Goal: Transaction & Acquisition: Obtain resource

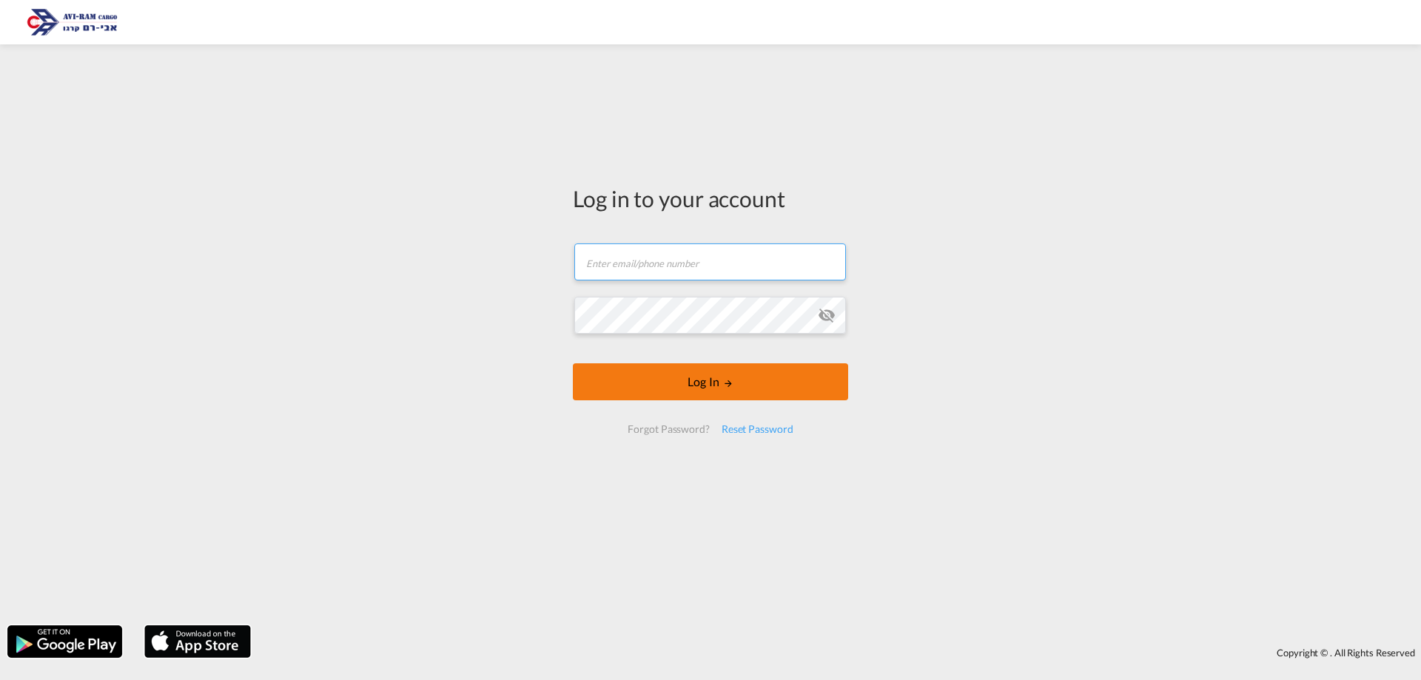
type input "[EMAIL_ADDRESS][DOMAIN_NAME]"
click at [648, 383] on button "Log In" at bounding box center [710, 381] width 275 height 37
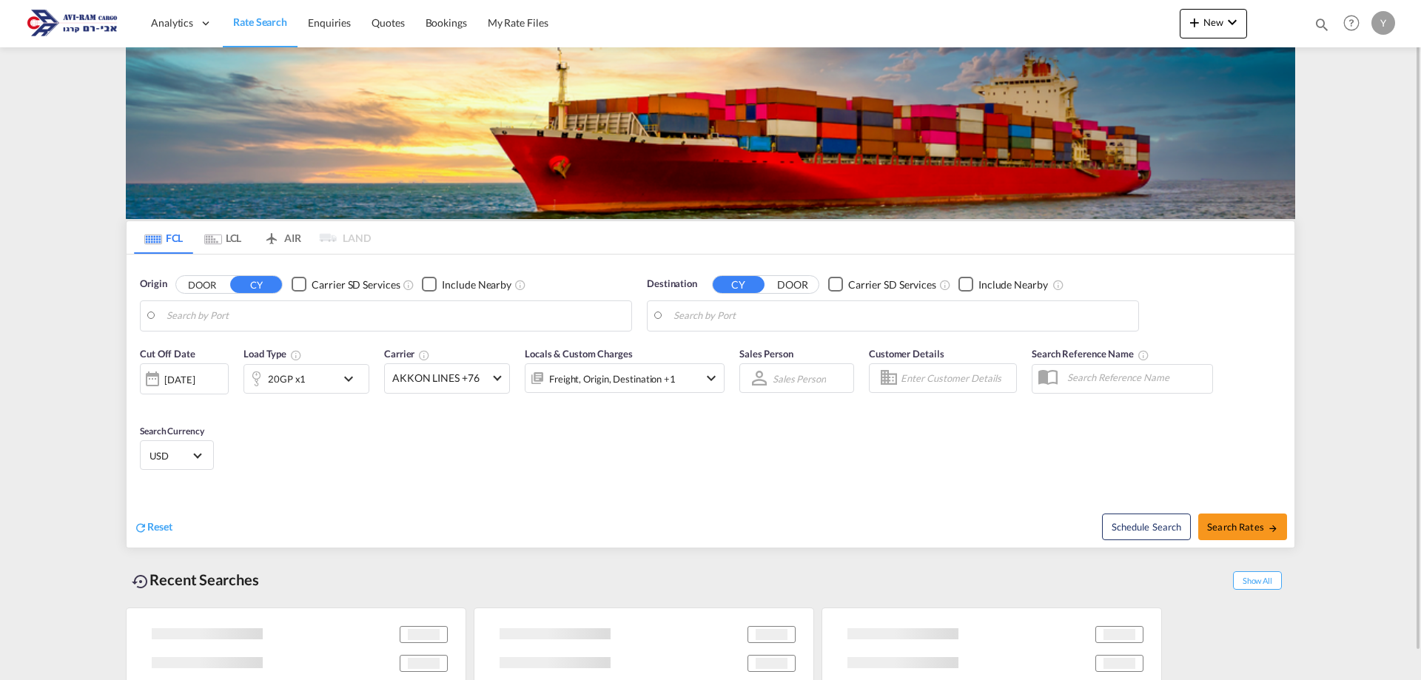
type input "[GEOGRAPHIC_DATA], NLRTM"
type input "[GEOGRAPHIC_DATA], [GEOGRAPHIC_DATA]"
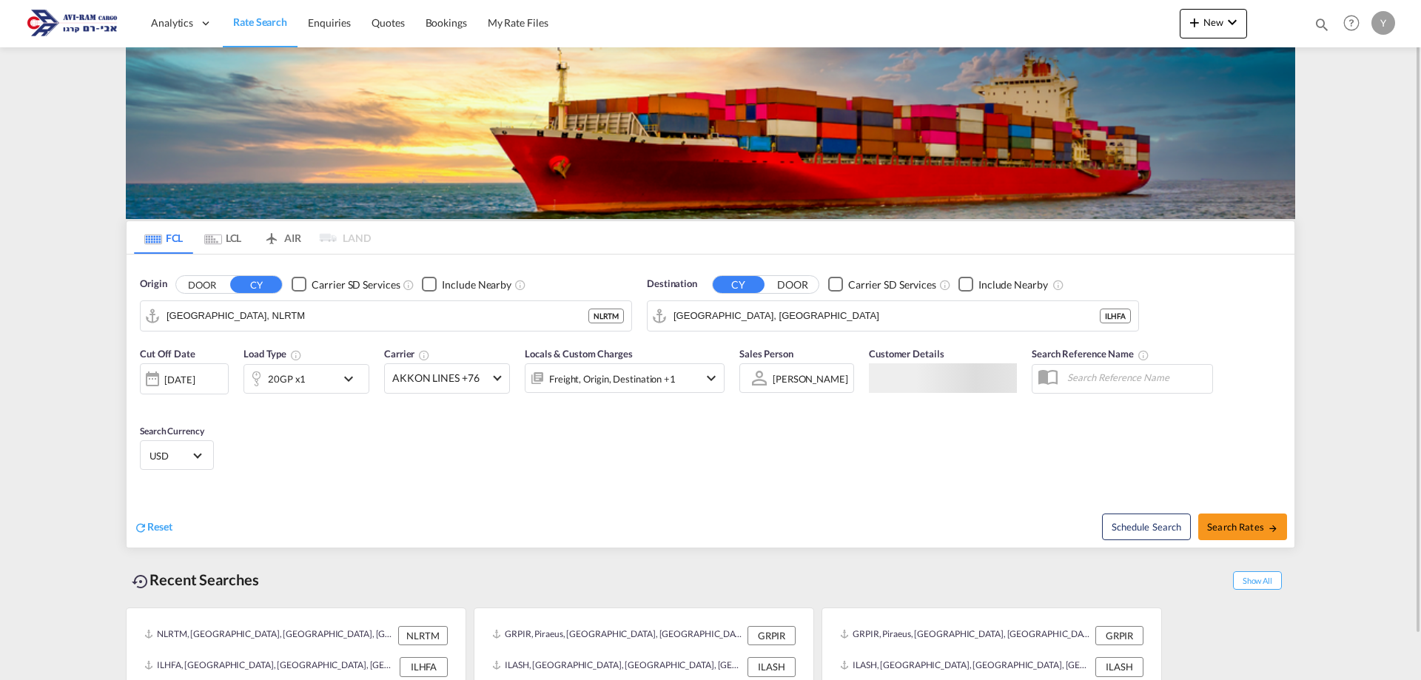
click at [222, 233] on md-tab-item "LCL" at bounding box center [222, 237] width 59 height 33
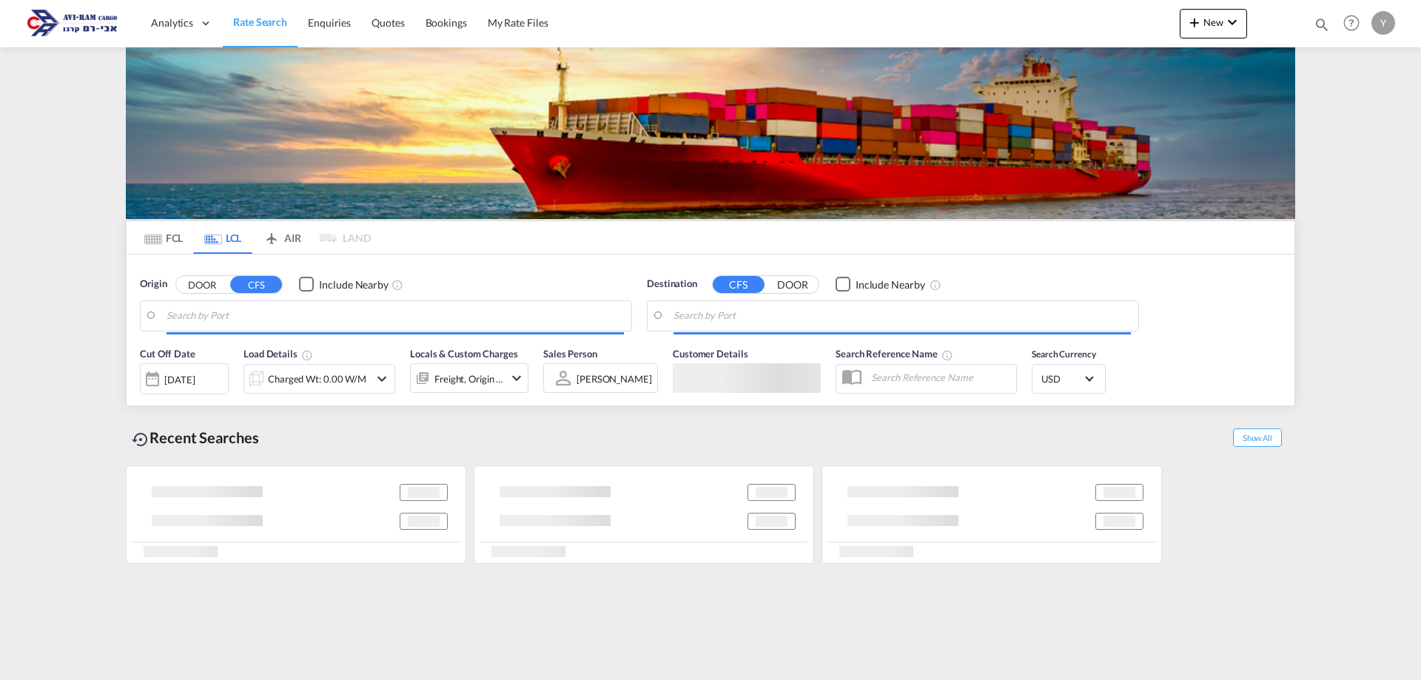
type input "Jawaharlal Nehru (Nhava Sheva), INNSA"
type input "[GEOGRAPHIC_DATA], [GEOGRAPHIC_DATA]"
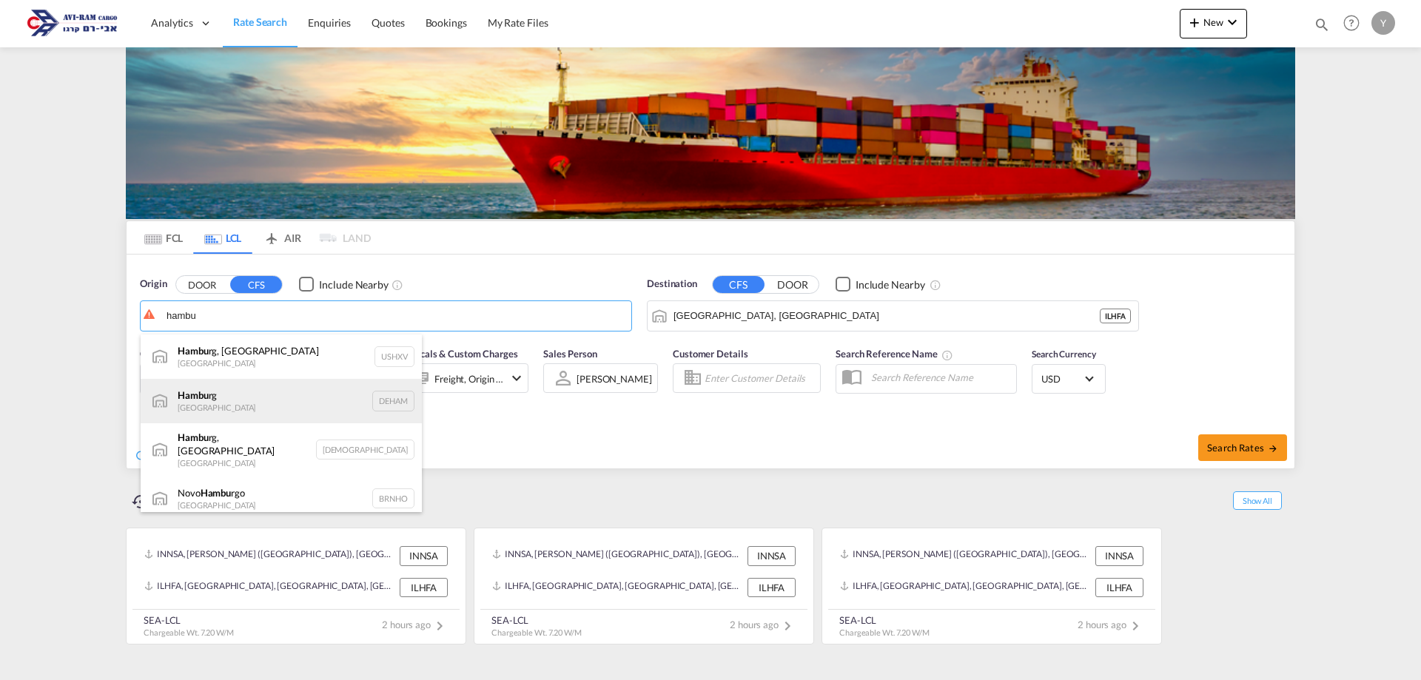
click at [269, 413] on div "Hambu rg Germany DEHAM" at bounding box center [281, 401] width 281 height 44
type input "[GEOGRAPHIC_DATA], [GEOGRAPHIC_DATA]"
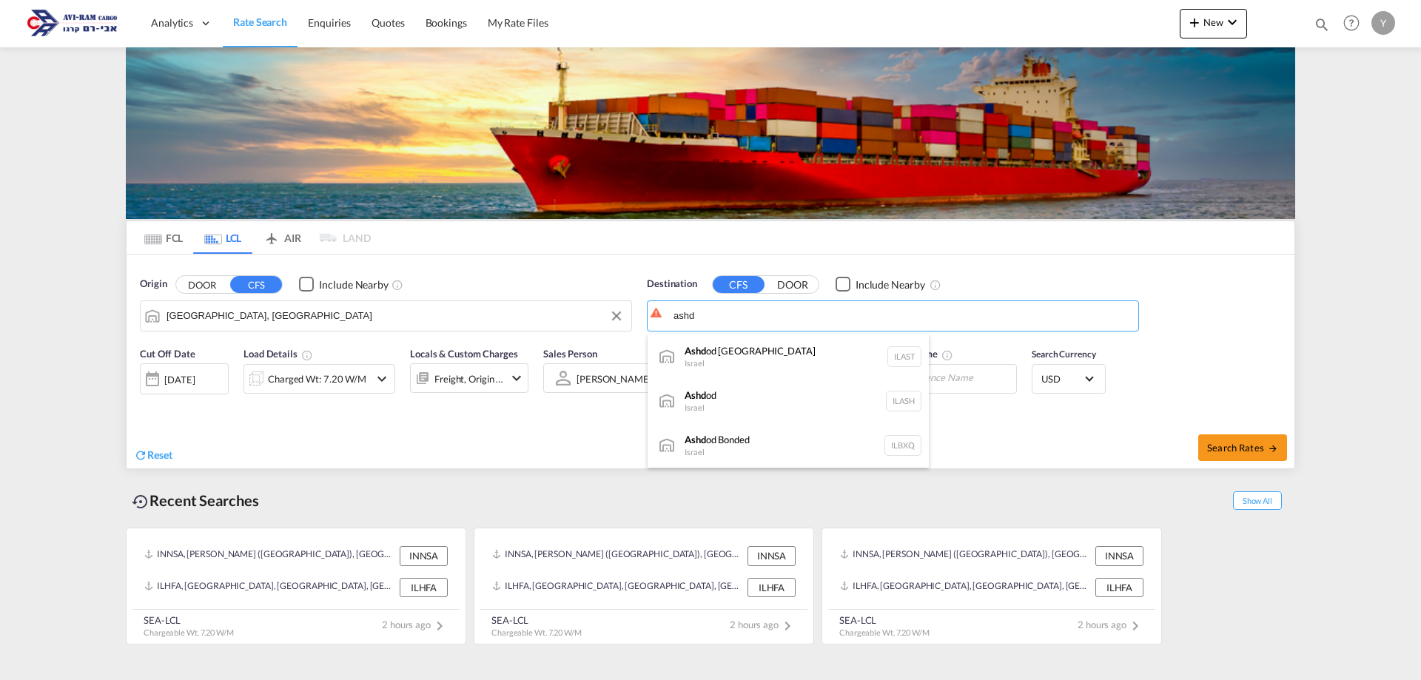
click at [730, 397] on div "Ashd od Israel ILASH" at bounding box center [788, 401] width 281 height 44
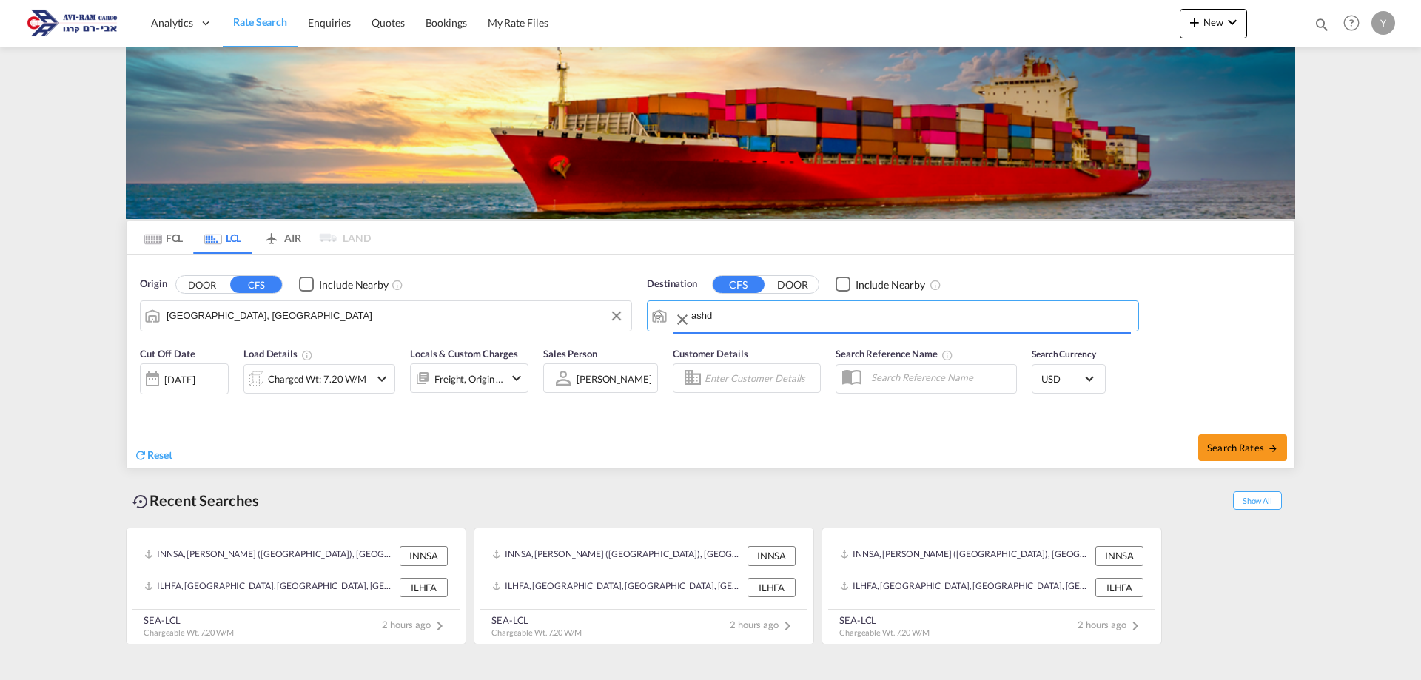
type input "Ashdod, ILASH"
click at [332, 377] on div "Charged Wt: 7.20 W/M" at bounding box center [317, 379] width 98 height 21
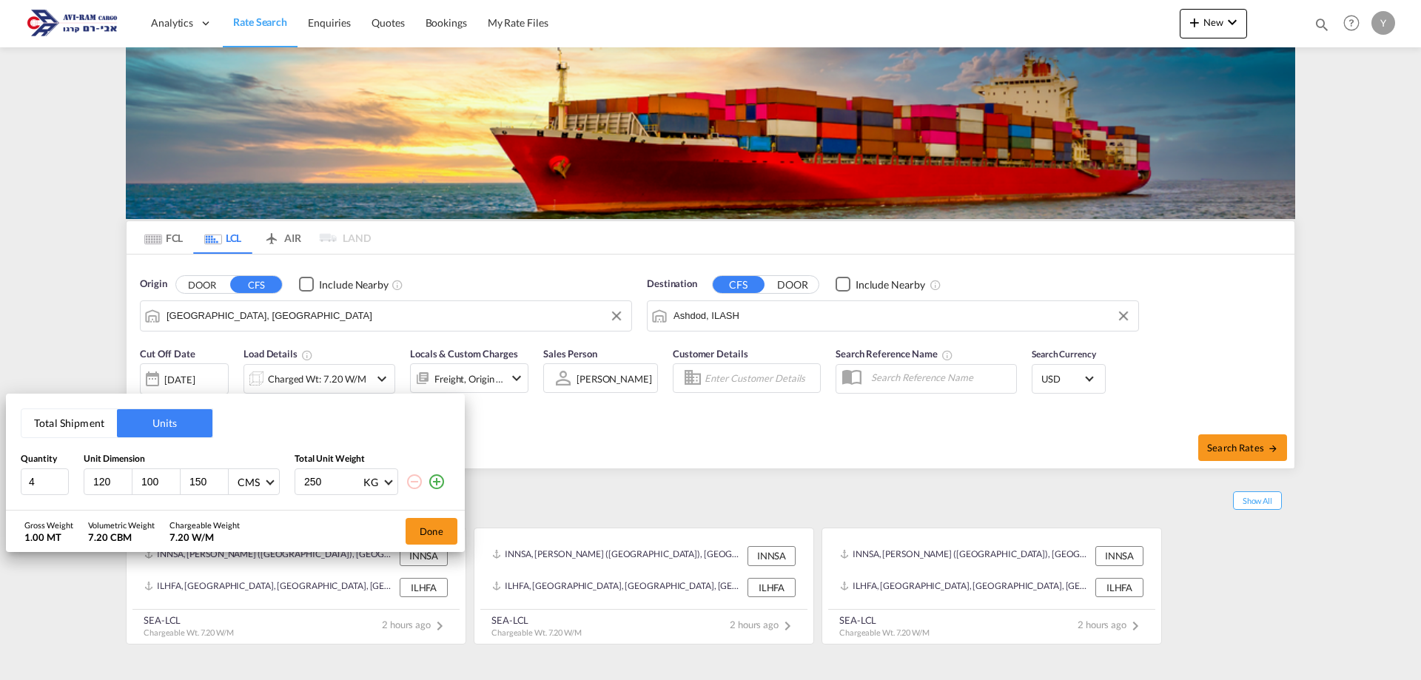
drag, startPoint x: 315, startPoint y: 483, endPoint x: 252, endPoint y: 486, distance: 63.0
click at [252, 486] on div "4 120 100 150 CMS CMS Inches 250 KG KG LB" at bounding box center [235, 482] width 429 height 27
type input "0"
drag, startPoint x: 322, startPoint y: 480, endPoint x: 295, endPoint y: 487, distance: 28.2
click at [295, 487] on div "0 KG KG LB" at bounding box center [347, 482] width 104 height 27
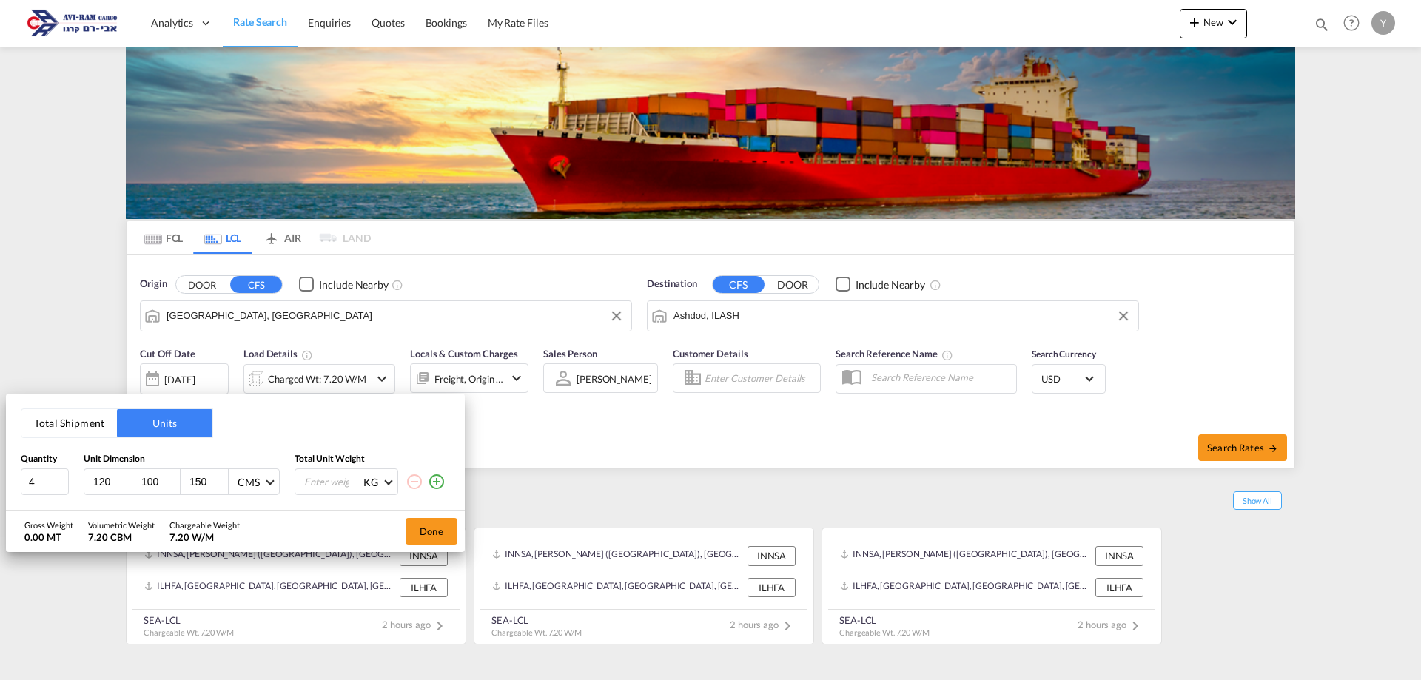
drag, startPoint x: 213, startPoint y: 487, endPoint x: 123, endPoint y: 486, distance: 90.3
click at [123, 486] on div "120 100 150 CMS CMS Inches" at bounding box center [182, 482] width 196 height 27
click at [180, 473] on div "100" at bounding box center [156, 481] width 48 height 25
drag, startPoint x: 149, startPoint y: 478, endPoint x: 136, endPoint y: 482, distance: 13.1
click at [136, 482] on div "100" at bounding box center [156, 481] width 48 height 25
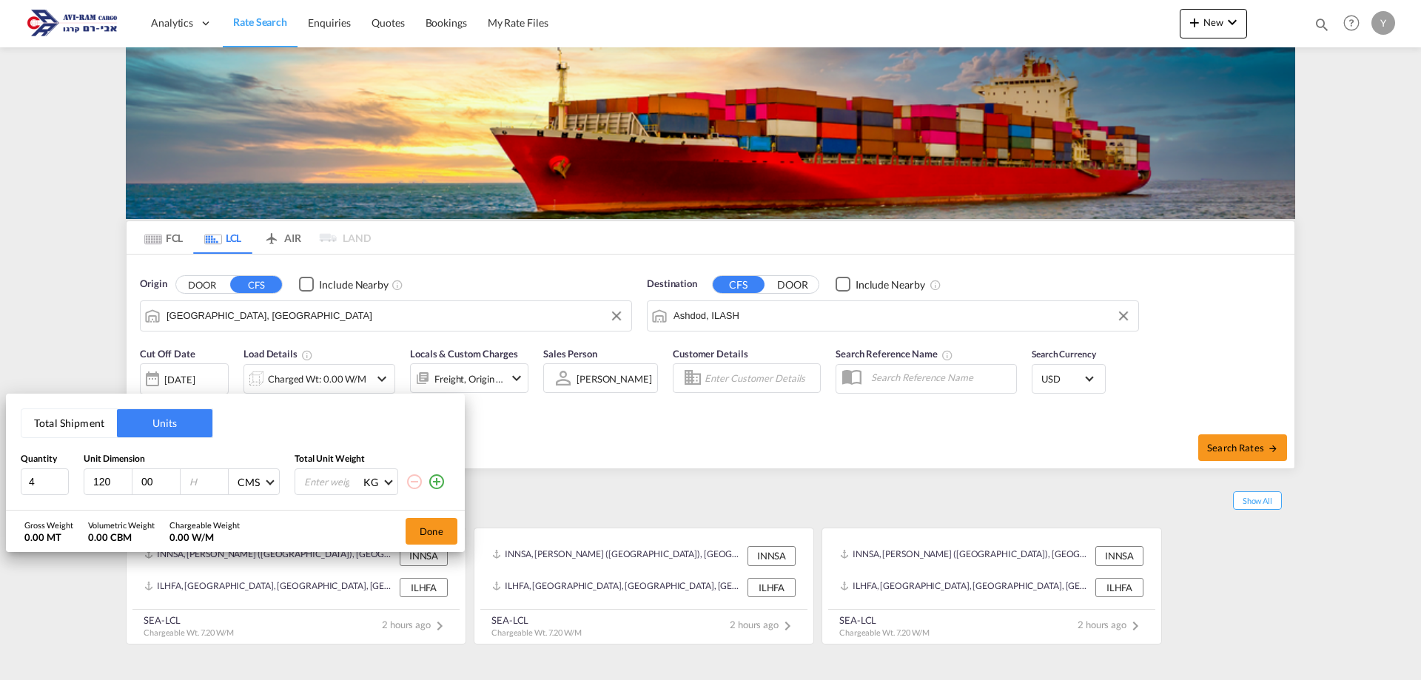
drag, startPoint x: 156, startPoint y: 483, endPoint x: 146, endPoint y: 482, distance: 10.4
click at [146, 482] on input "00" at bounding box center [160, 481] width 40 height 13
type input "0"
drag, startPoint x: 113, startPoint y: 484, endPoint x: 81, endPoint y: 483, distance: 31.8
click at [81, 483] on div "4 120 CMS CMS Inches KG KG LB" at bounding box center [235, 482] width 429 height 27
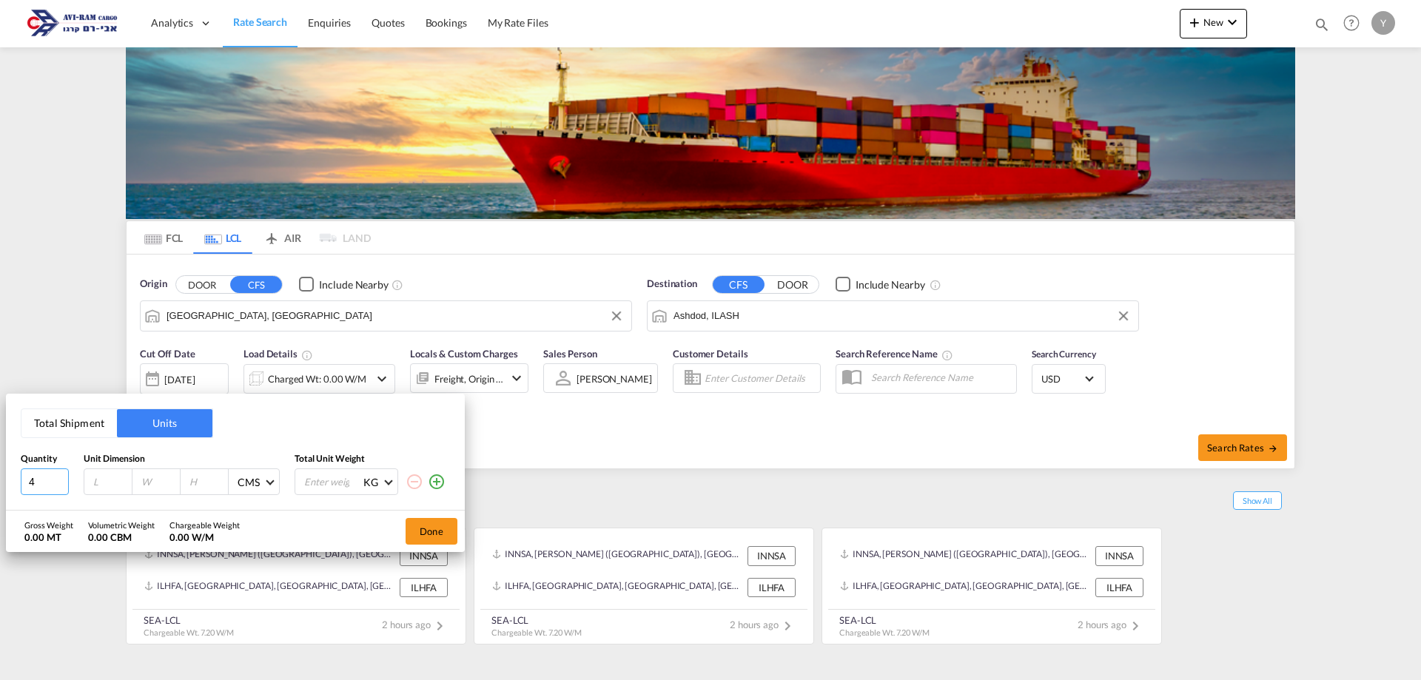
drag, startPoint x: 44, startPoint y: 480, endPoint x: 16, endPoint y: 485, distance: 28.5
click at [16, 485] on div "Total Shipment Units Quantity Unit Dimension Total Unit Weight 4 CMS CMS Inches…" at bounding box center [235, 452] width 459 height 117
click at [414, 546] on div "Done" at bounding box center [431, 531] width 67 height 41
click at [419, 538] on button "Done" at bounding box center [432, 531] width 52 height 27
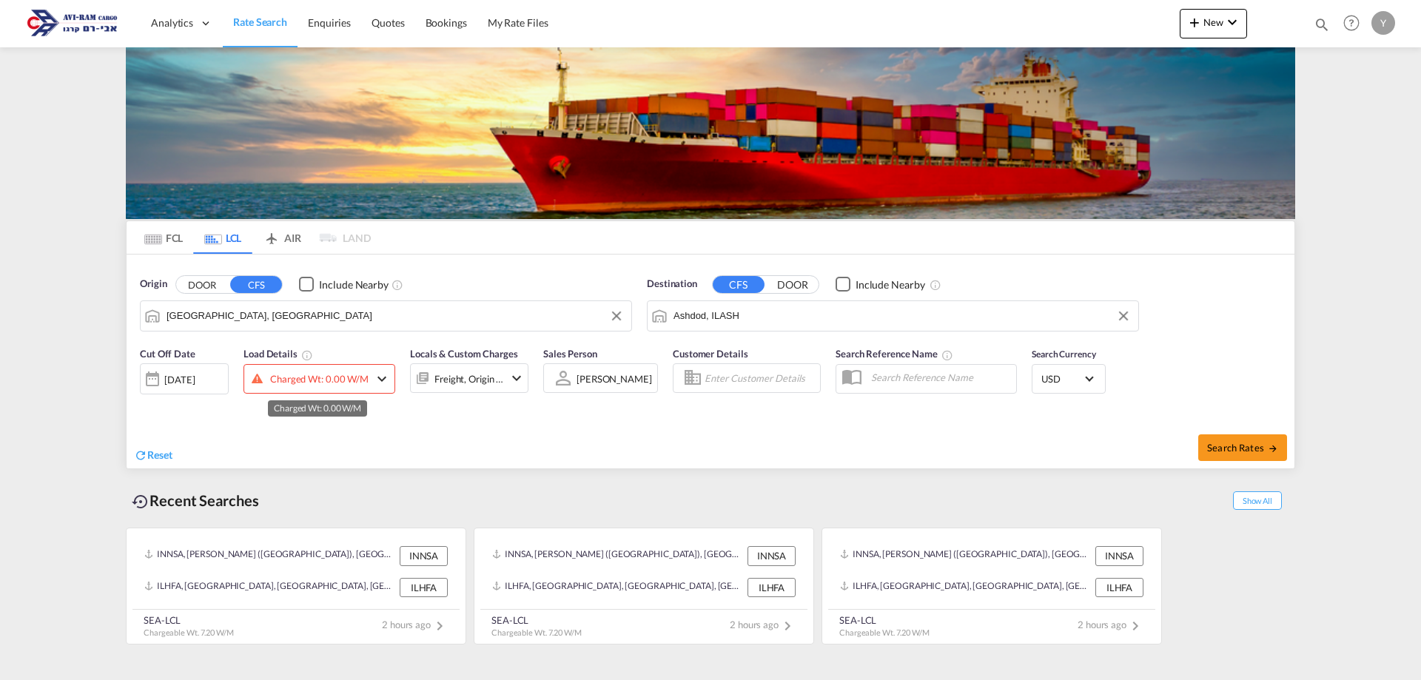
click at [312, 373] on div "Charged Wt: 0.00 W/M" at bounding box center [319, 379] width 98 height 21
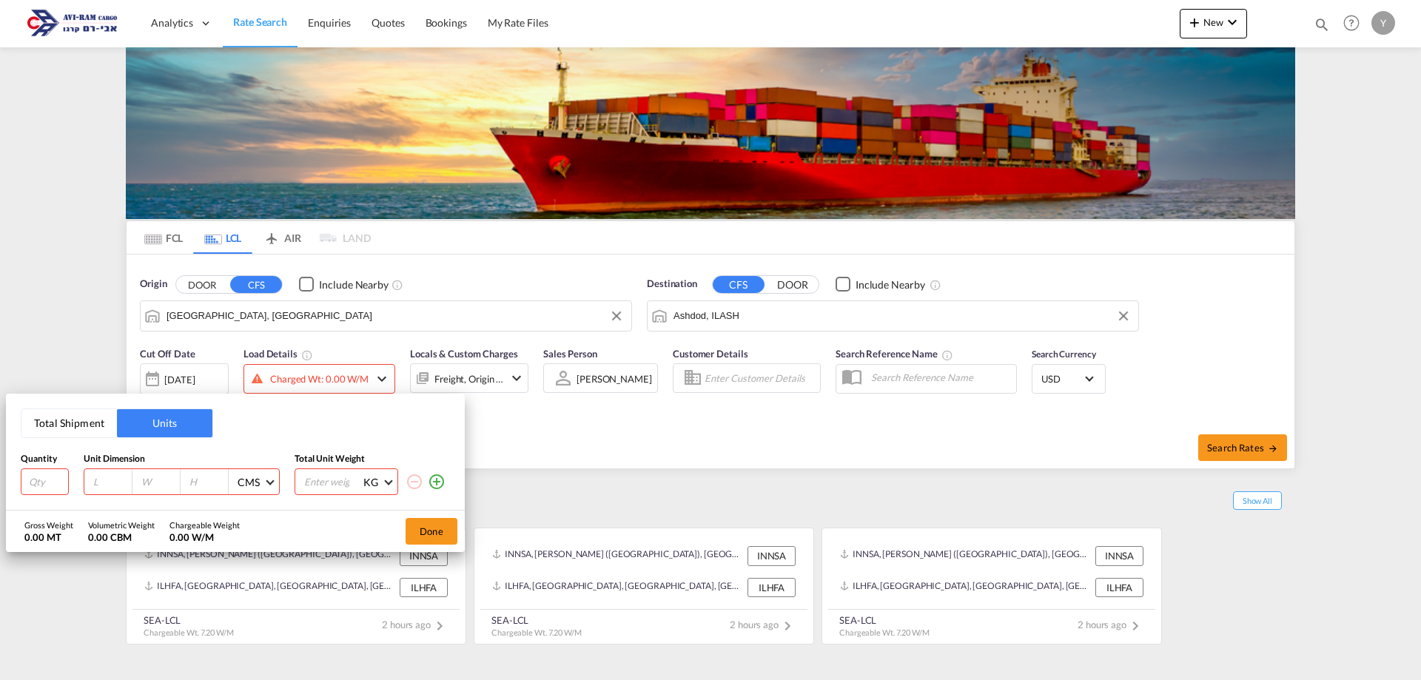
click at [83, 429] on button "Total Shipment" at bounding box center [68, 423] width 95 height 28
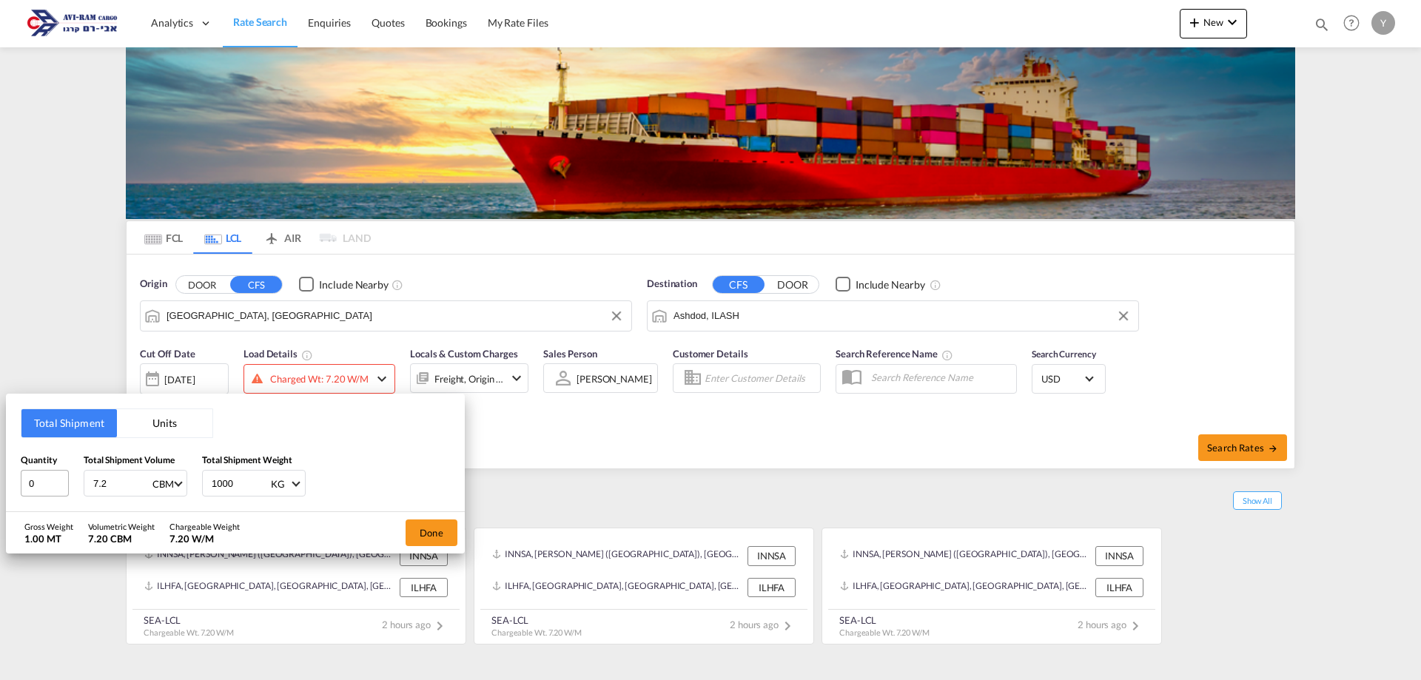
drag, startPoint x: 117, startPoint y: 493, endPoint x: 66, endPoint y: 494, distance: 51.1
click at [66, 494] on div "Quantity 0 Total Shipment Volume 7.2 CBM CBM CFT Total Shipment Weight 1000 KG …" at bounding box center [235, 475] width 429 height 44
drag, startPoint x: 232, startPoint y: 476, endPoint x: 147, endPoint y: 486, distance: 85.7
click at [149, 486] on div "Quantity 0 Total Shipment Volume CBM CBM CFT Total Shipment Weight 1000 KG KG LB" at bounding box center [235, 475] width 429 height 44
drag, startPoint x: 51, startPoint y: 489, endPoint x: 33, endPoint y: 490, distance: 17.8
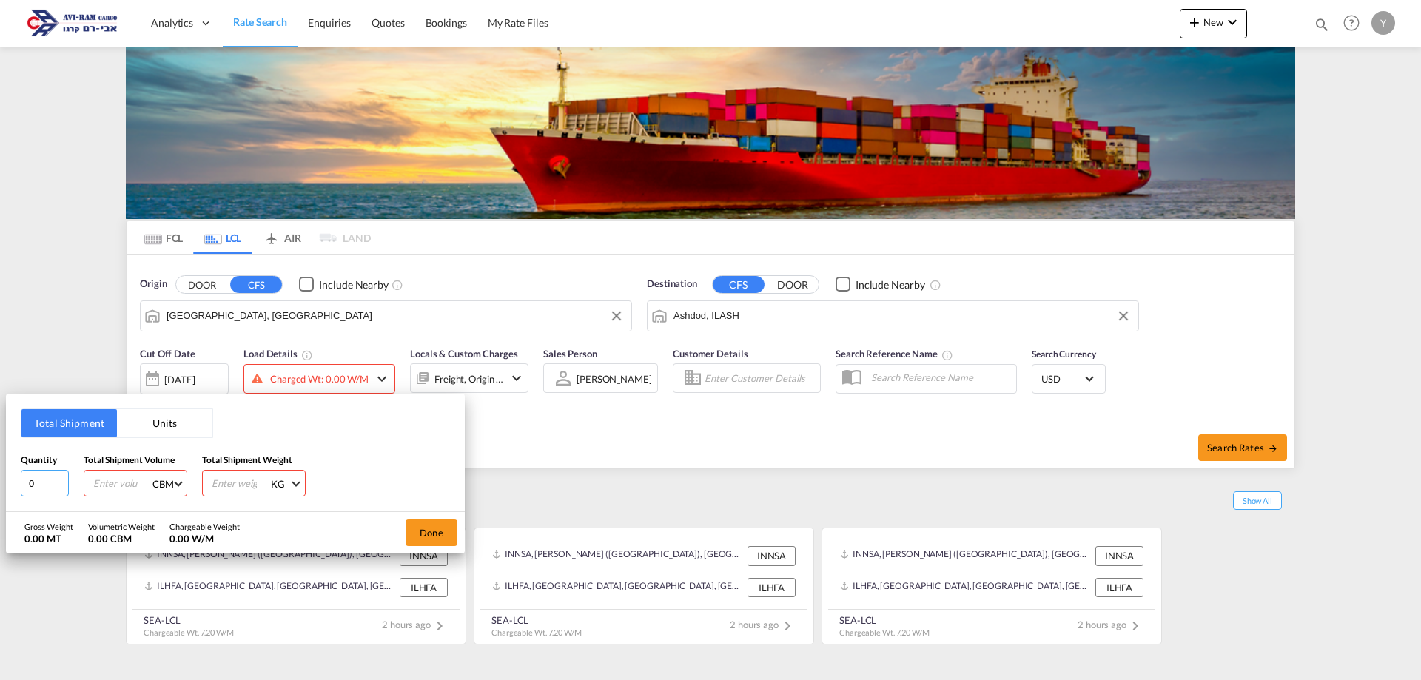
click at [33, 490] on input "0" at bounding box center [45, 483] width 48 height 27
click at [409, 528] on button "Done" at bounding box center [432, 533] width 52 height 27
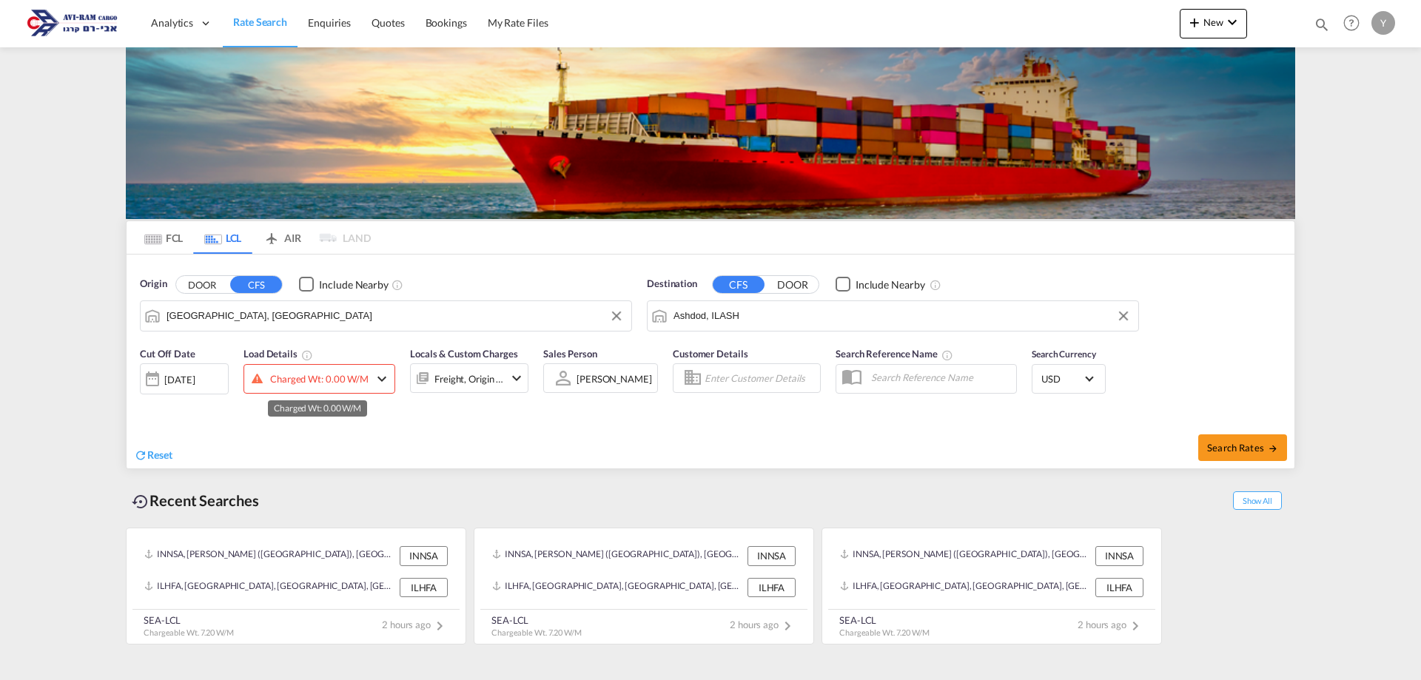
click at [331, 389] on div "Charged Wt: 0.00 W/M" at bounding box center [319, 379] width 98 height 21
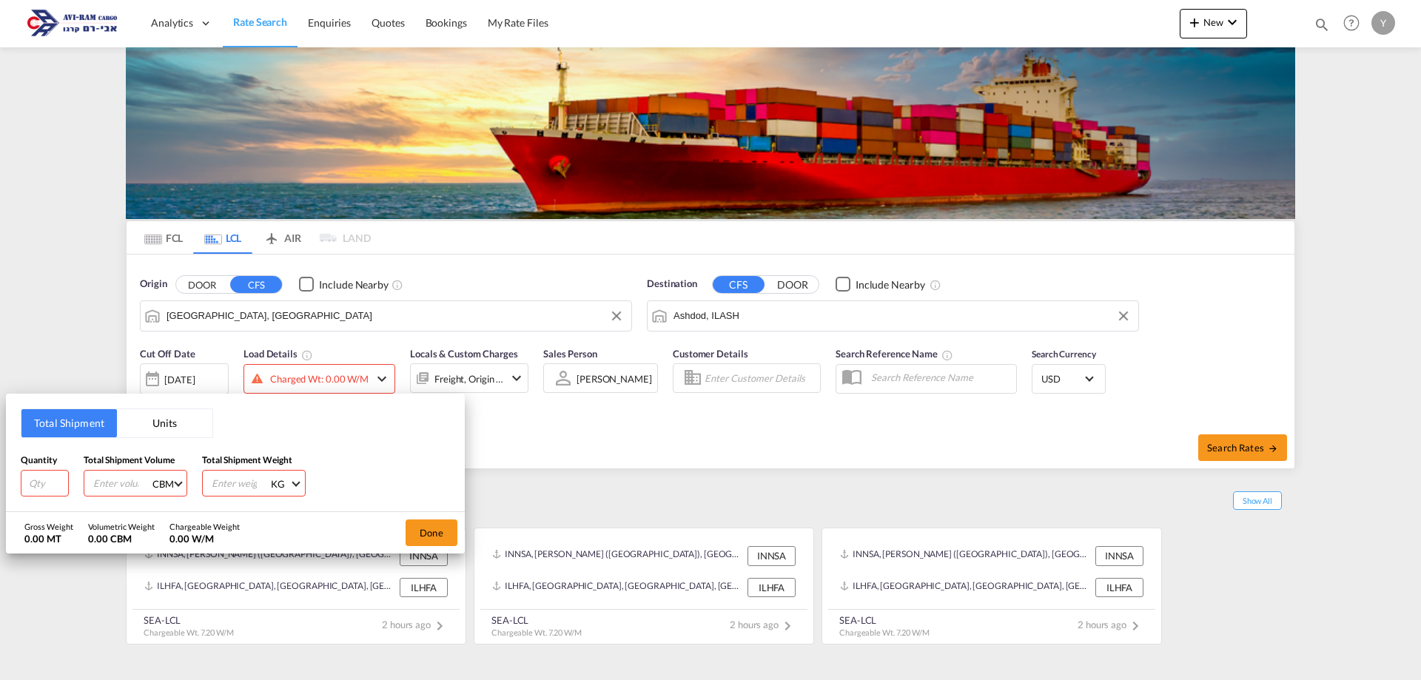
click at [388, 16] on div "Total Shipment Units Quantity Total Shipment Volume CBM CBM CFT Total Shipment …" at bounding box center [710, 340] width 1421 height 680
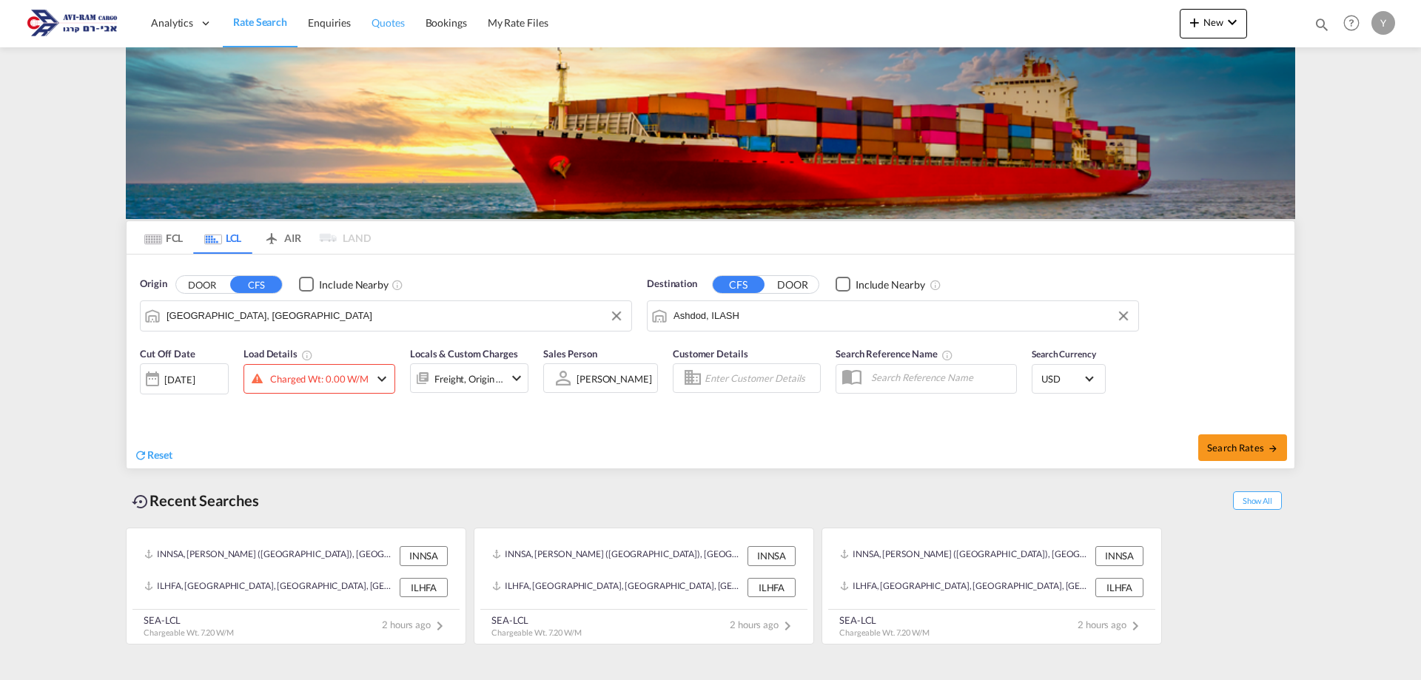
click at [380, 33] on link "Quotes" at bounding box center [387, 23] width 53 height 48
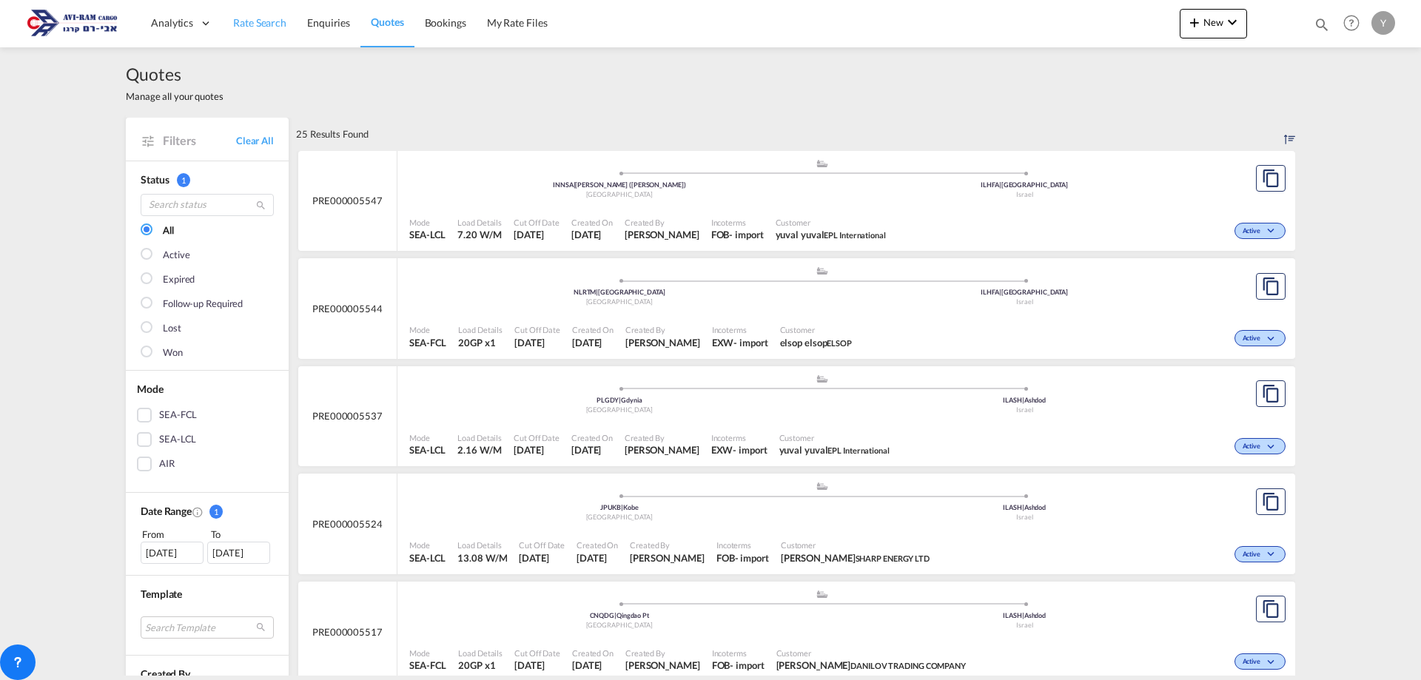
click at [236, 32] on link "Rate Search" at bounding box center [260, 23] width 74 height 48
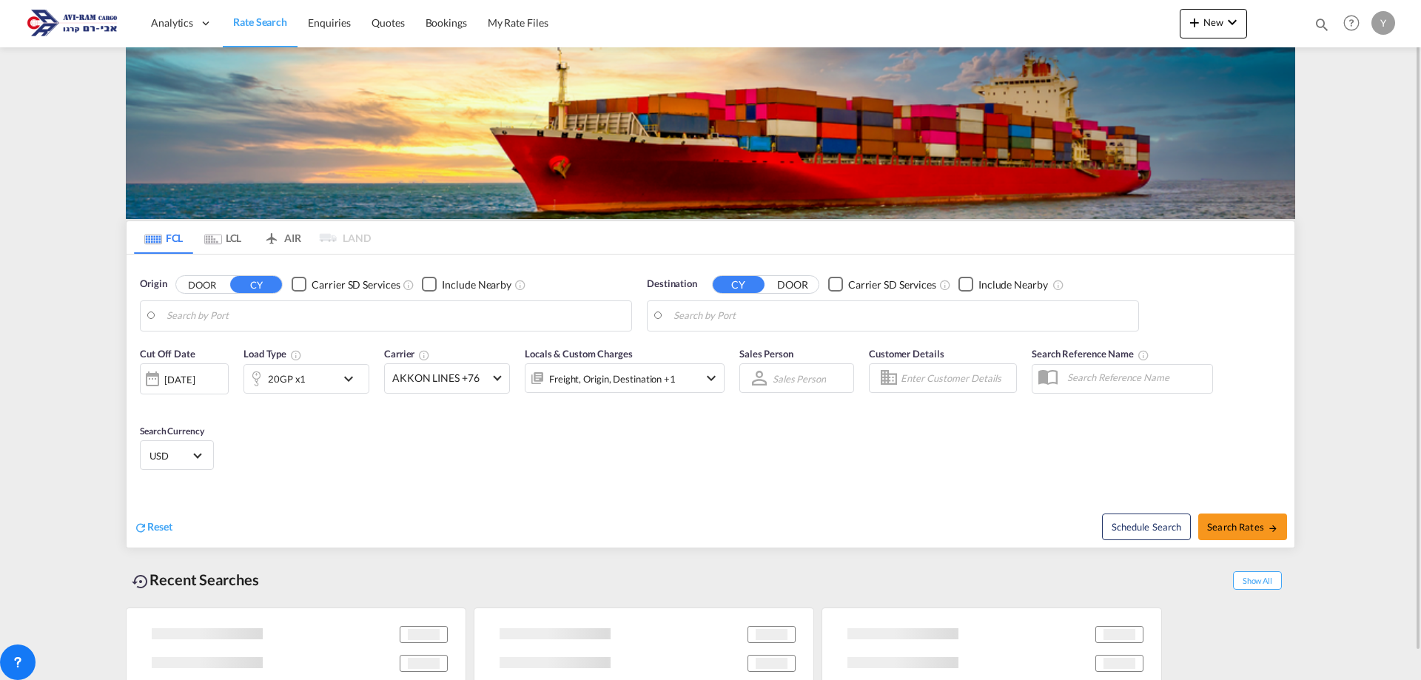
type input "[GEOGRAPHIC_DATA], NLRTM"
type input "[GEOGRAPHIC_DATA], [GEOGRAPHIC_DATA]"
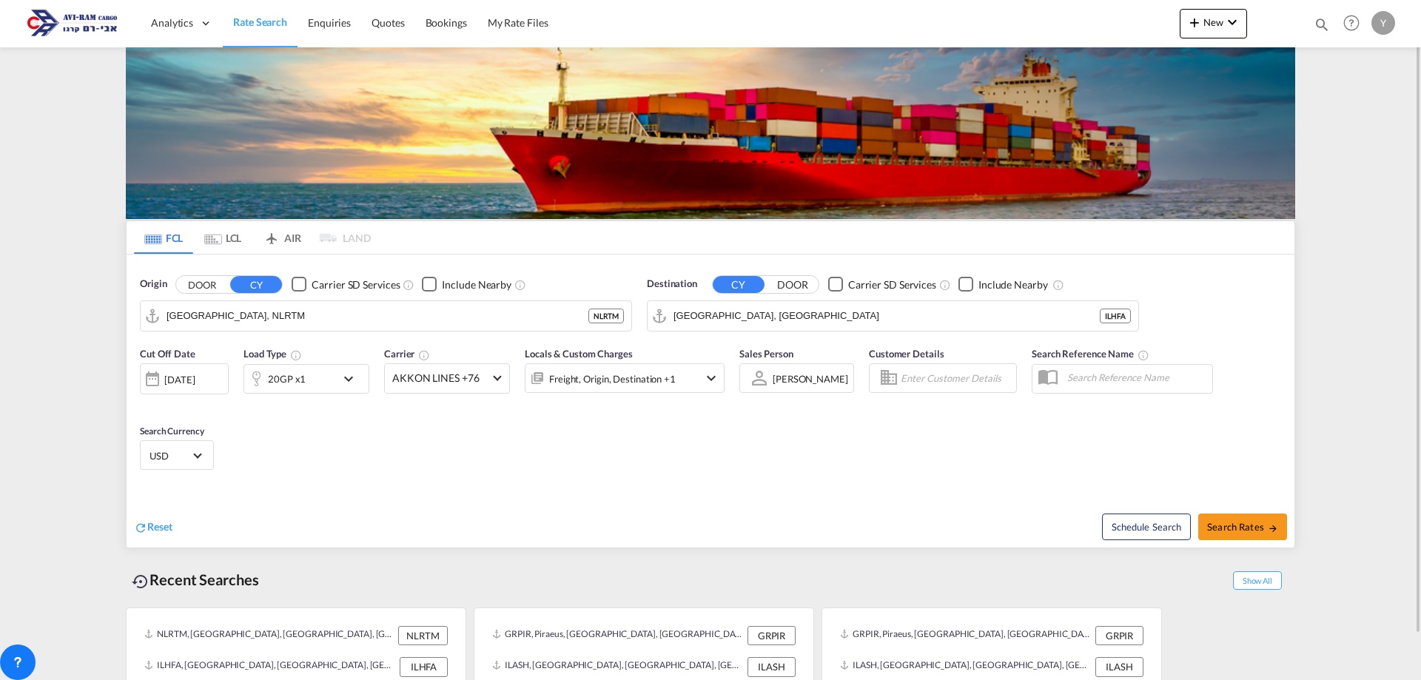
click at [224, 244] on md-tab-item "LCL" at bounding box center [222, 237] width 59 height 33
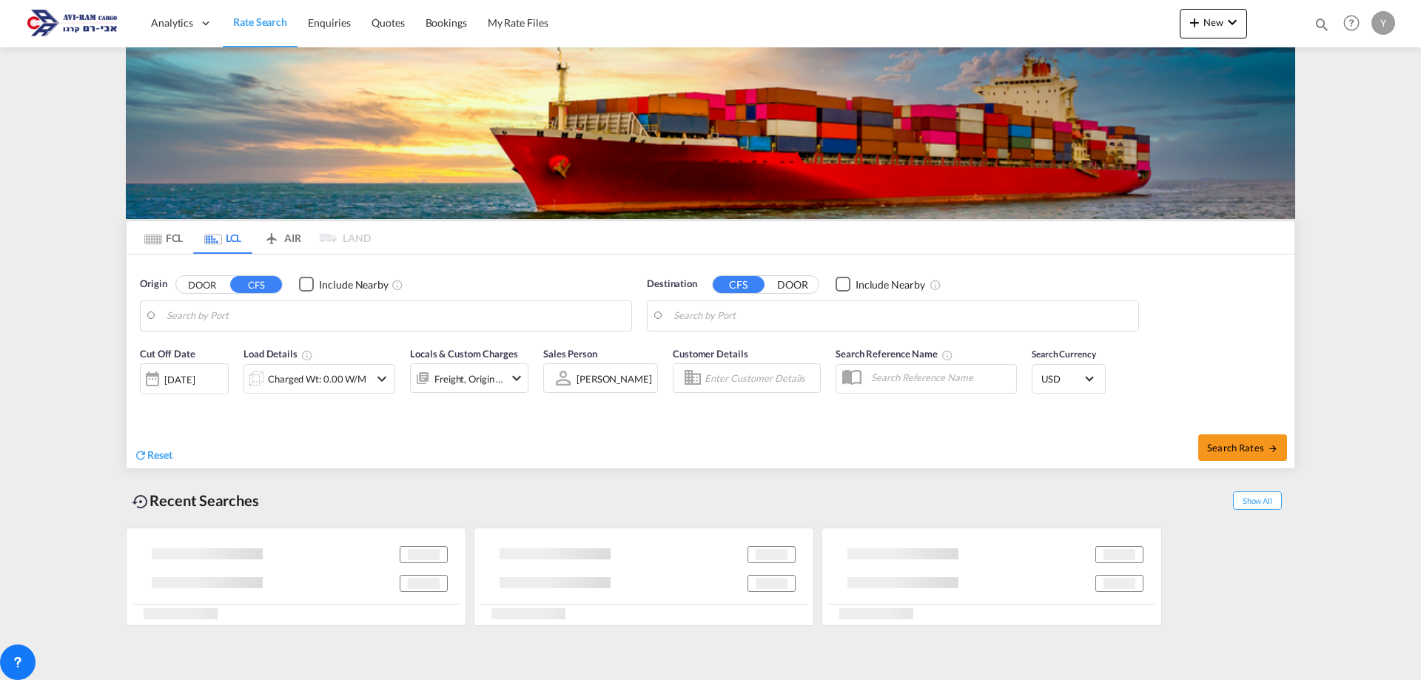
type input "Jawaharlal Nehru (Nhava Sheva), INNSA"
type input "[GEOGRAPHIC_DATA], [GEOGRAPHIC_DATA]"
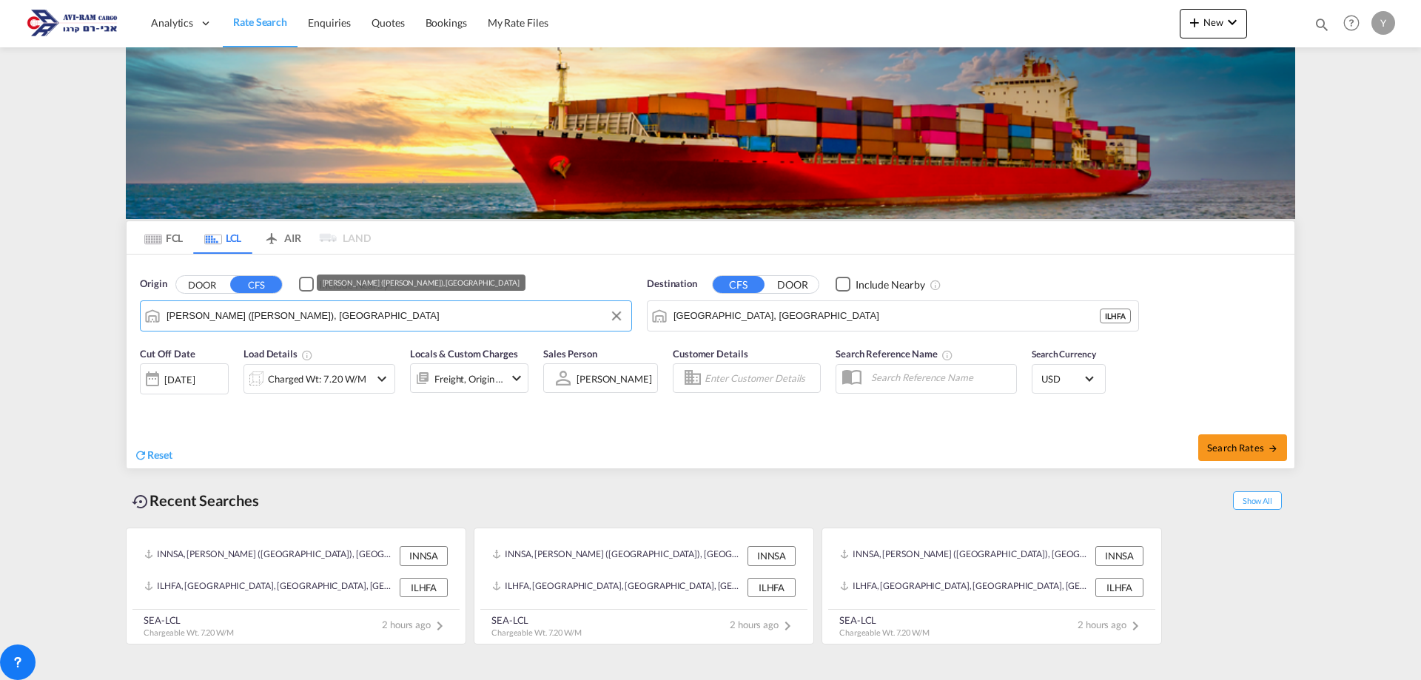
click at [360, 322] on input "Jawaharlal Nehru (Nhava Sheva), INNSA" at bounding box center [395, 316] width 457 height 22
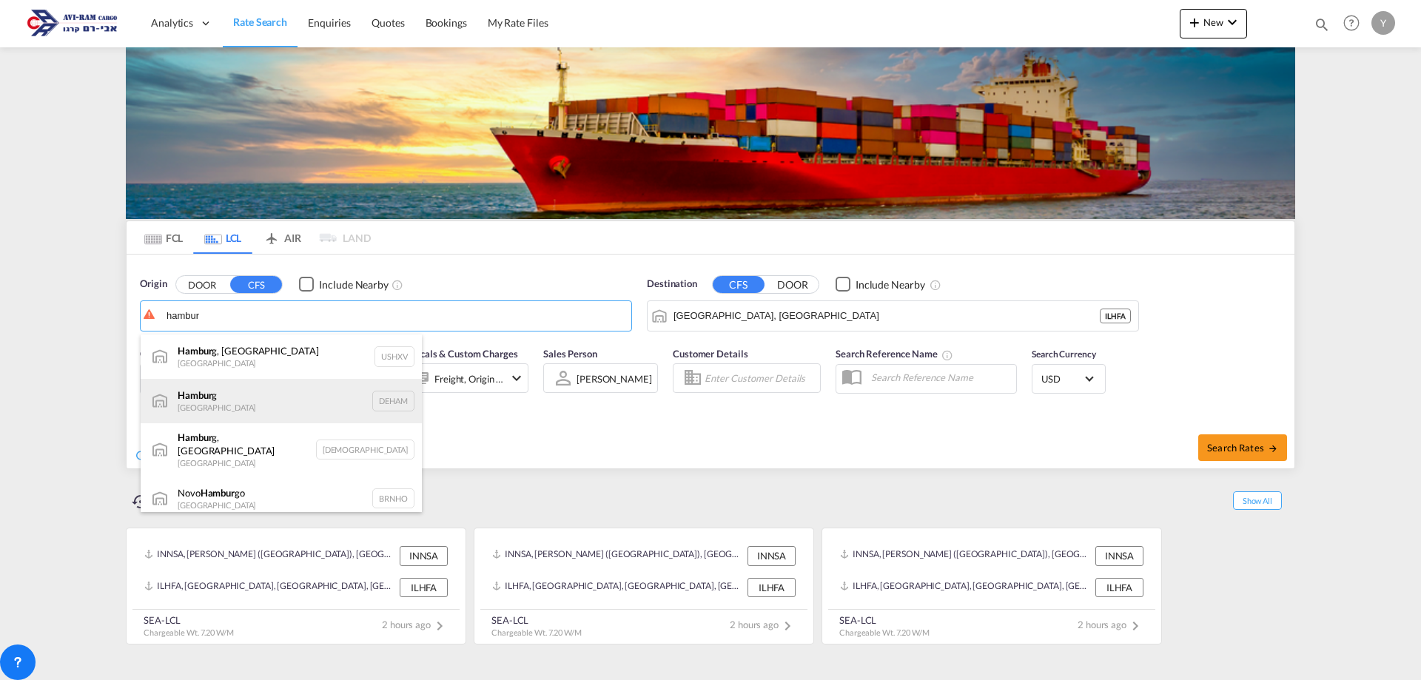
click at [195, 409] on div "Hambur g Germany DEHAM" at bounding box center [281, 401] width 281 height 44
type input "[GEOGRAPHIC_DATA], [GEOGRAPHIC_DATA]"
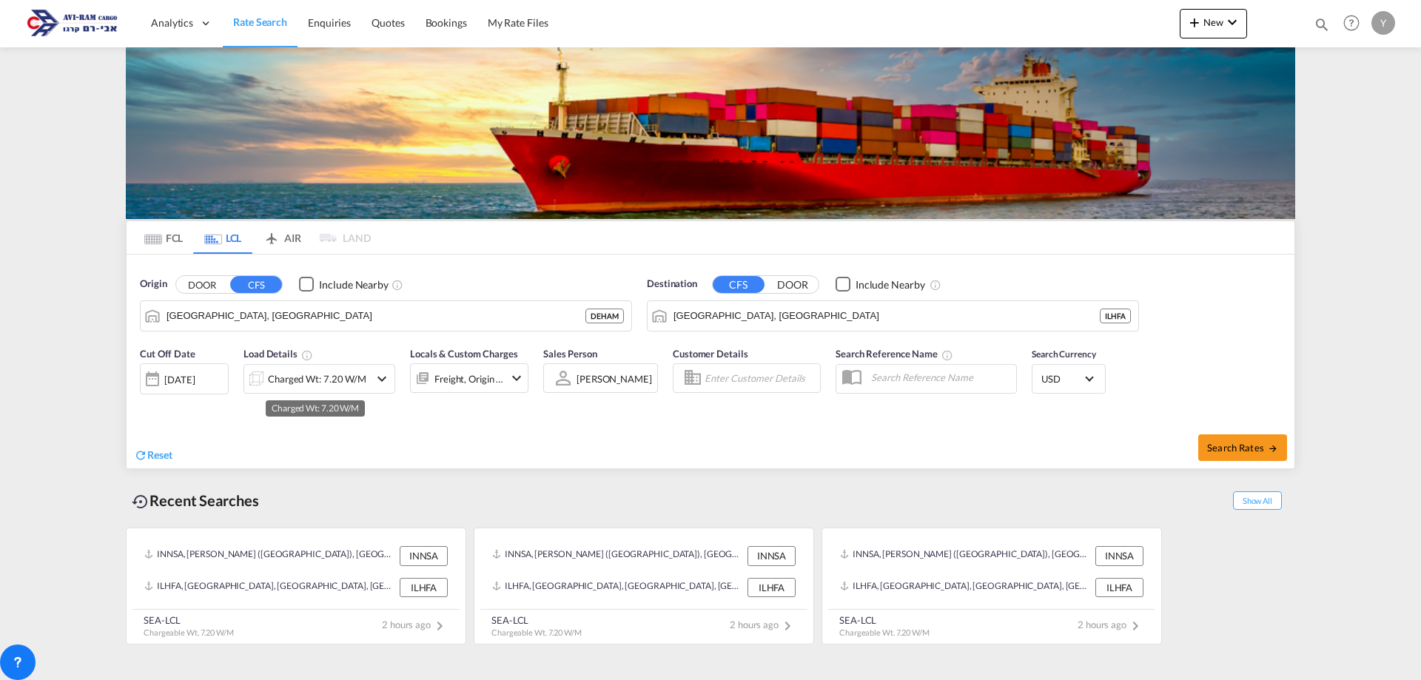
click at [354, 383] on div "Charged Wt: 7.20 W/M" at bounding box center [317, 379] width 98 height 21
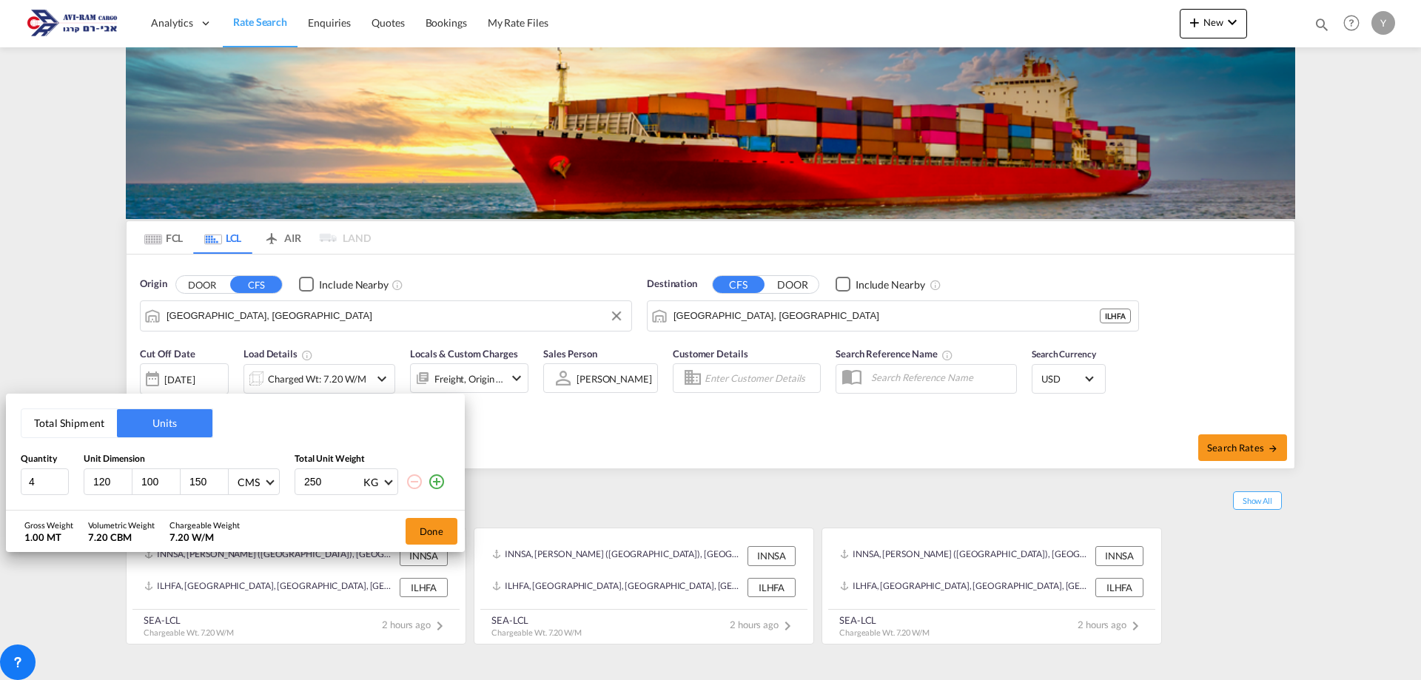
click at [53, 420] on button "Total Shipment" at bounding box center [68, 423] width 95 height 28
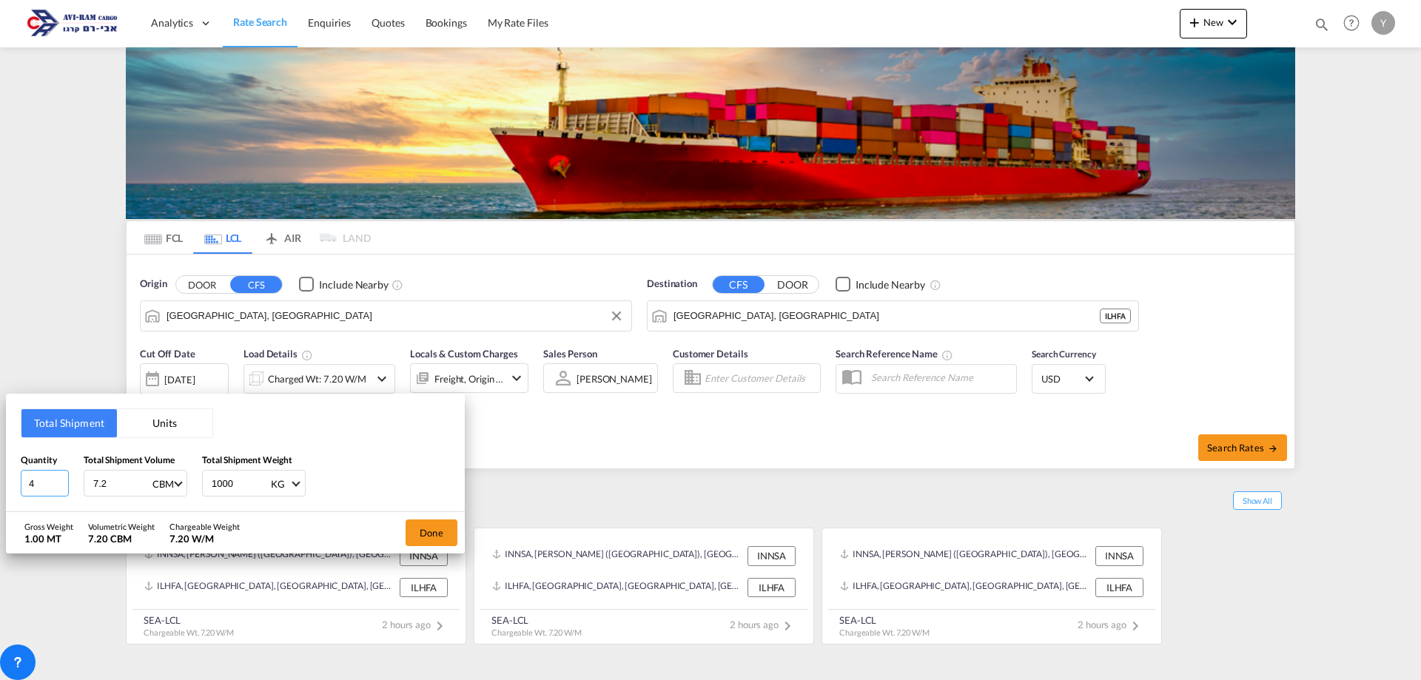
drag, startPoint x: 36, startPoint y: 485, endPoint x: -162, endPoint y: 497, distance: 198.0
click at [0, 497] on html "Analytics Dashboard Rate Search Enquiries Quotes Bookings" at bounding box center [710, 340] width 1421 height 680
drag, startPoint x: 122, startPoint y: 476, endPoint x: 76, endPoint y: 480, distance: 46.0
click at [76, 480] on div "Quantity 4 Total Shipment Volume 7.2 CBM CBM CFT Total Shipment Weight 1000 KG …" at bounding box center [235, 475] width 429 height 44
type input "3.802"
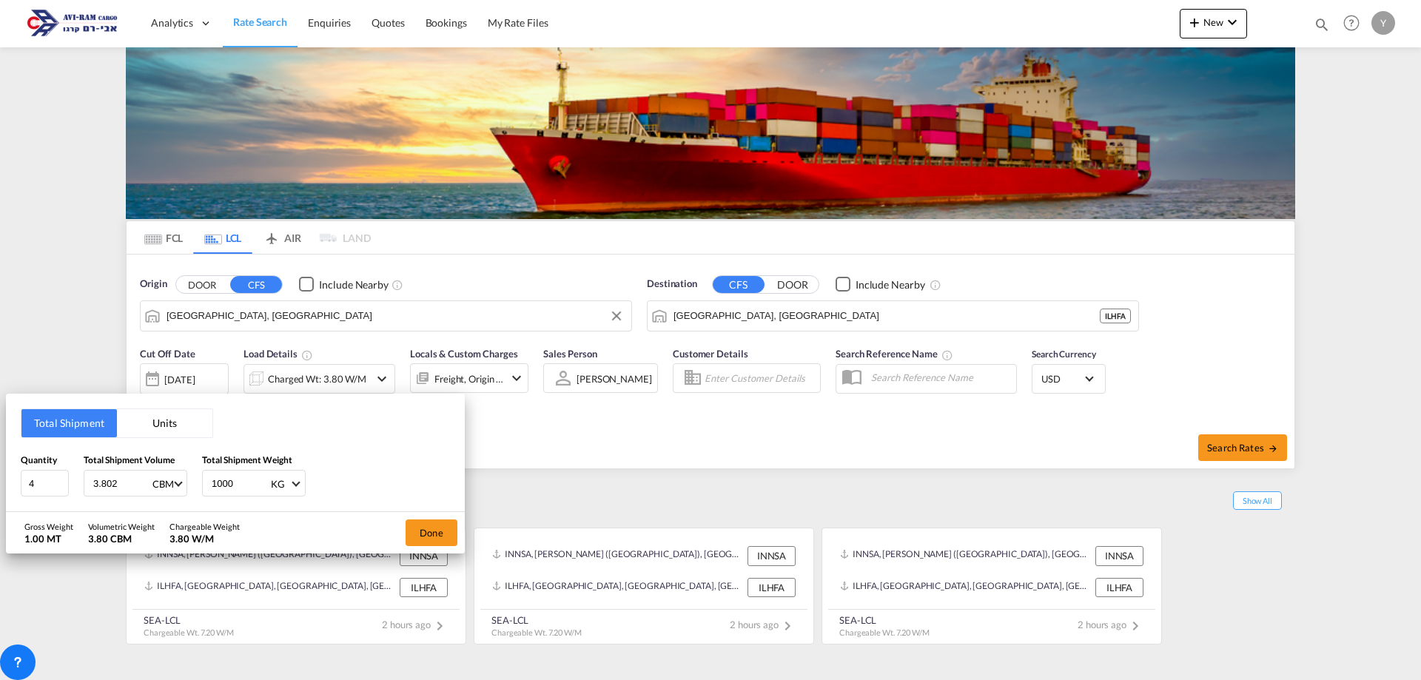
drag, startPoint x: 250, startPoint y: 494, endPoint x: 184, endPoint y: 503, distance: 67.3
click at [184, 503] on div "Total Shipment Units Quantity 4 Total Shipment Volume 3.802 CBM CBM CFT Total S…" at bounding box center [235, 453] width 459 height 118
type input "514"
click at [420, 532] on button "Done" at bounding box center [432, 533] width 52 height 27
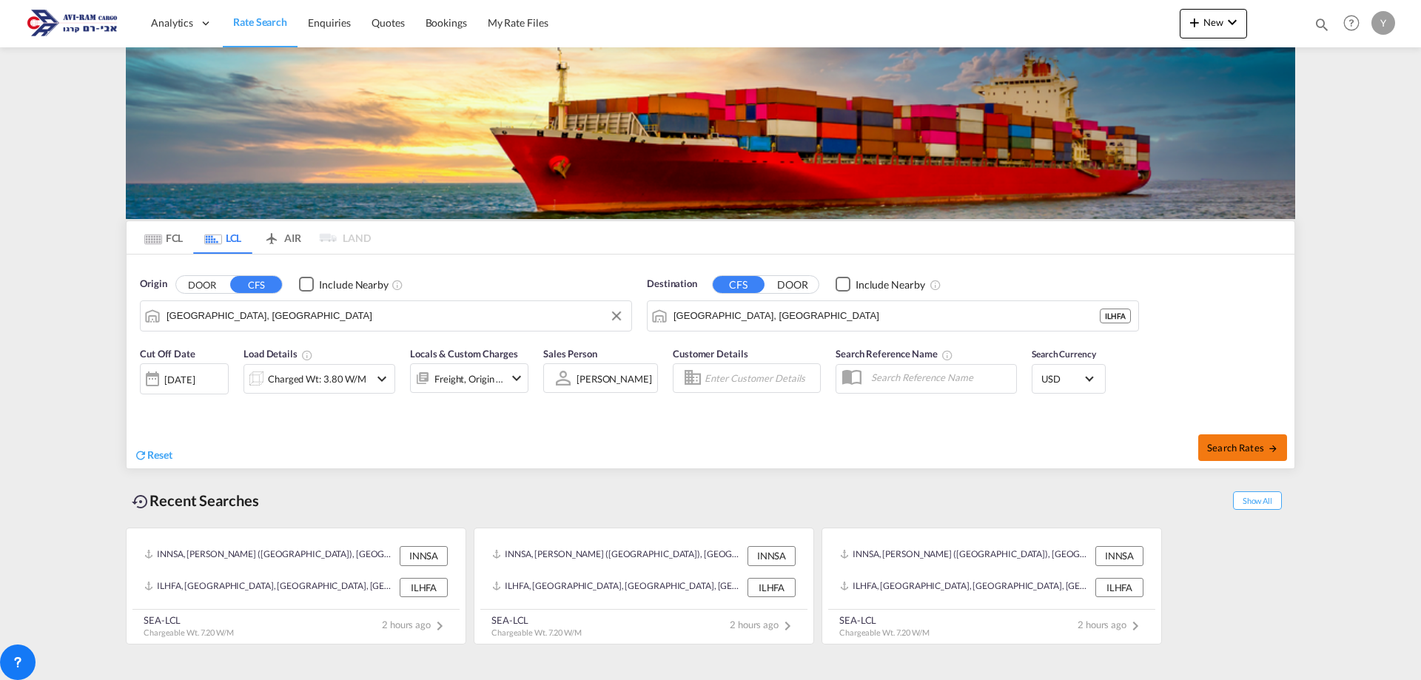
click at [1221, 450] on span "Search Rates" at bounding box center [1242, 448] width 71 height 12
type input "DEHAM to ILHFA / 26 Aug 2025"
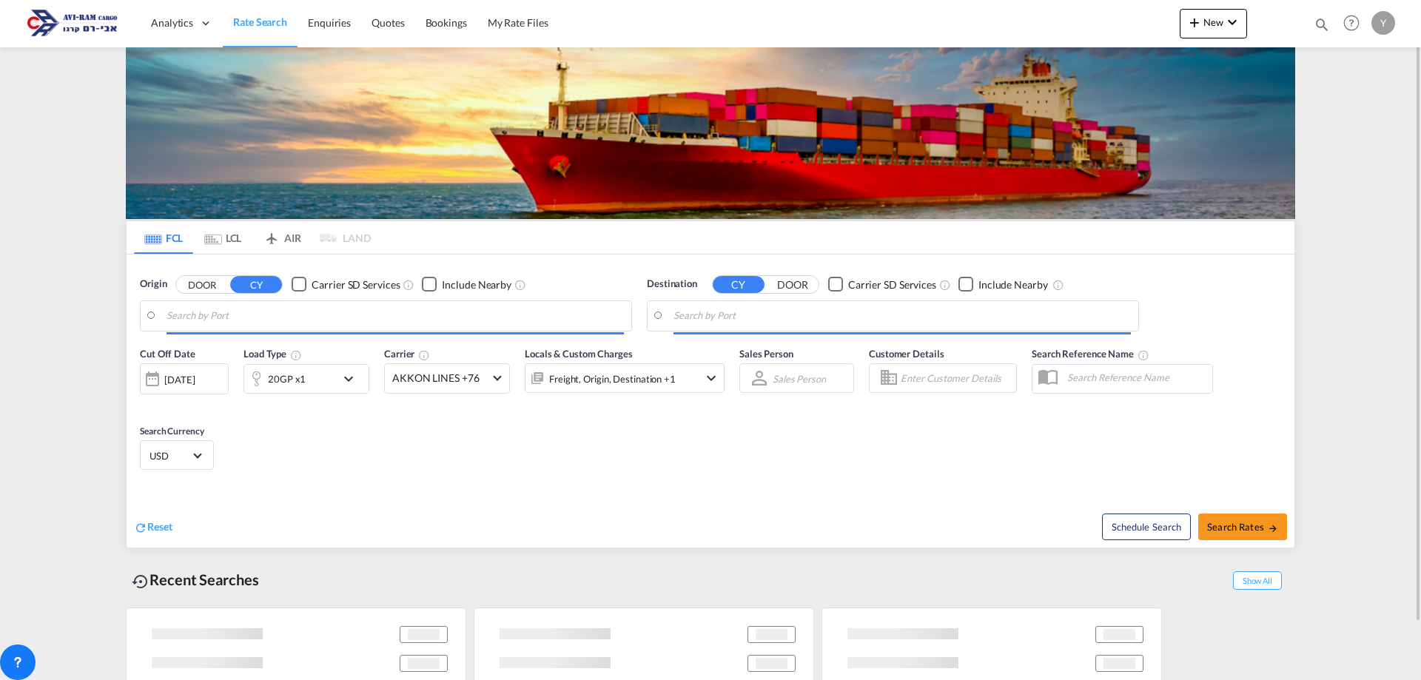
type input "[GEOGRAPHIC_DATA], NLRTM"
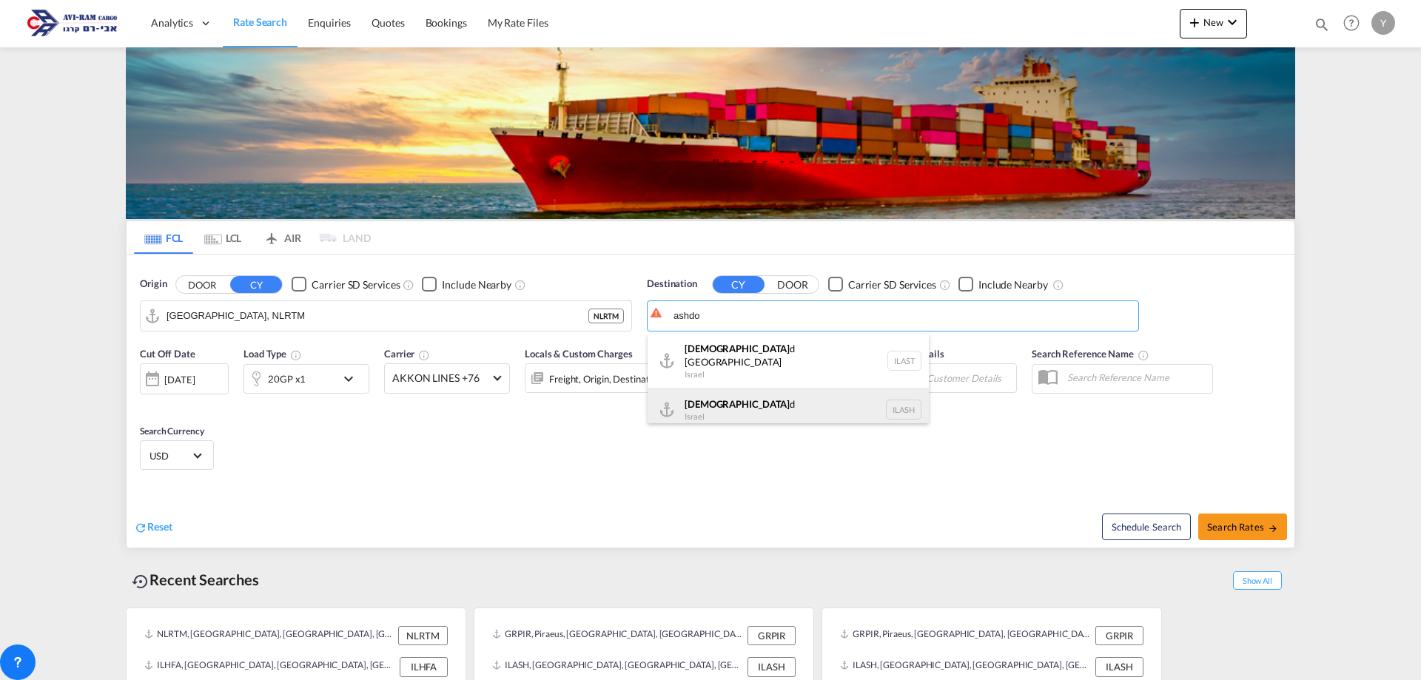
click at [725, 389] on div "Ashdo d Israel ILASH" at bounding box center [788, 410] width 281 height 44
type input "Ashdod, ILASH"
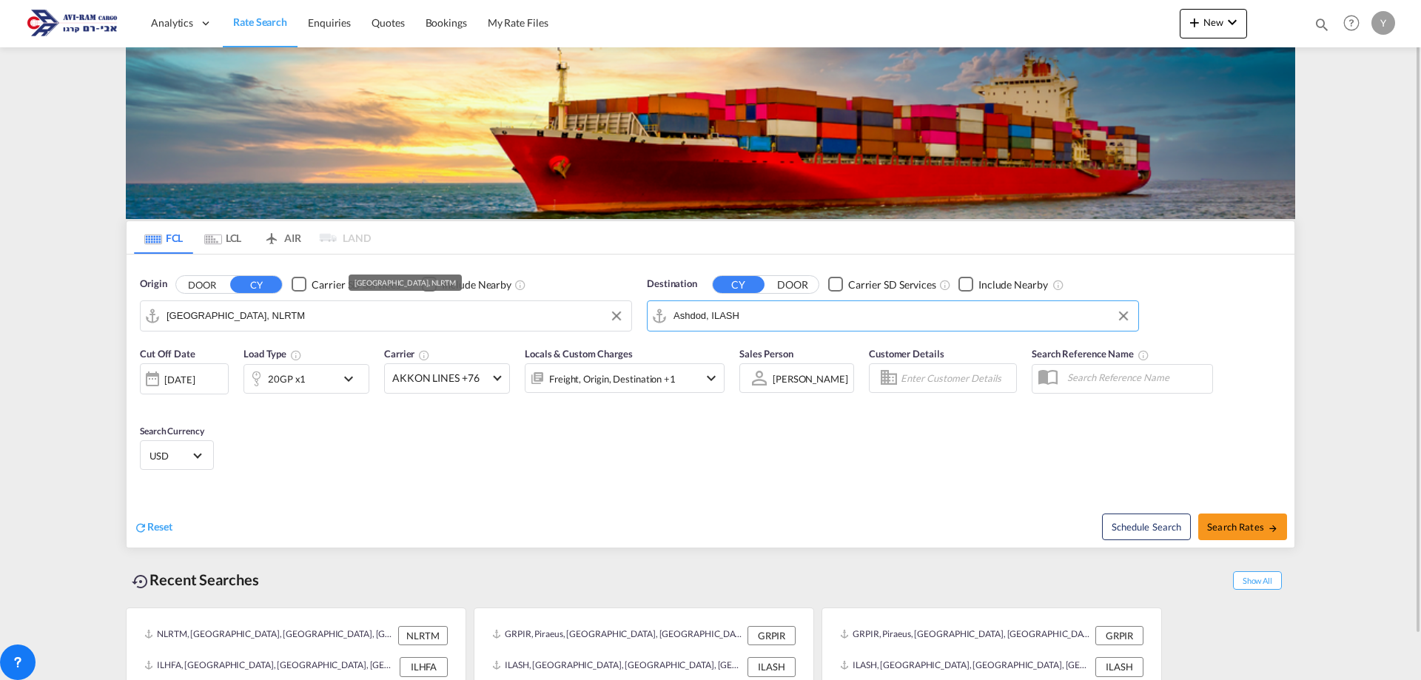
click at [283, 309] on input "[GEOGRAPHIC_DATA], NLRTM" at bounding box center [395, 316] width 457 height 22
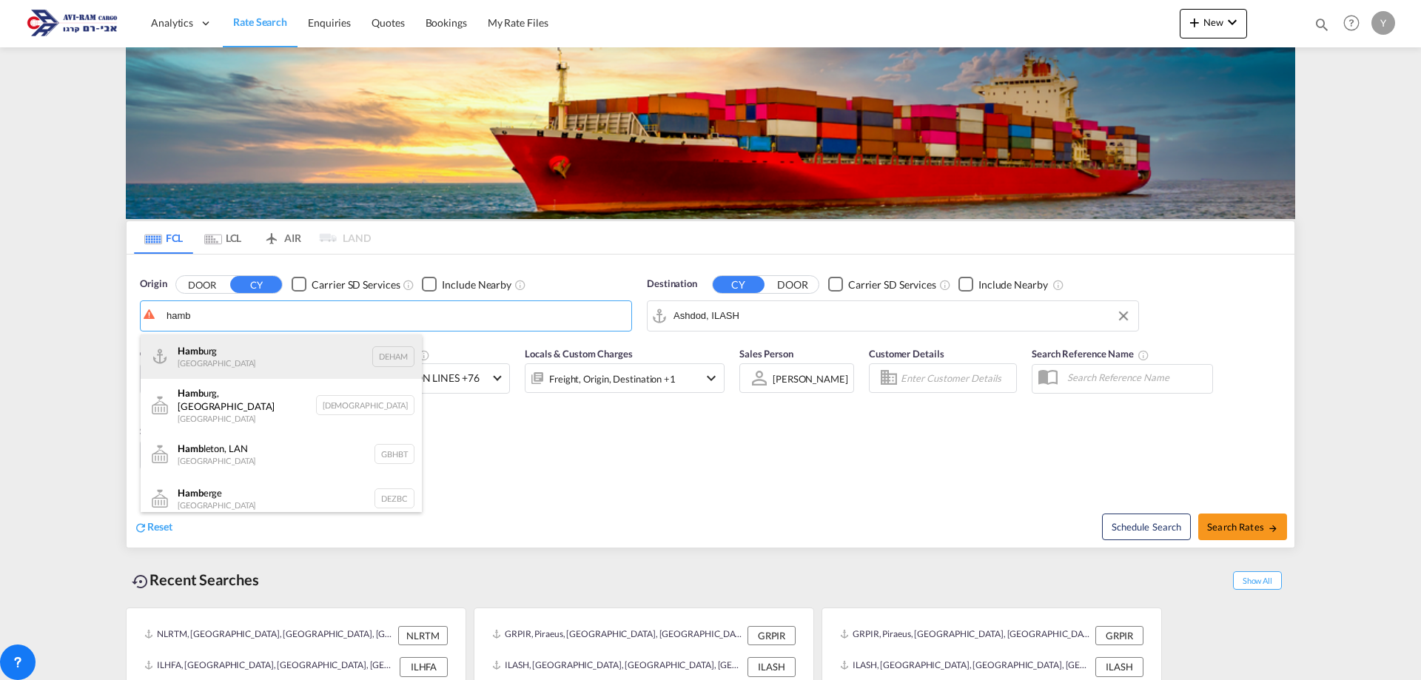
click at [217, 371] on div "Hamb urg Germany DEHAM" at bounding box center [281, 357] width 281 height 44
type input "[GEOGRAPHIC_DATA], [GEOGRAPHIC_DATA]"
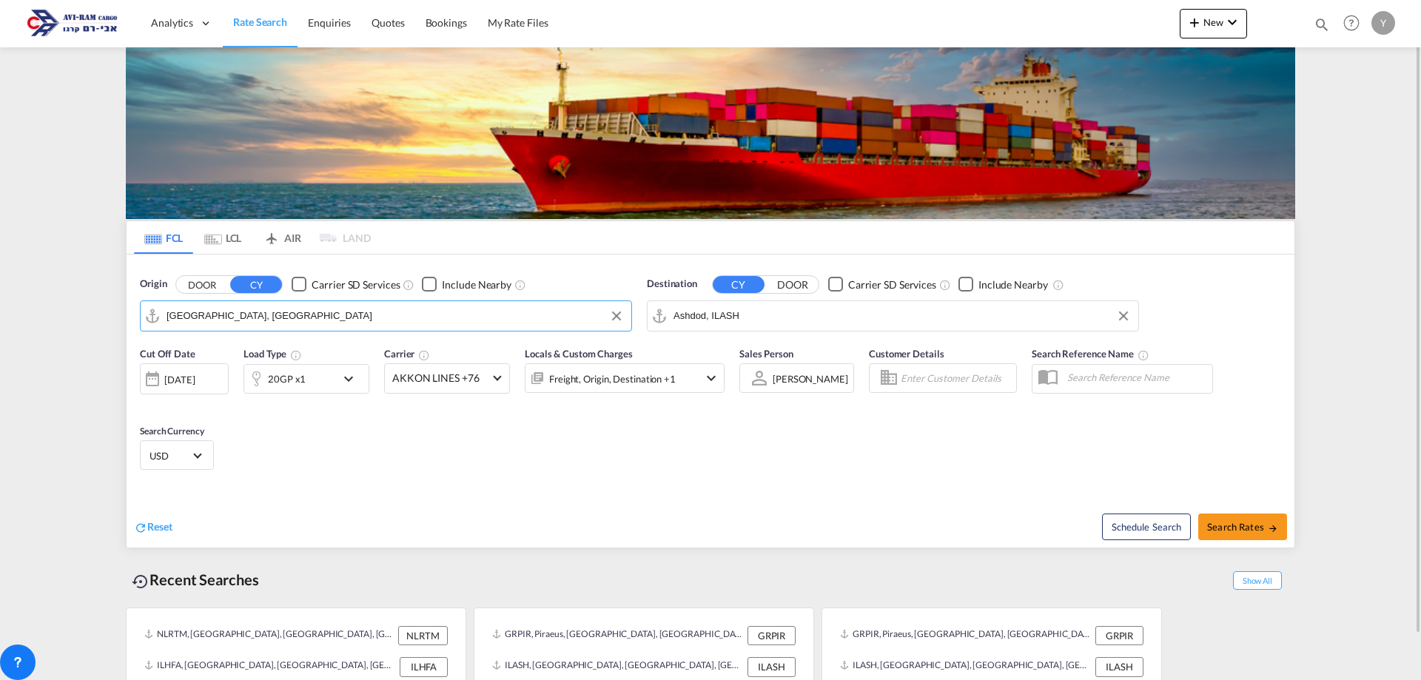
click at [226, 241] on md-tab-item "LCL" at bounding box center [222, 237] width 59 height 33
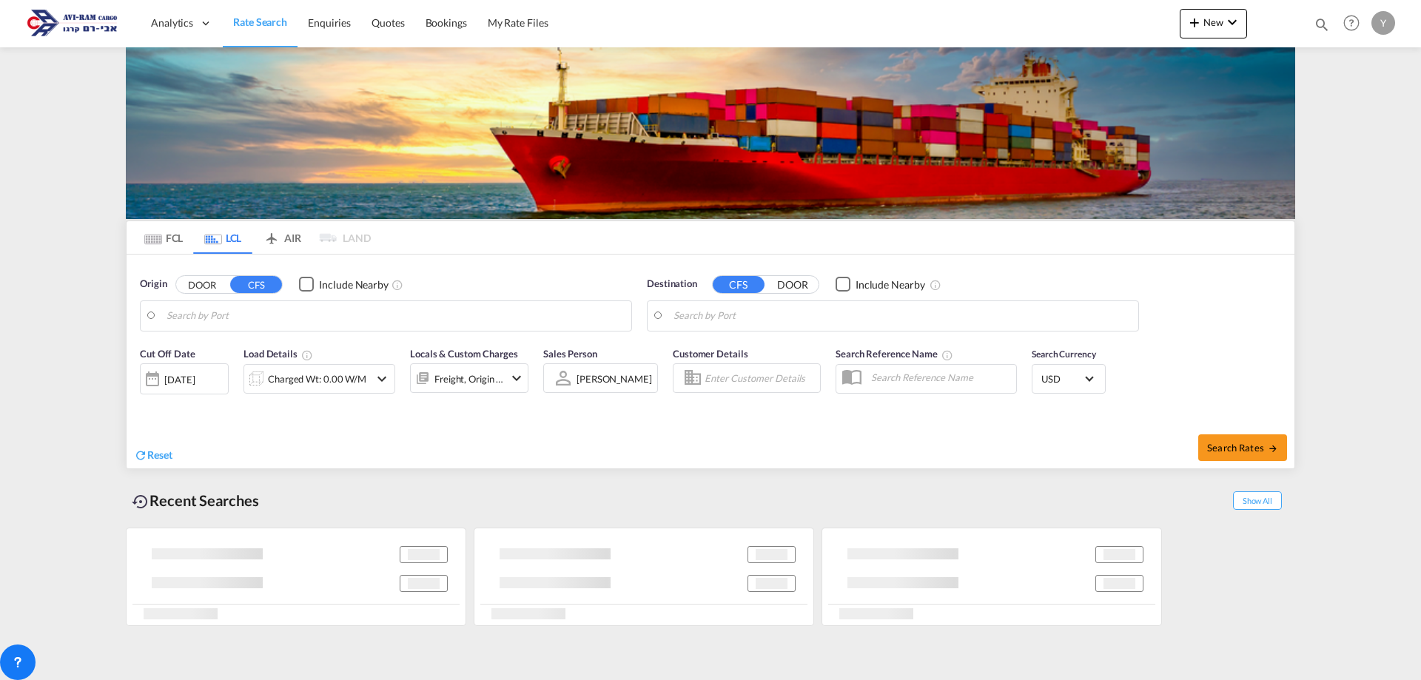
type input "[GEOGRAPHIC_DATA], [GEOGRAPHIC_DATA]"
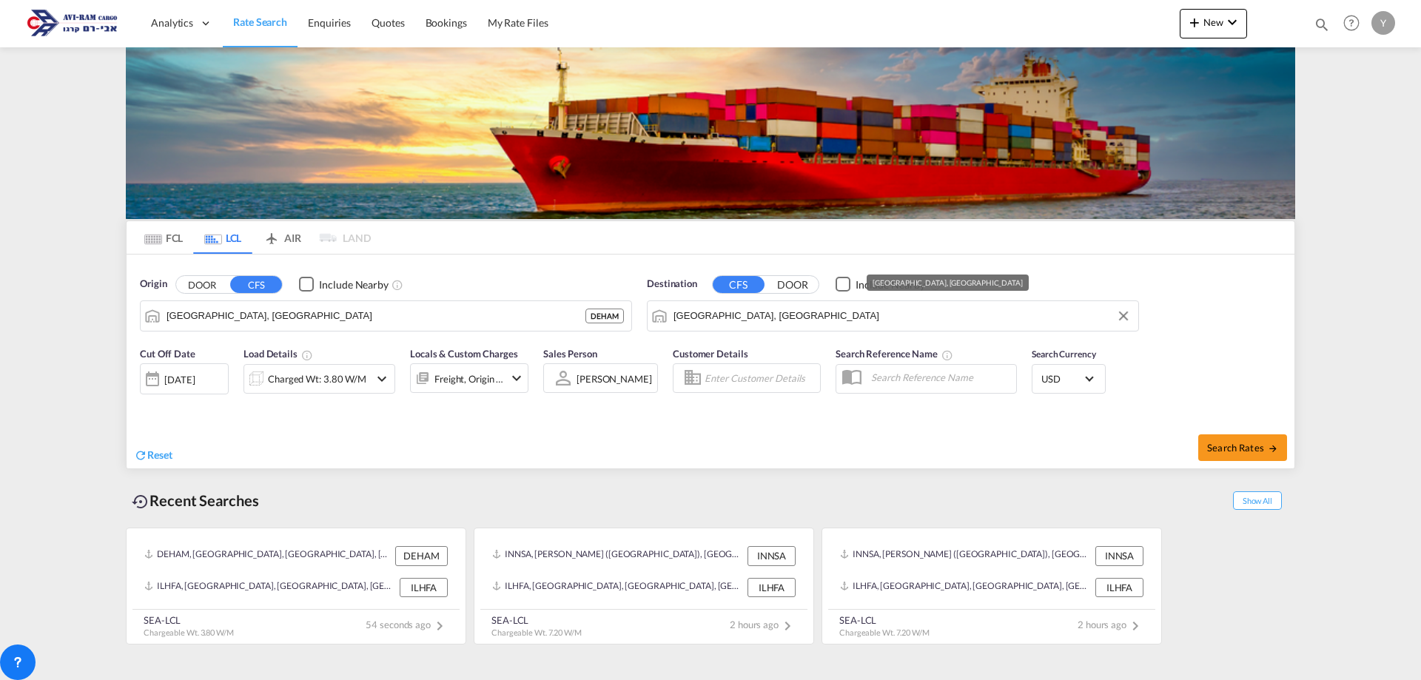
click at [740, 317] on input "[GEOGRAPHIC_DATA], [GEOGRAPHIC_DATA]" at bounding box center [902, 316] width 457 height 22
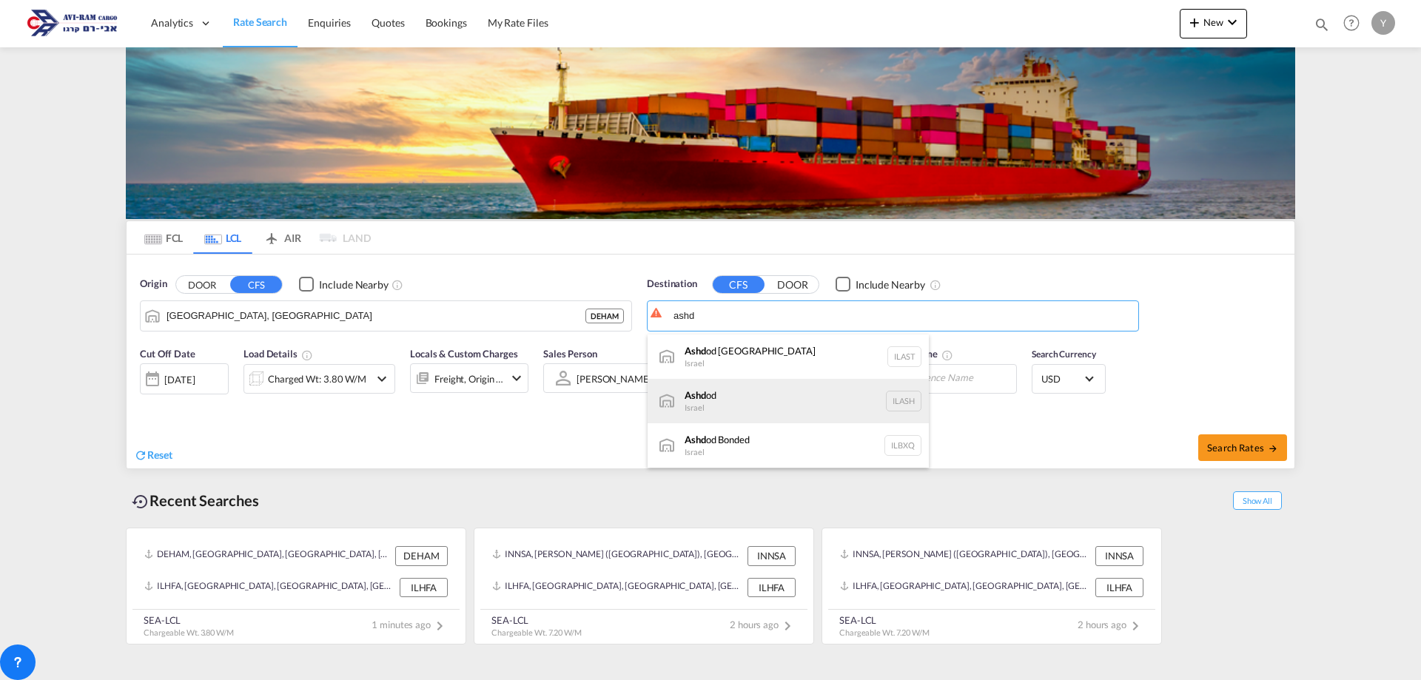
click at [731, 395] on div "Ashd od Israel ILASH" at bounding box center [788, 401] width 281 height 44
type input "Ashdod, ILASH"
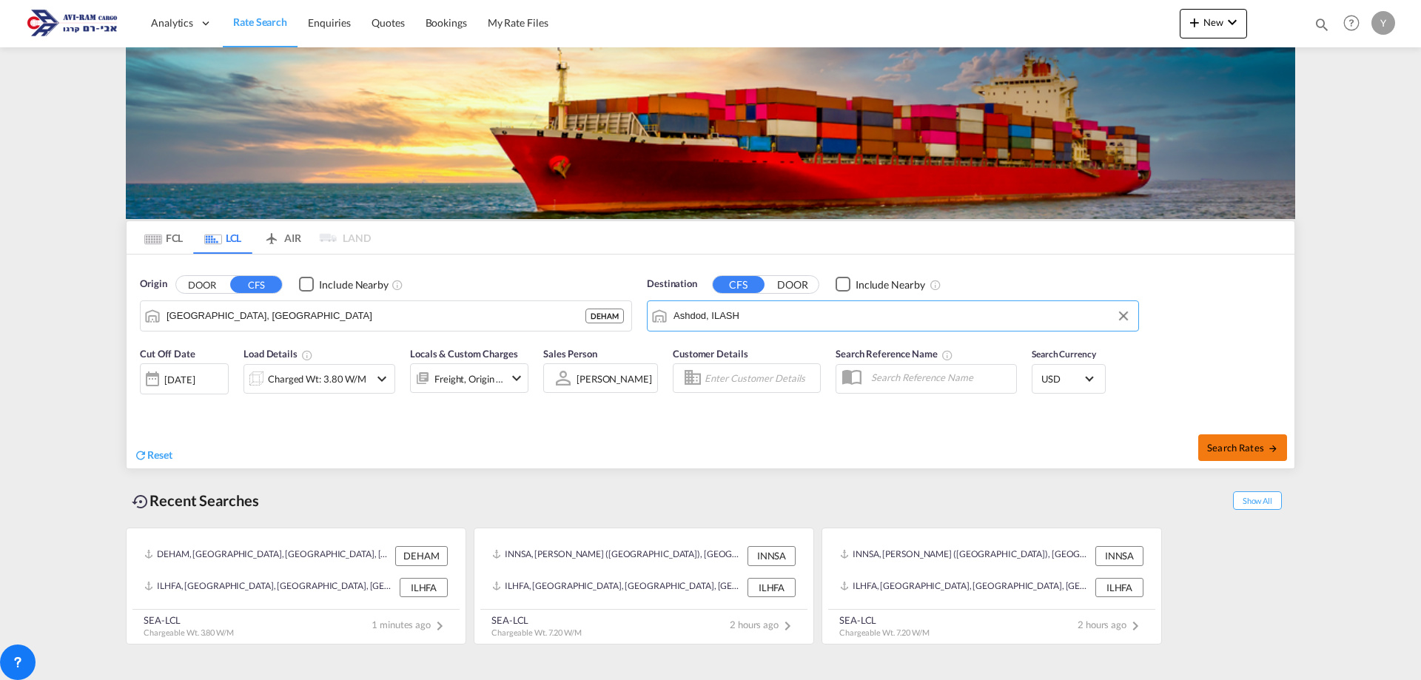
click at [1245, 440] on button "Search Rates" at bounding box center [1242, 447] width 89 height 27
type input "DEHAM to ILASH / [DATE]"
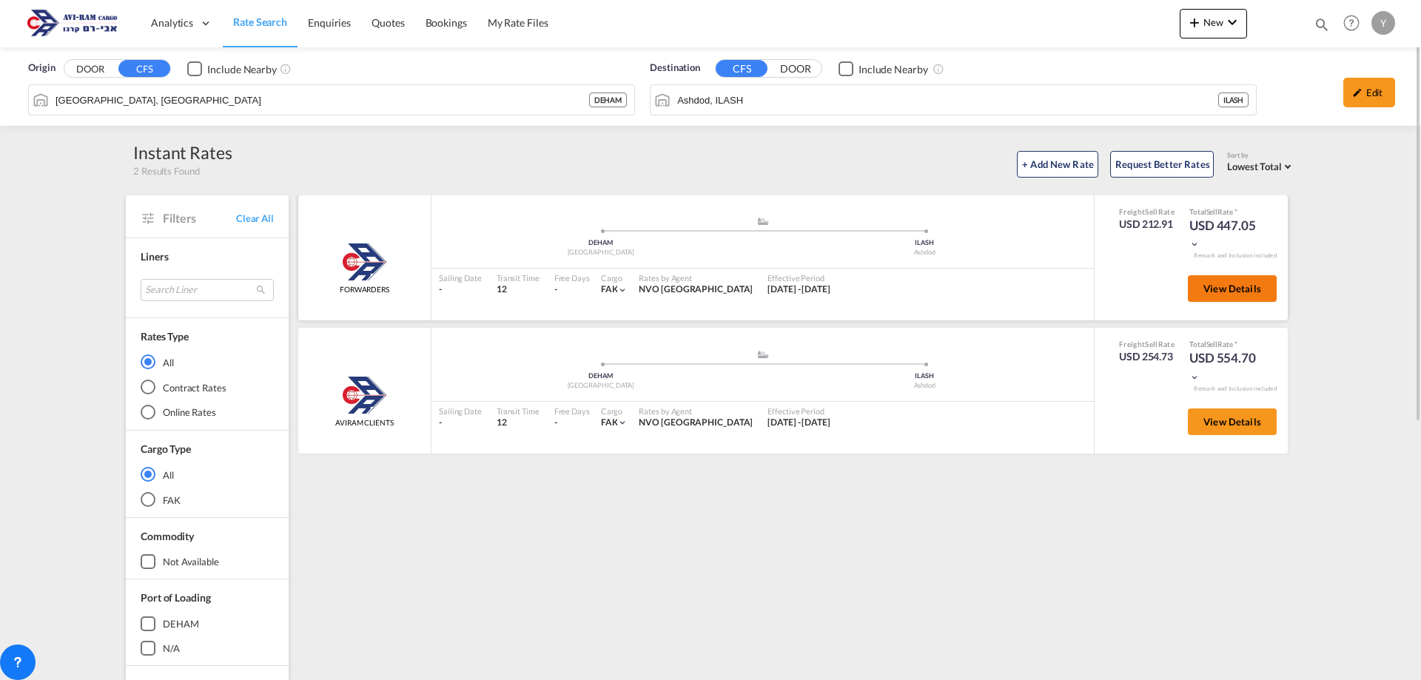
click at [1223, 289] on span "View Details" at bounding box center [1233, 289] width 58 height 12
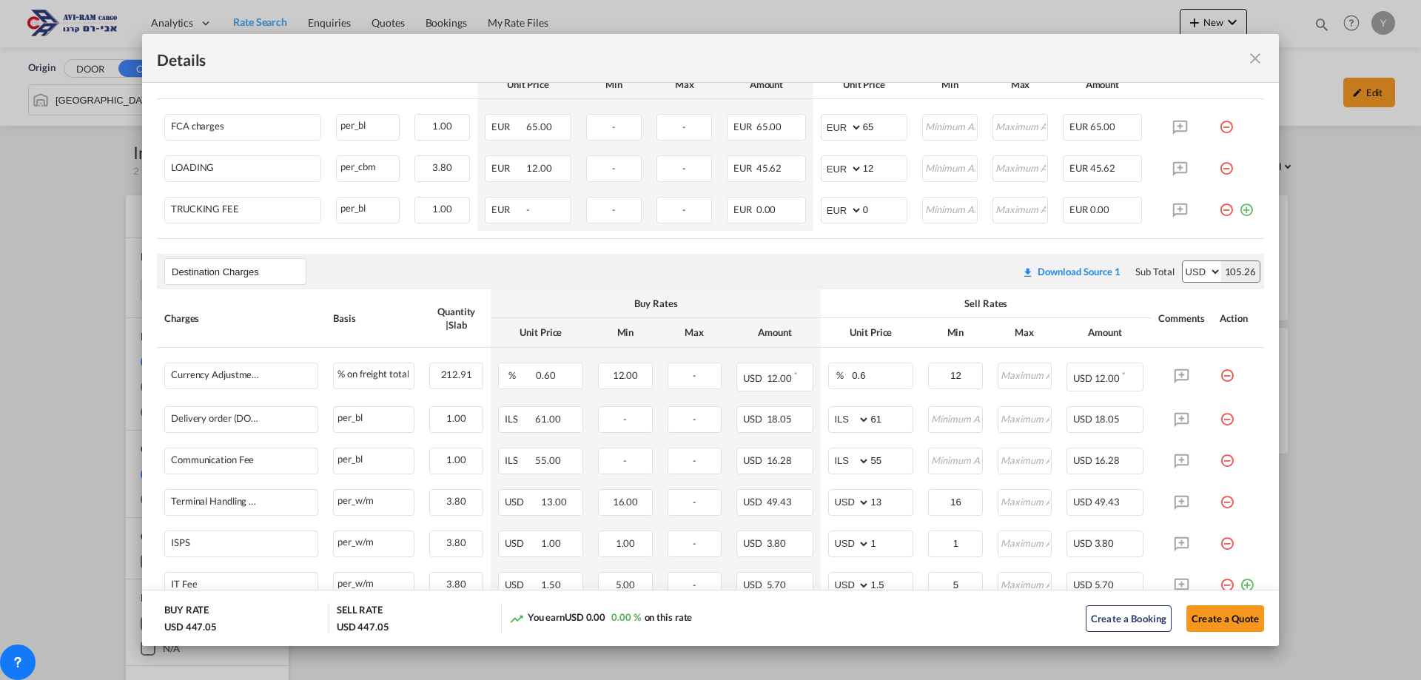
scroll to position [666, 0]
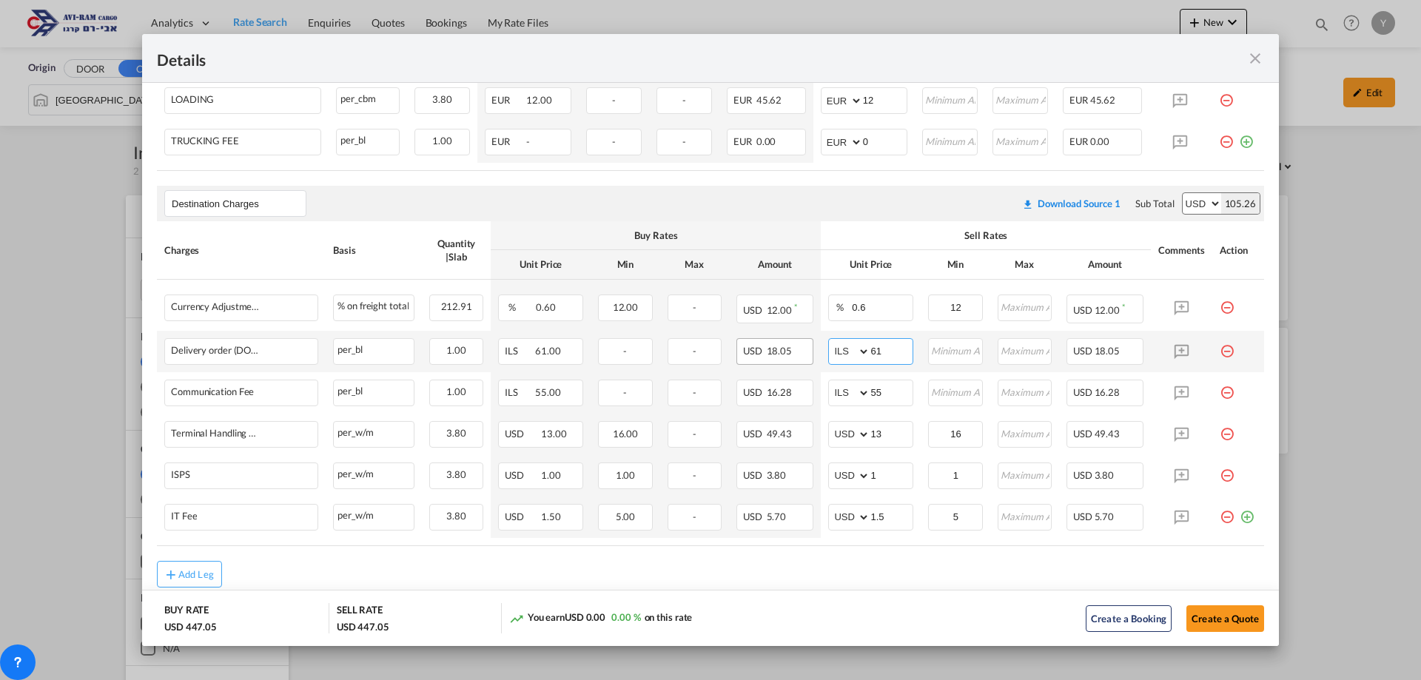
drag, startPoint x: 880, startPoint y: 352, endPoint x: 805, endPoint y: 343, distance: 76.1
click at [805, 343] on tr "Delivery order (DO Fee) Please Enter Already Exists per_bl per_bl can not appli…" at bounding box center [710, 351] width 1107 height 41
type input "116"
click at [883, 467] on input "1" at bounding box center [891, 474] width 42 height 22
drag, startPoint x: 893, startPoint y: 436, endPoint x: 855, endPoint y: 438, distance: 38.6
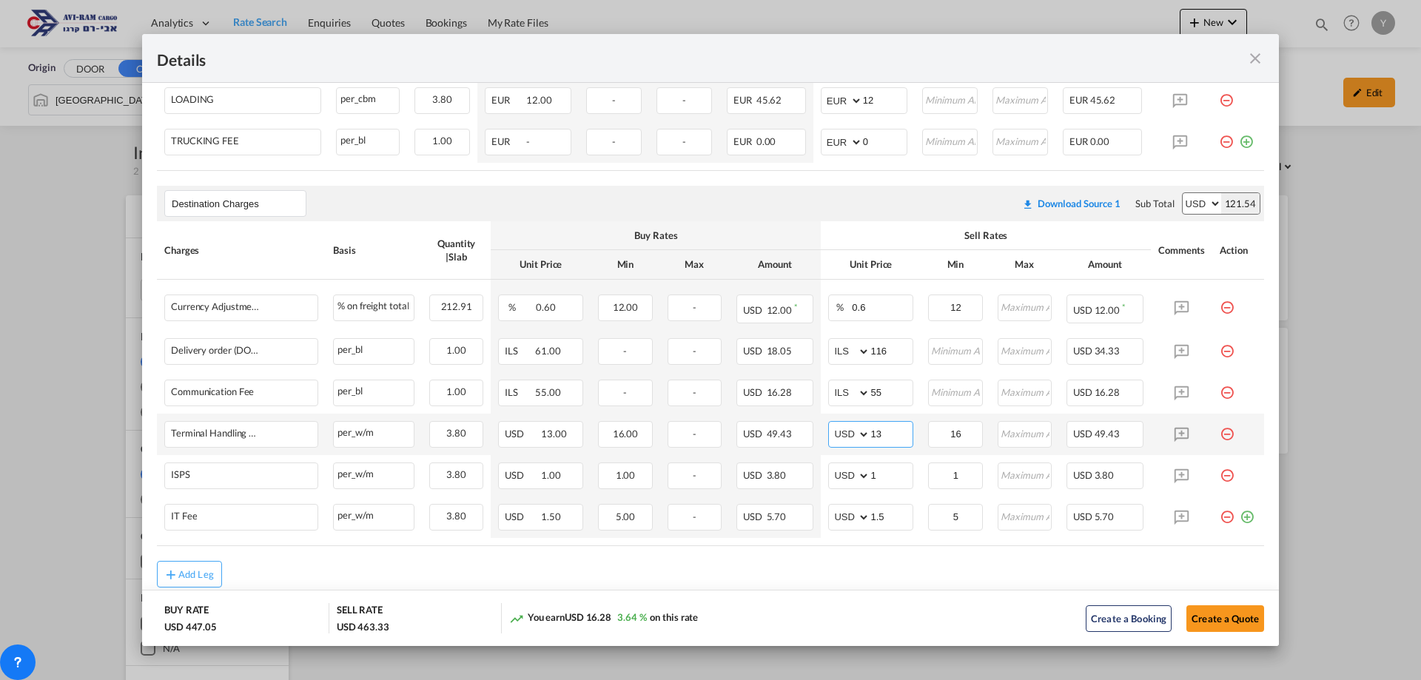
click at [855, 438] on md-input-container "AED AFN ALL AMD ANG AOA ARS AUD AWG AZN BAM BBD BDT BGN BHD BIF BMD BND BOB BRL…" at bounding box center [870, 434] width 85 height 27
type input "16"
click at [875, 548] on air-lcl-rate-modification "Main Freight Please enter leg name Leg Name Already Exists Download Source 1 Su…" at bounding box center [710, 130] width 1107 height 913
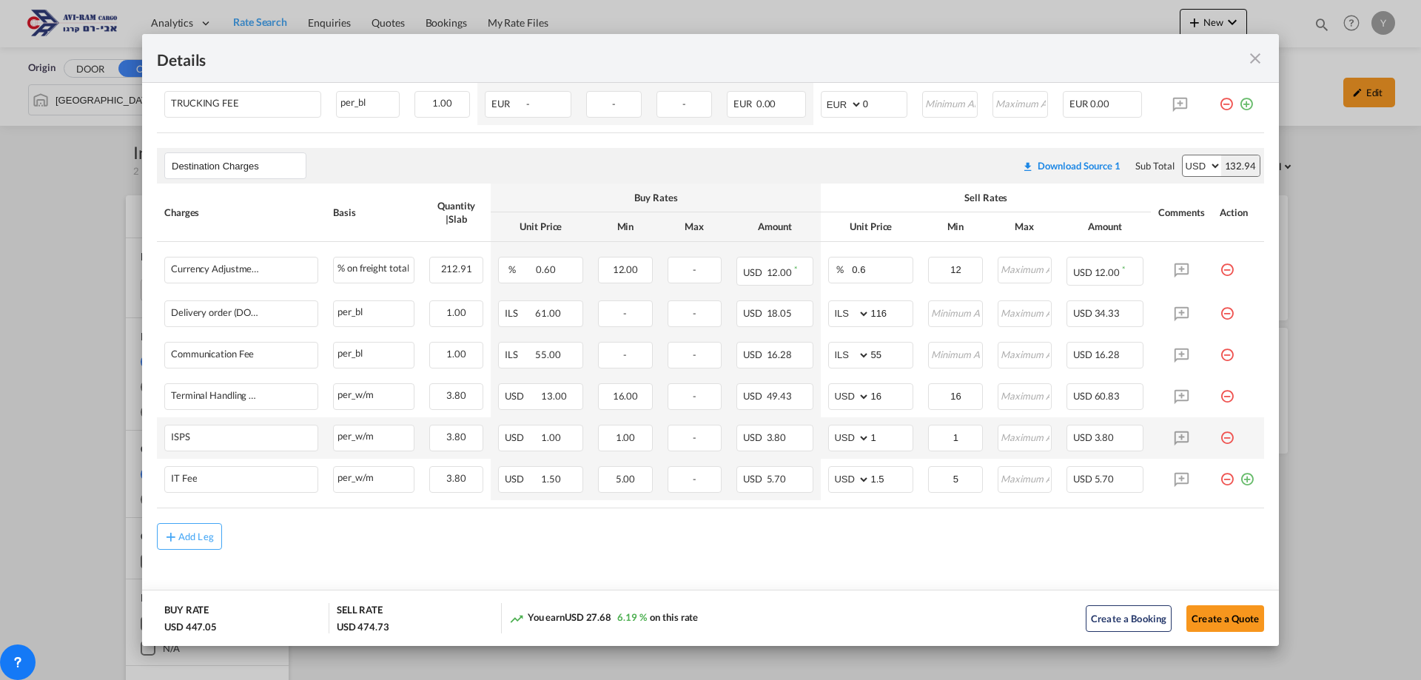
scroll to position [708, 0]
click at [1240, 477] on md-icon "icon-plus-circle-outline green-400-fg" at bounding box center [1247, 469] width 15 height 15
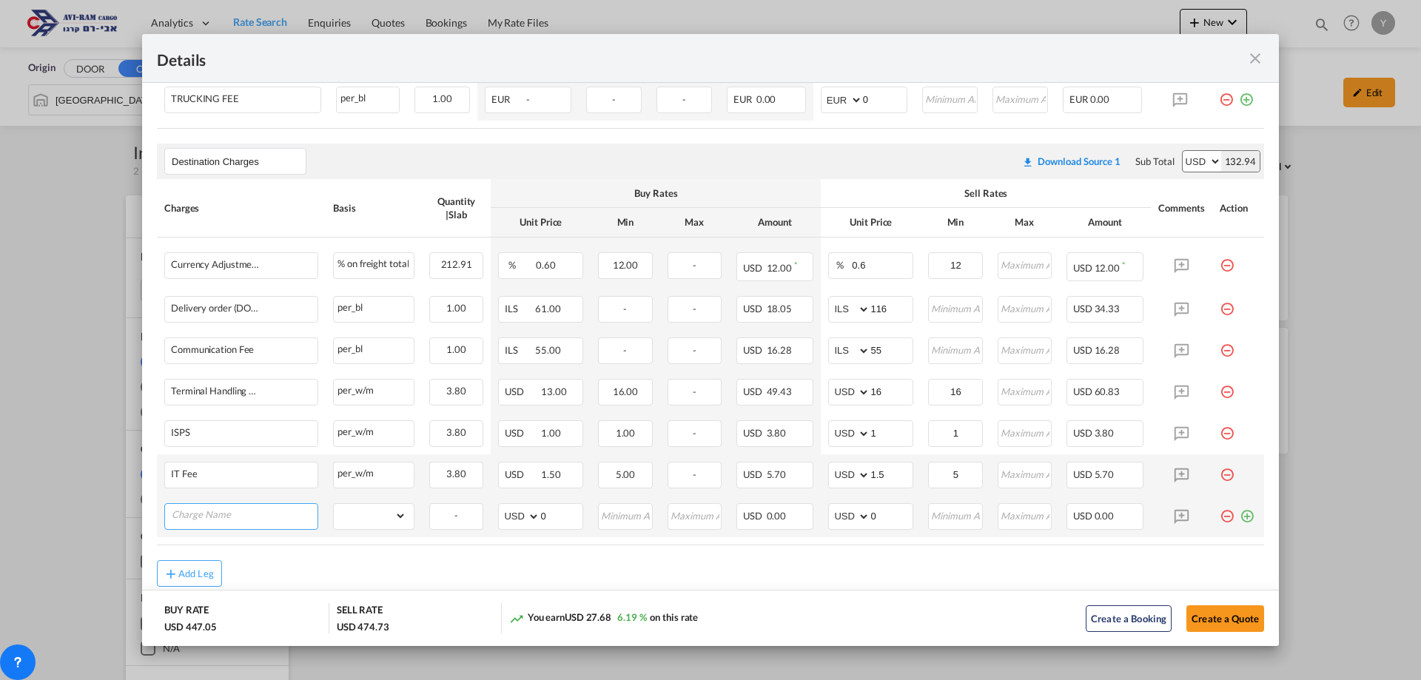
click at [266, 525] on input "Charge Name" at bounding box center [245, 515] width 146 height 22
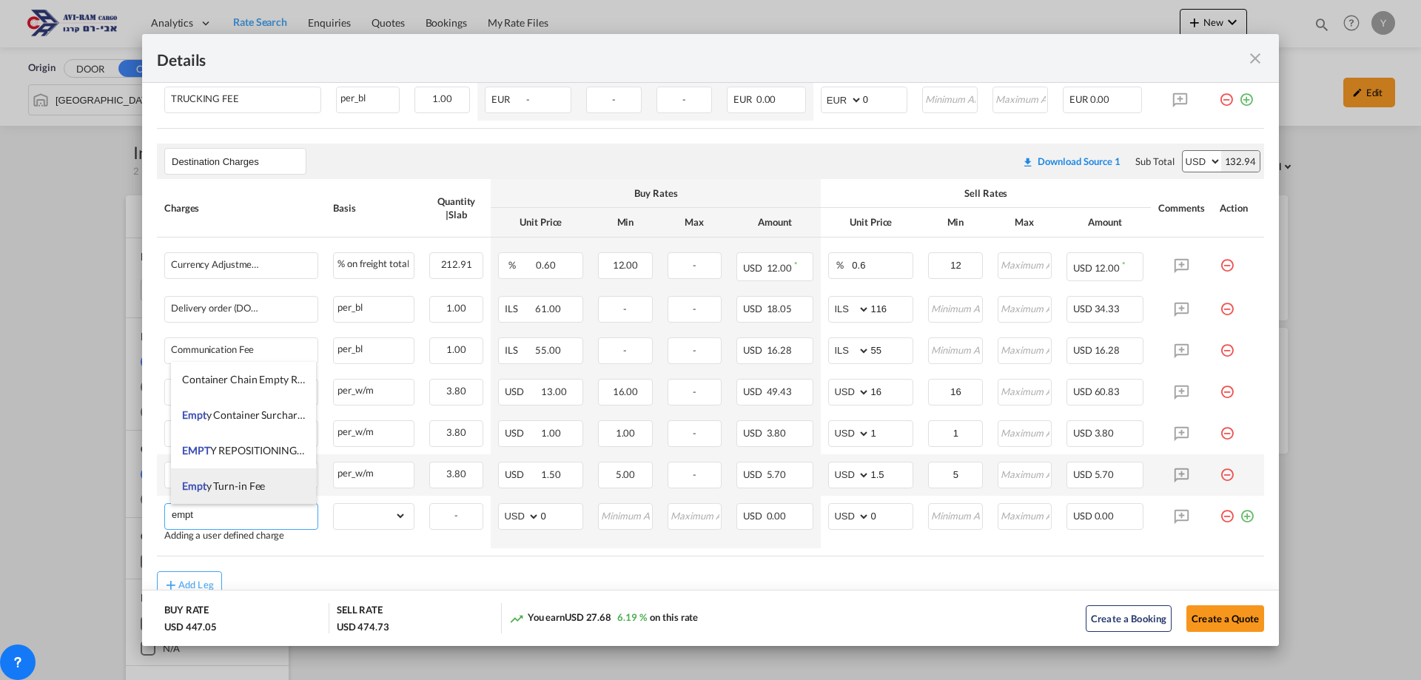
click at [179, 457] on li "EMPT Y REPOSITIONING SURCHARGE-ERC" at bounding box center [243, 451] width 145 height 36
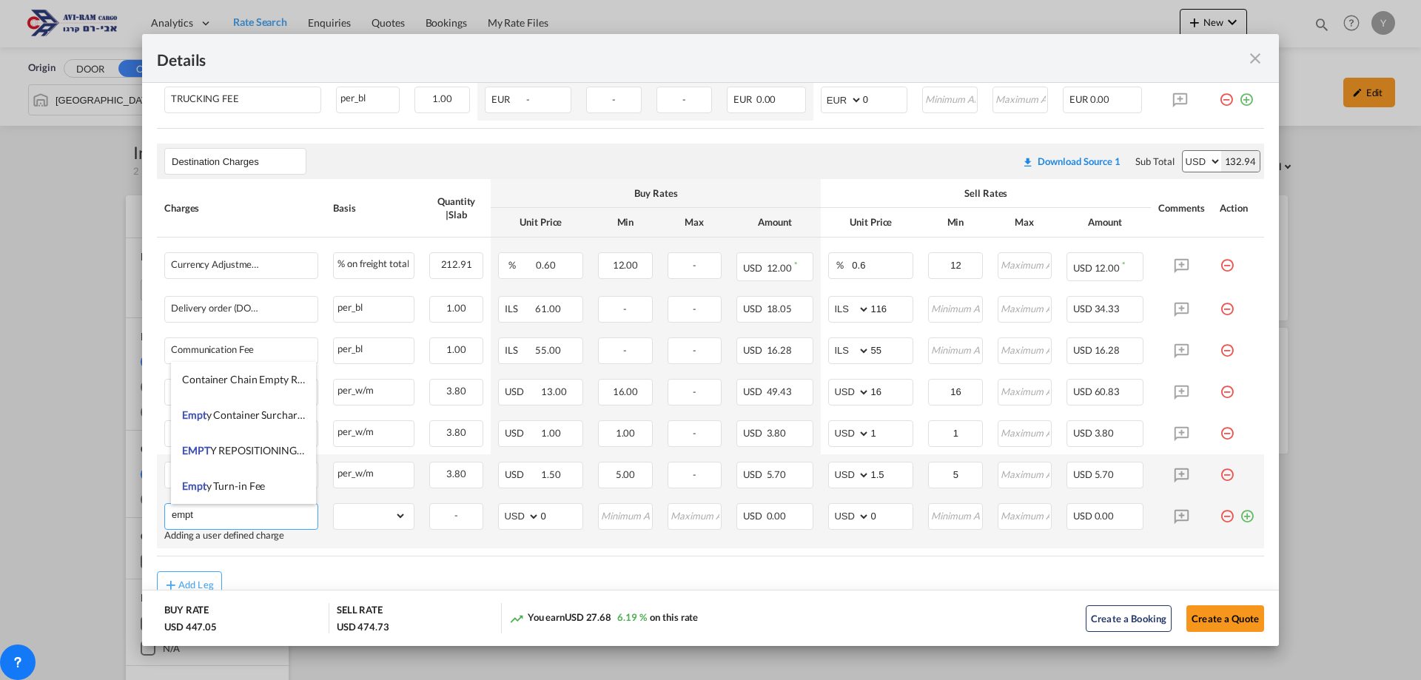
type input "EMPTY REPOSITIONING SURCHARGE-ERC"
click at [403, 515] on select "gross_weight volumetric_weight per_shipment per_bl per_km per_hawb per_kg flat …" at bounding box center [370, 516] width 73 height 24
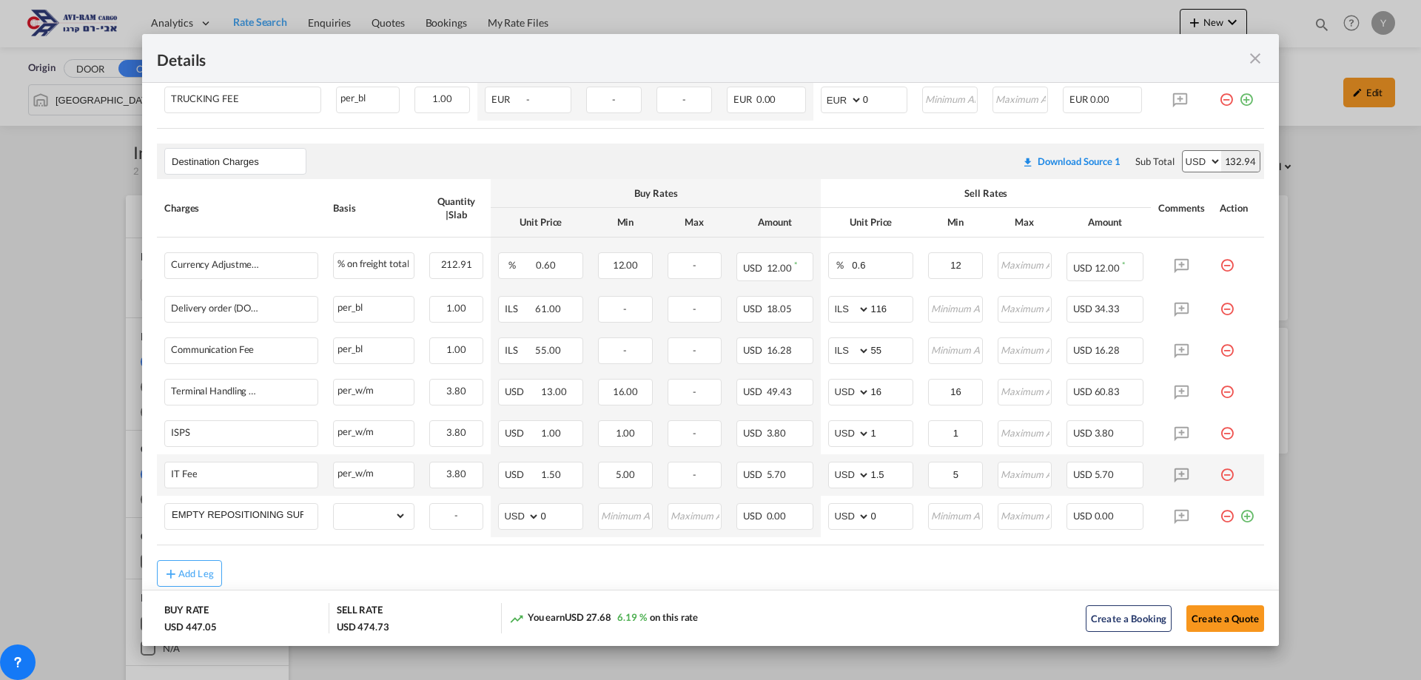
click at [283, 610] on div "BUY RATE USD 447.05" at bounding box center [246, 618] width 165 height 30
click at [387, 513] on select "gross_weight volumetric_weight per_shipment per_bl per_km per_hawb per_kg flat …" at bounding box center [370, 516] width 73 height 24
select select "per_bl"
click at [334, 504] on select "gross_weight volumetric_weight per_shipment per_bl per_km per_hawb per_kg flat …" at bounding box center [370, 516] width 73 height 24
click at [619, 521] on input "Port of Loading ..." at bounding box center [626, 515] width 52 height 22
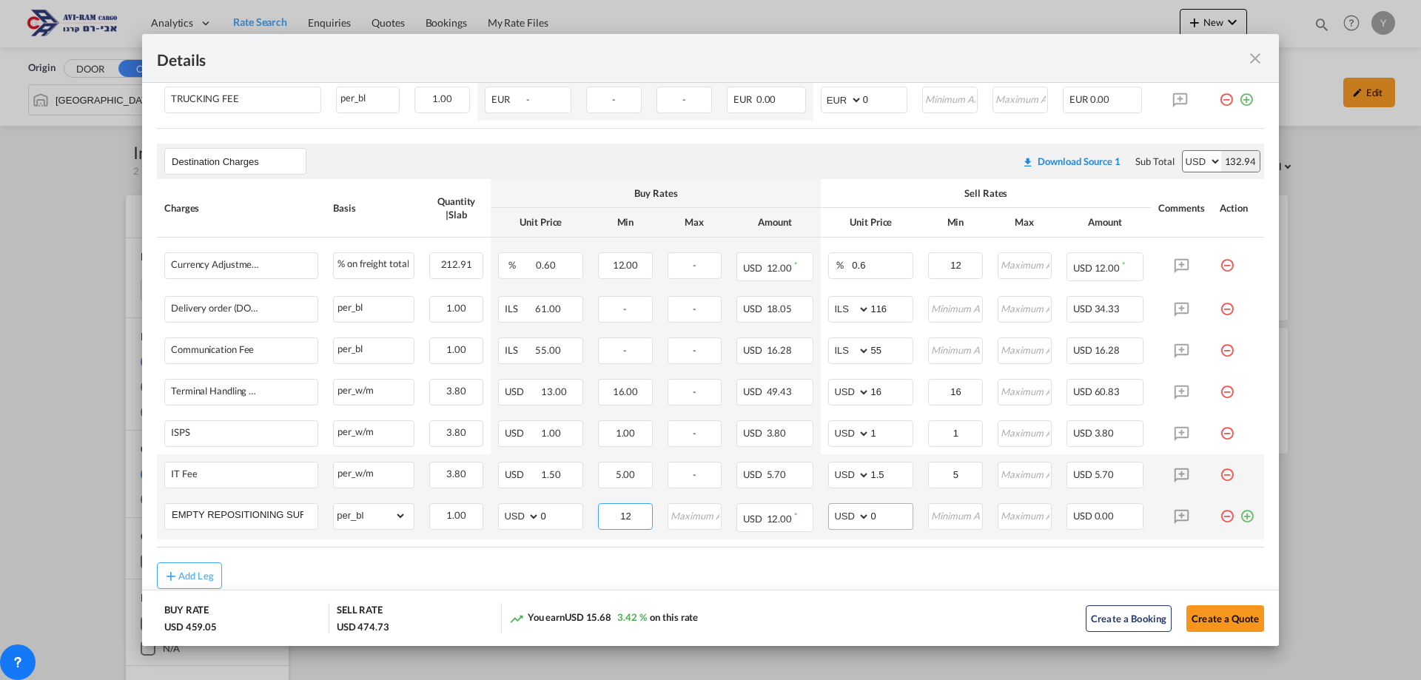
type input "12"
drag, startPoint x: 891, startPoint y: 518, endPoint x: 866, endPoint y: 520, distance: 25.2
click at [870, 520] on input "0" at bounding box center [891, 515] width 42 height 22
click at [1220, 518] on md-icon "icon-minus-circle-outline red-400-fg pt-7" at bounding box center [1227, 510] width 15 height 15
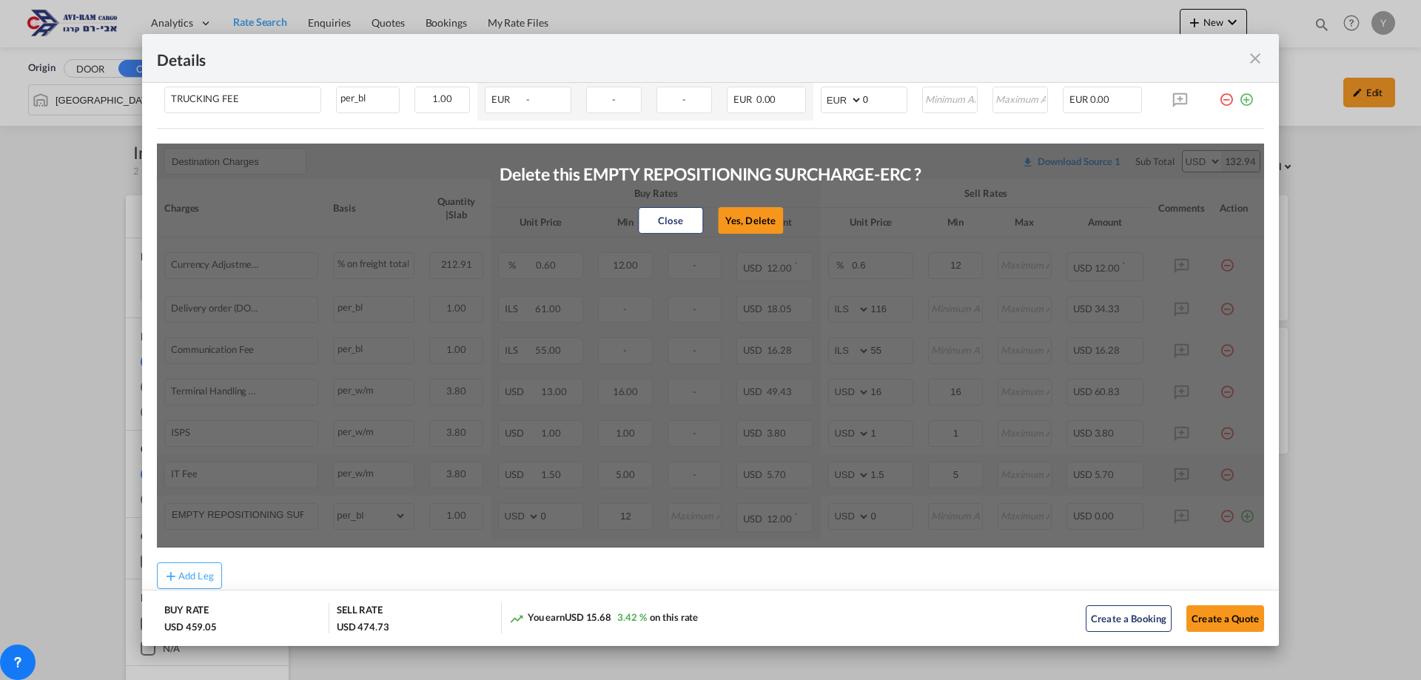
click at [736, 208] on button "Yes, Delete" at bounding box center [750, 220] width 65 height 27
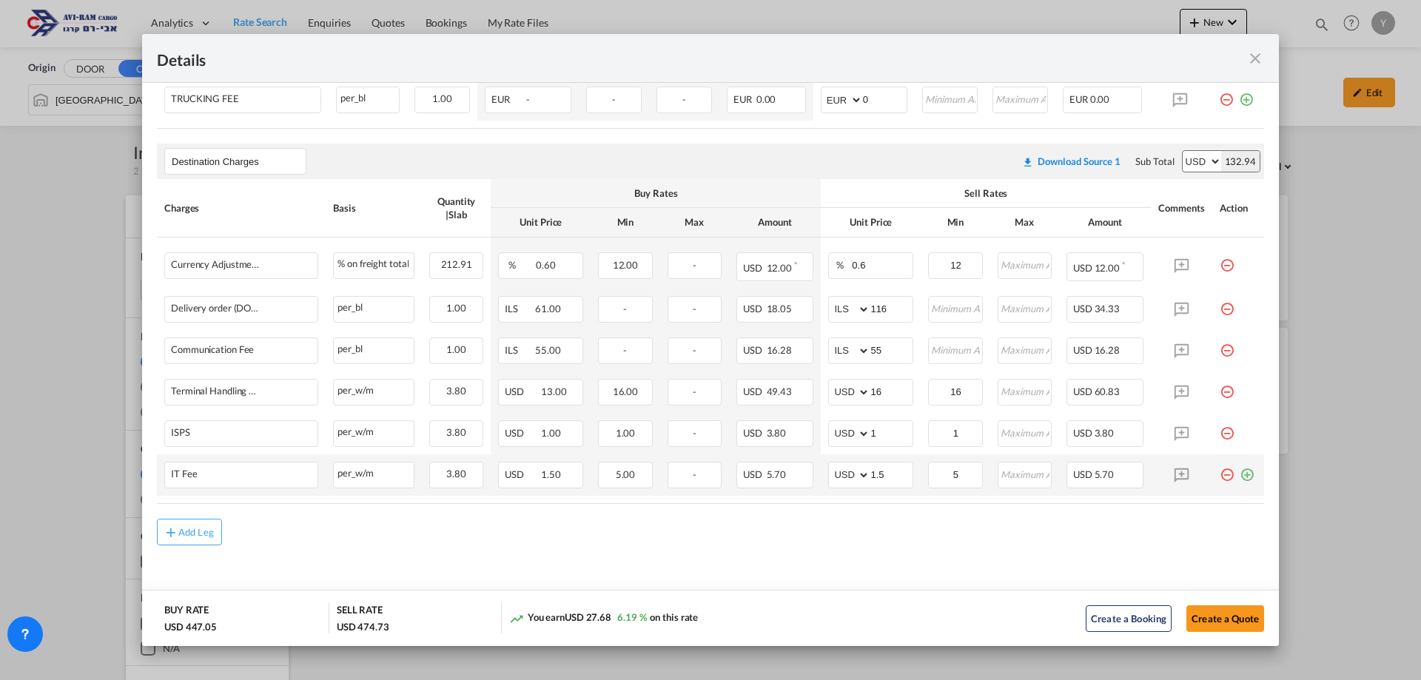
click at [1240, 477] on md-icon "icon-plus-circle-outline green-400-fg" at bounding box center [1247, 469] width 15 height 15
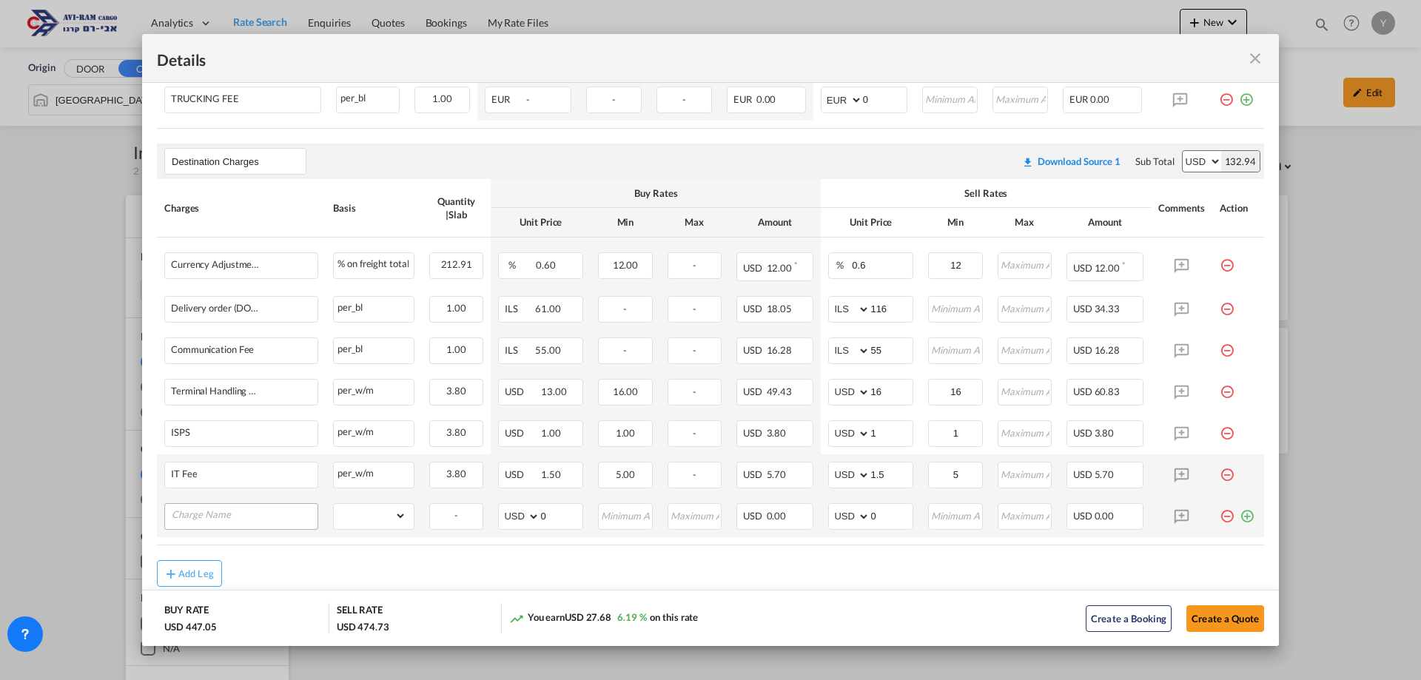
click at [239, 523] on input "Charge Name" at bounding box center [245, 515] width 146 height 22
type input "-"
click at [253, 508] on input "Charge Name" at bounding box center [245, 515] width 146 height 22
click at [243, 551] on air-lcl-rate-modification "Main Freight Please enter leg name Leg Name Already Exists Download Source 1 Su…" at bounding box center [710, 109] width 1107 height 955
click at [222, 521] on input "Charge Name" at bounding box center [245, 515] width 146 height 22
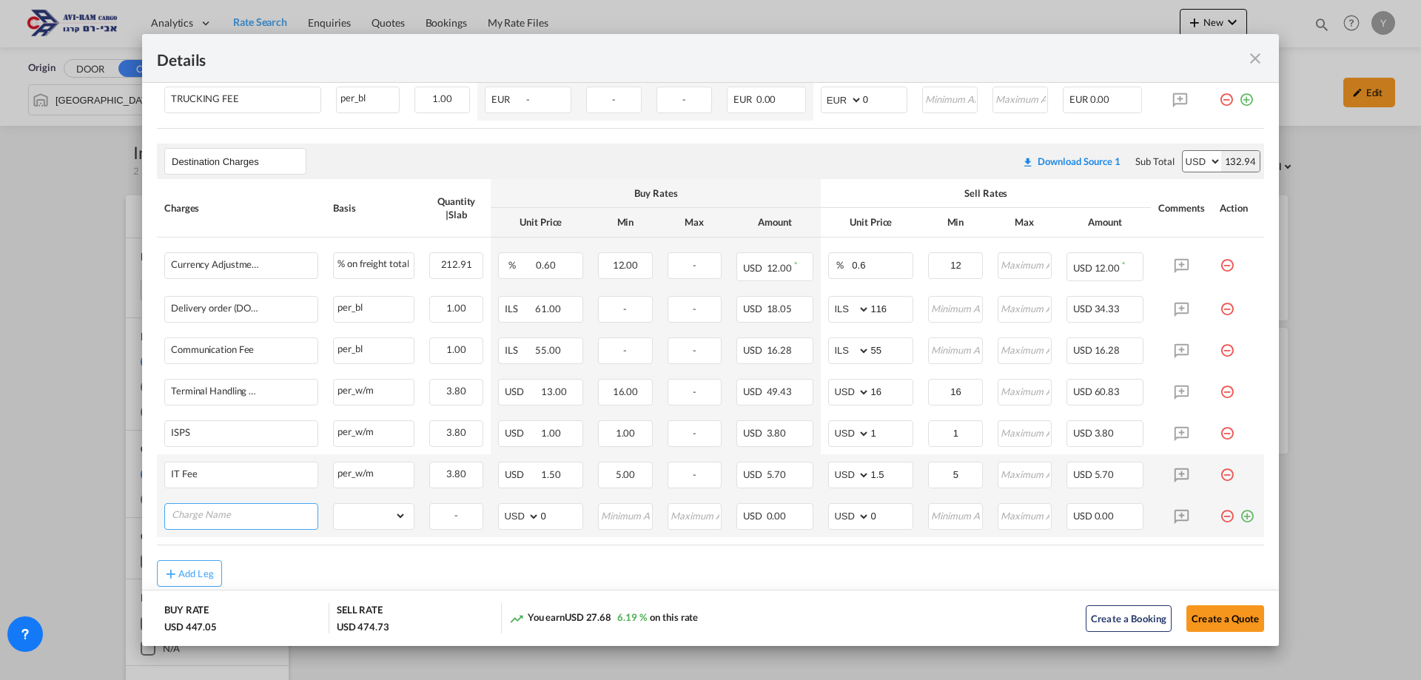
click at [222, 521] on input "Charge Name" at bounding box center [245, 515] width 146 height 22
click at [373, 519] on select "gross_weight volumetric_weight per_shipment per_bl per_km per_hawb per_kg flat …" at bounding box center [370, 516] width 73 height 24
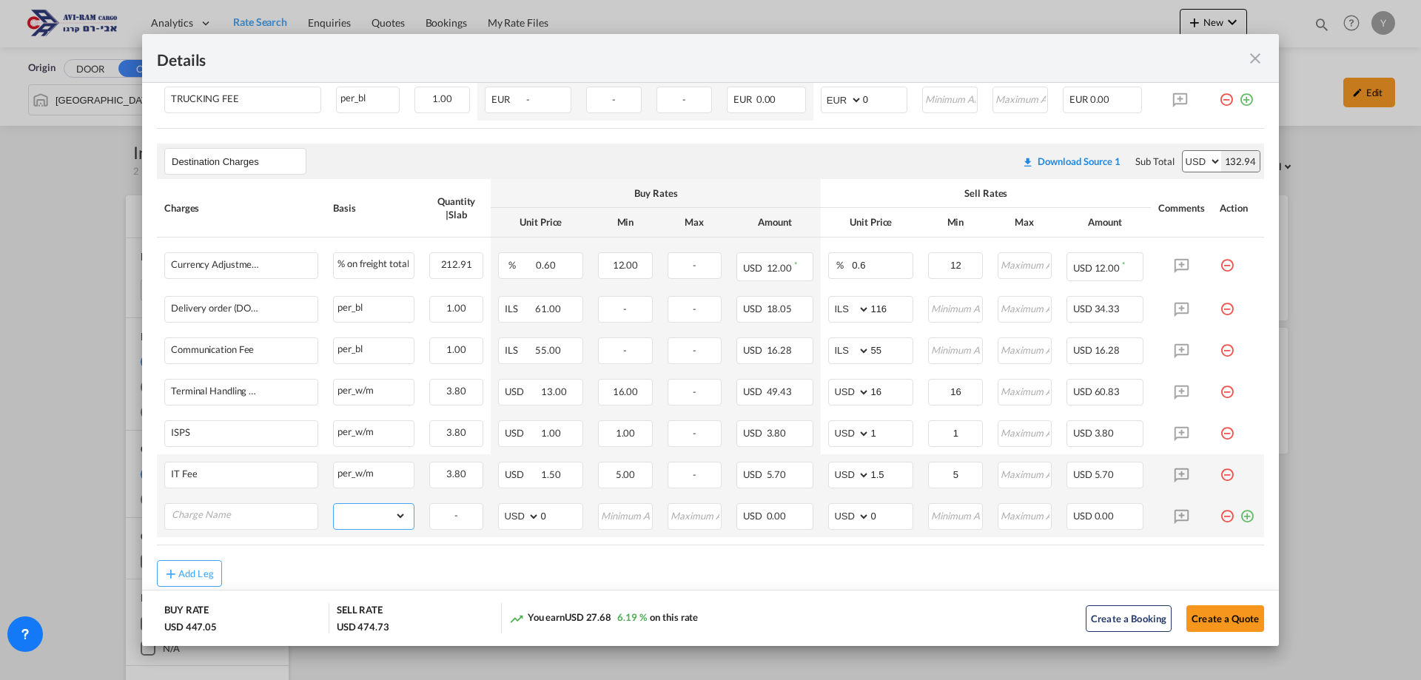
select select "per_ton"
click at [334, 504] on select "gross_weight volumetric_weight per_shipment per_bl per_km per_hawb per_kg flat …" at bounding box center [370, 516] width 73 height 24
click at [608, 521] on input "Port of Loading ..." at bounding box center [626, 515] width 52 height 22
click at [551, 518] on input "0" at bounding box center [561, 515] width 42 height 22
type input "11.6"
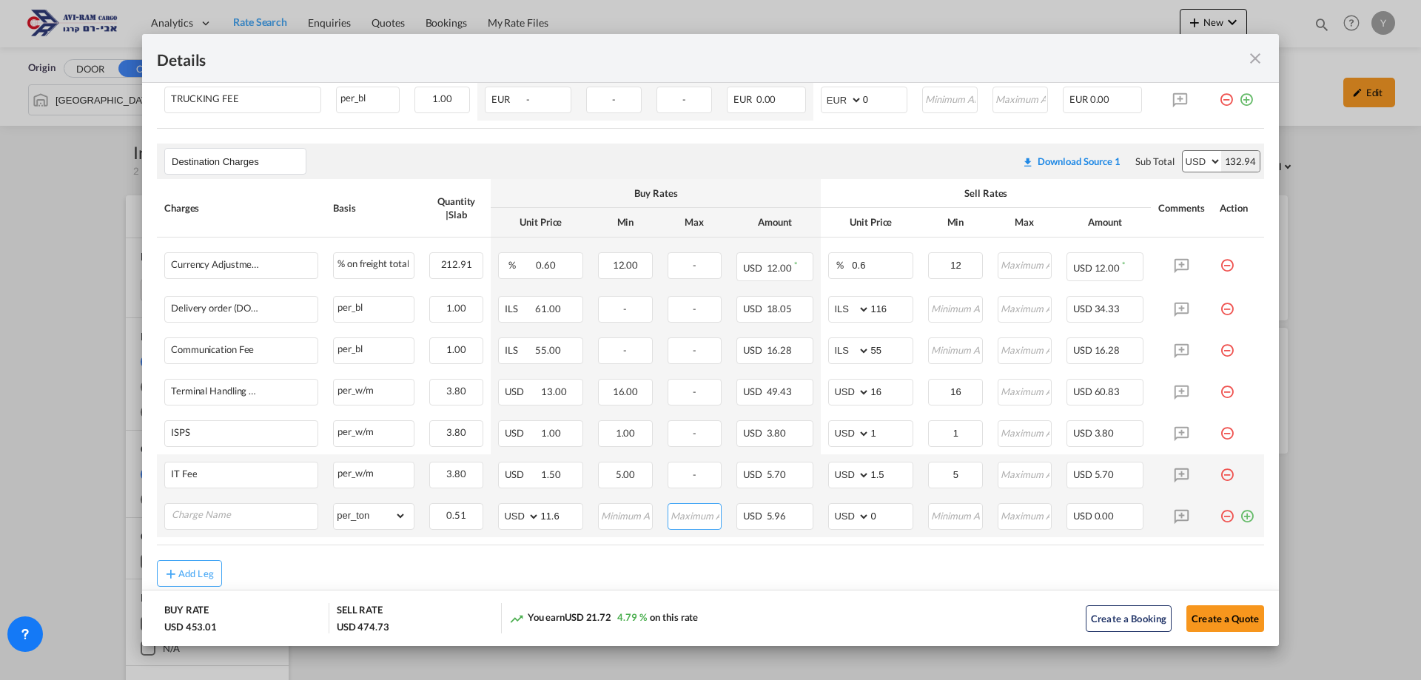
click at [697, 507] on input "Port of Loading ..." at bounding box center [695, 515] width 52 height 22
type input "12"
click at [947, 521] on input "Port of Loading ..." at bounding box center [956, 515] width 52 height 22
click at [879, 517] on input "0" at bounding box center [891, 515] width 42 height 22
type input "11.6"
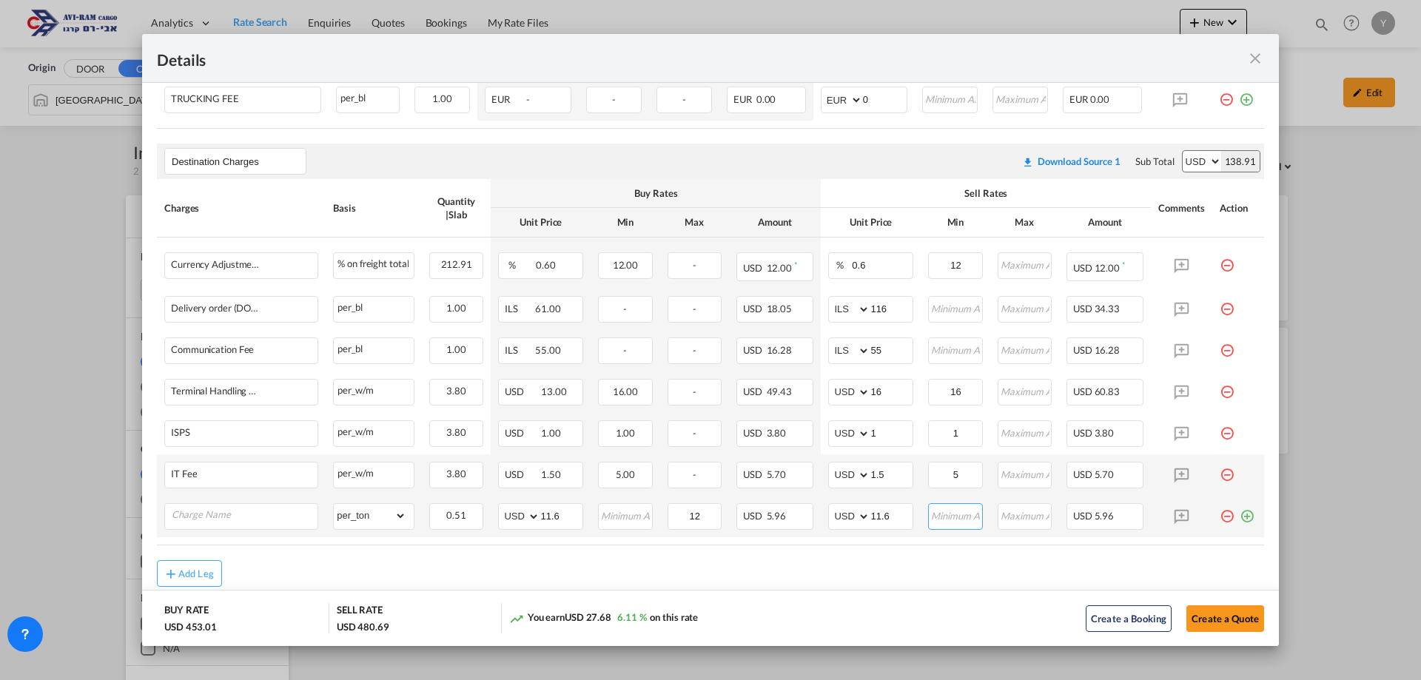
click at [948, 517] on input "Port of Loading ..." at bounding box center [956, 515] width 52 height 22
type input "12"
click at [298, 517] on input "Charge Name" at bounding box center [245, 515] width 146 height 22
click at [272, 521] on input "Charge Name" at bounding box center [245, 515] width 146 height 22
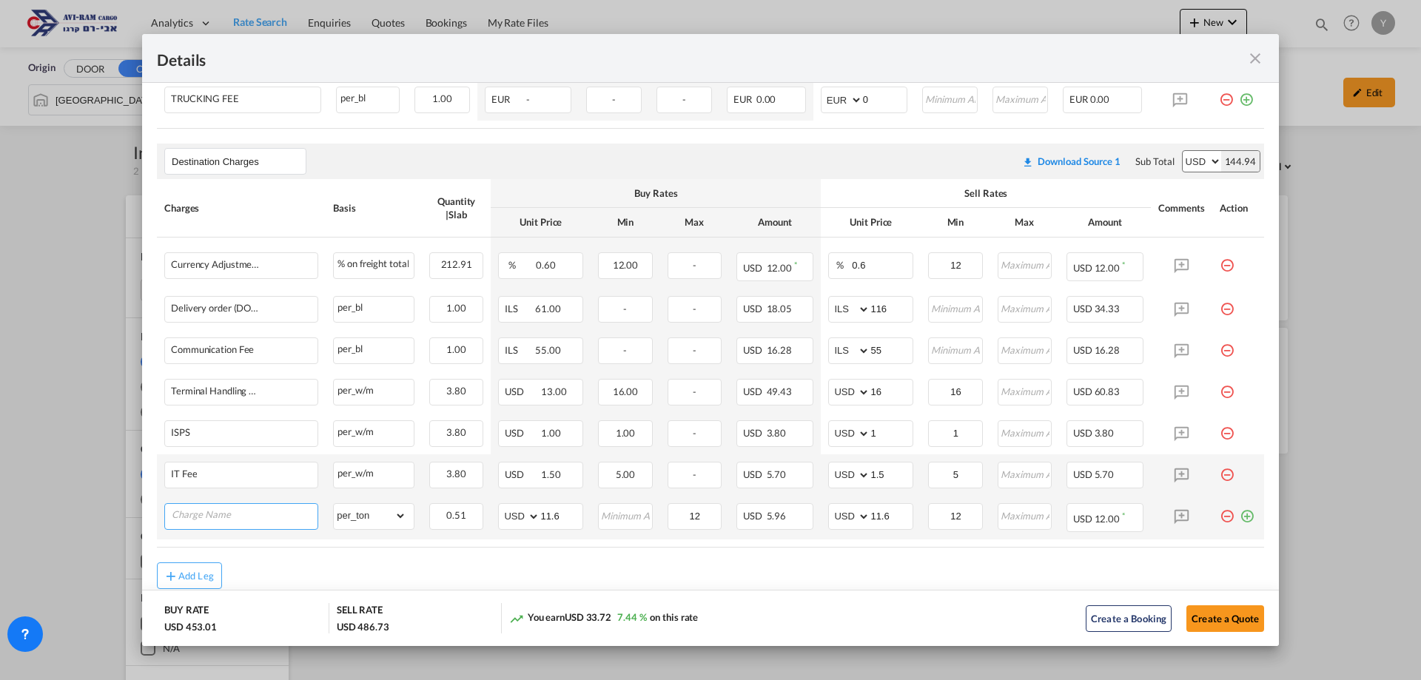
click at [272, 520] on input "Charge Name" at bounding box center [245, 515] width 146 height 22
click at [268, 516] on input "Charge Name" at bounding box center [245, 515] width 146 height 22
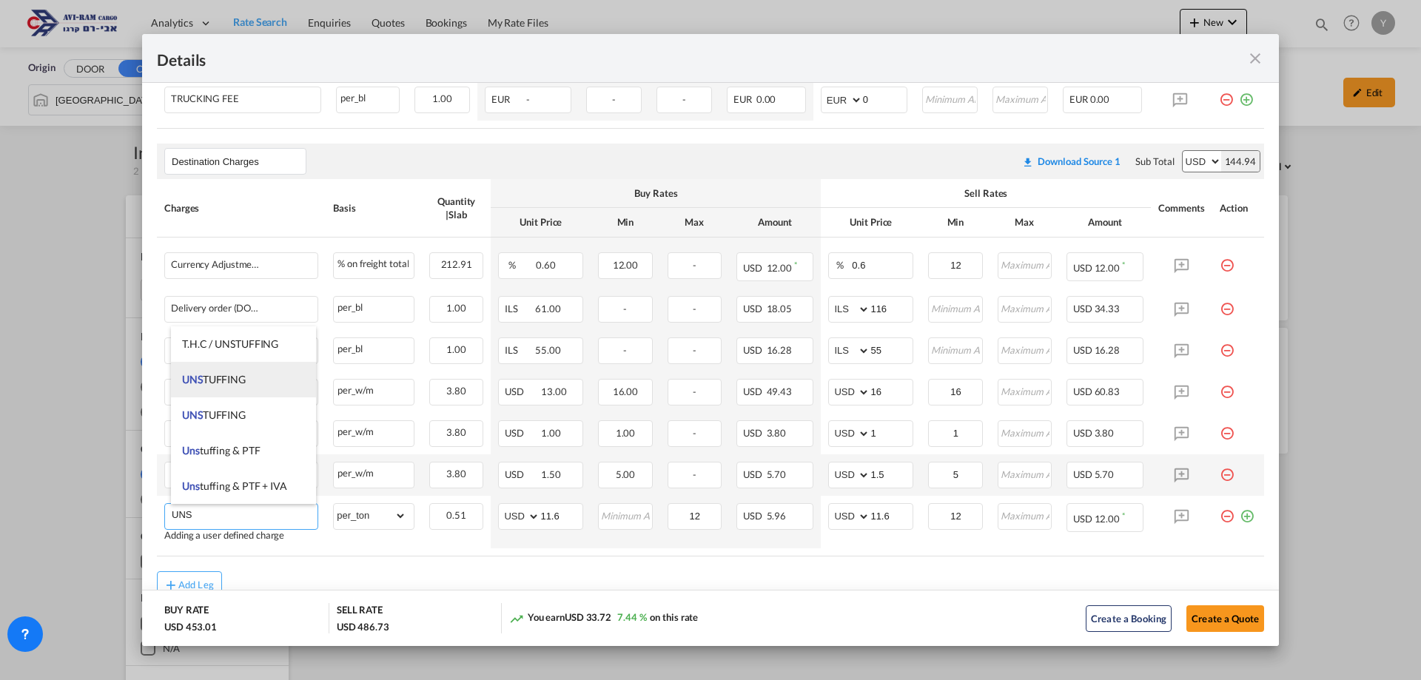
click at [243, 390] on li "UNS TUFFING" at bounding box center [243, 380] width 145 height 36
type input "UNSTUFFING"
type input "0"
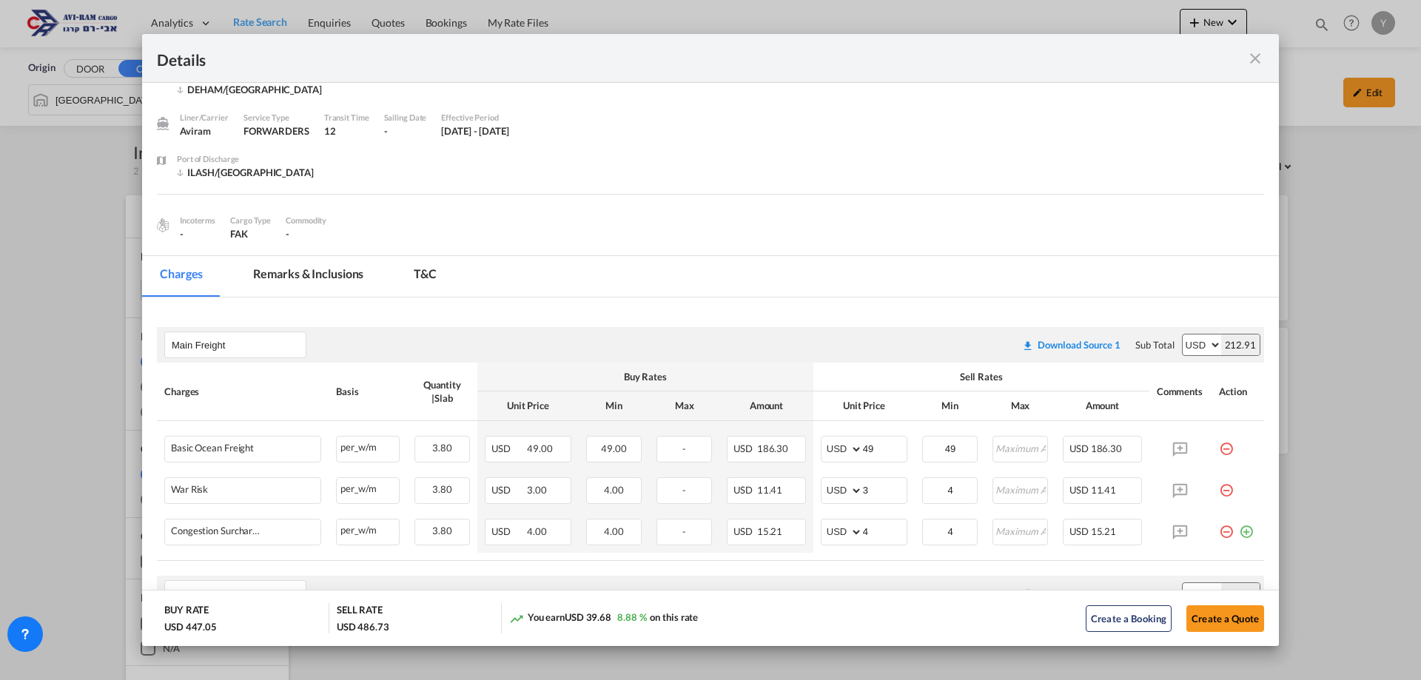
scroll to position [0, 0]
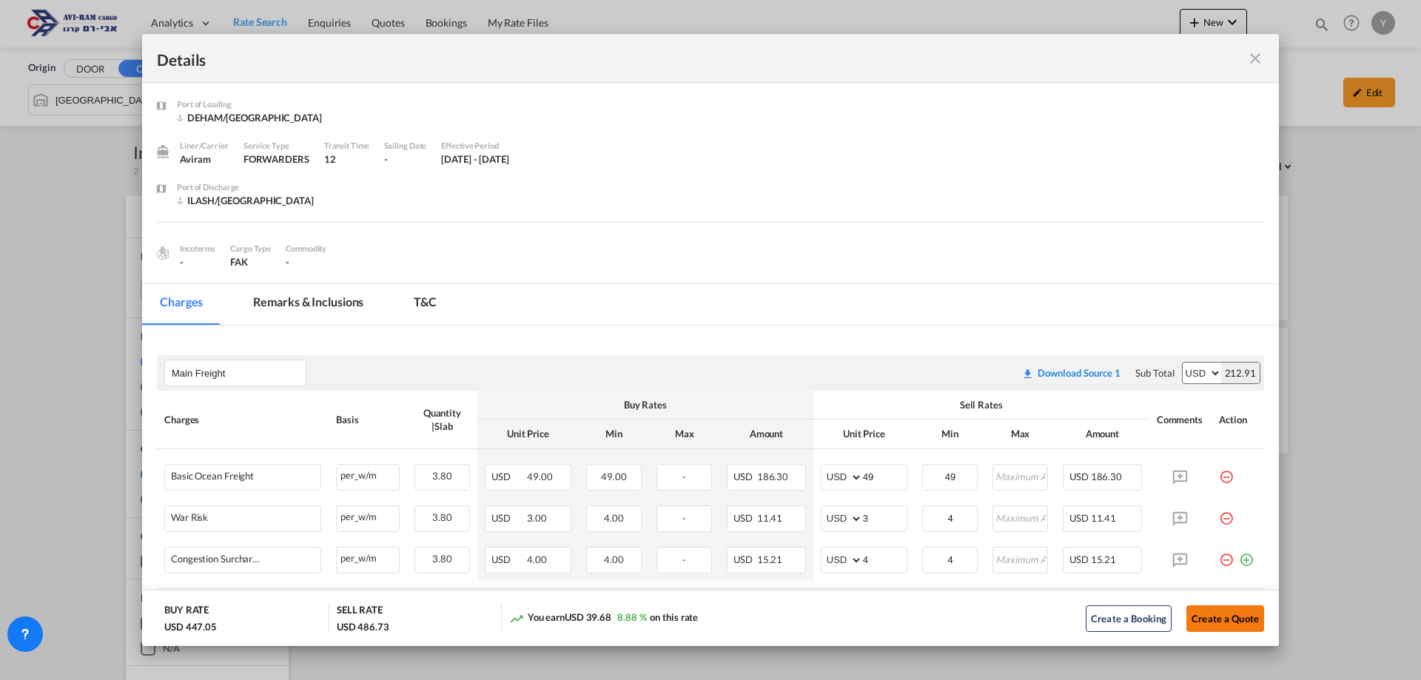
click at [1211, 620] on button "Create a Quote" at bounding box center [1226, 618] width 78 height 27
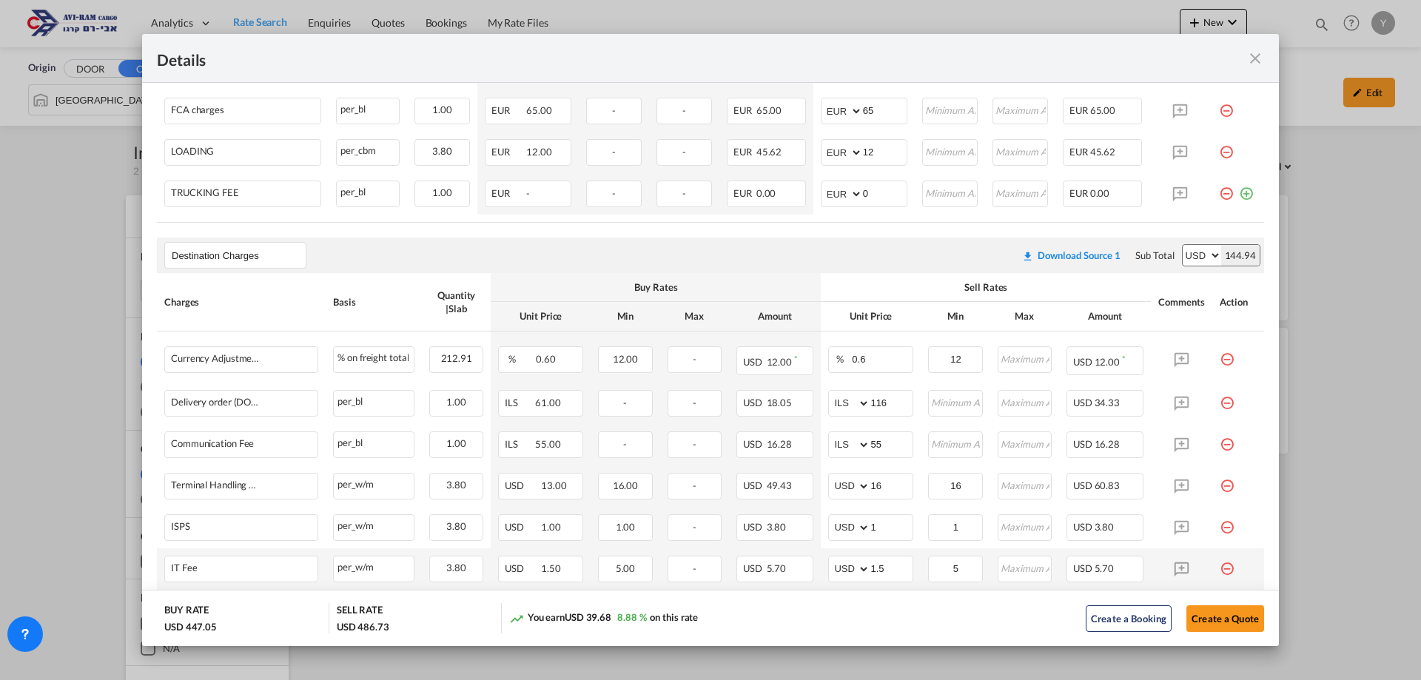
scroll to position [761, 0]
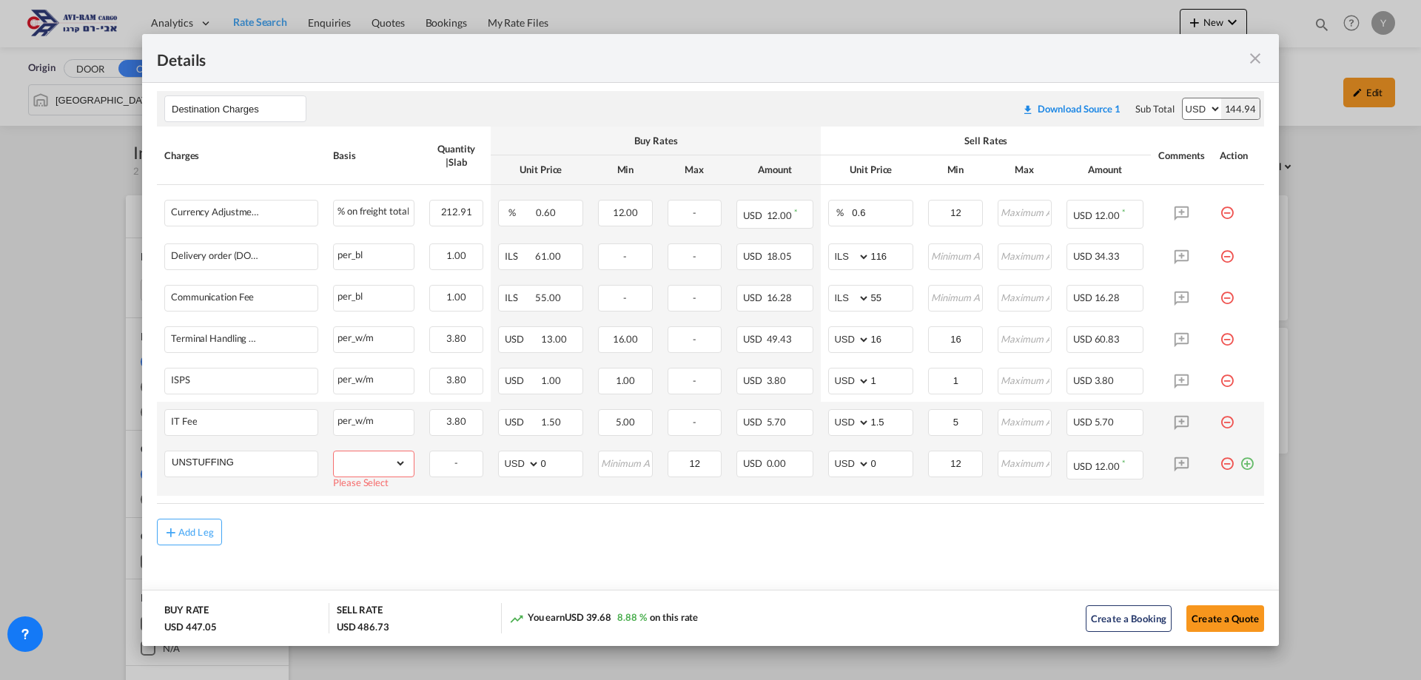
click at [397, 463] on select "gross_weight volumetric_weight per_shipment per_bl per_km per_hawb per_kg flat …" at bounding box center [370, 464] width 73 height 24
select select "per_ton"
click at [334, 459] on select "gross_weight volumetric_weight per_shipment per_bl per_km per_hawb per_kg flat …" at bounding box center [370, 464] width 73 height 24
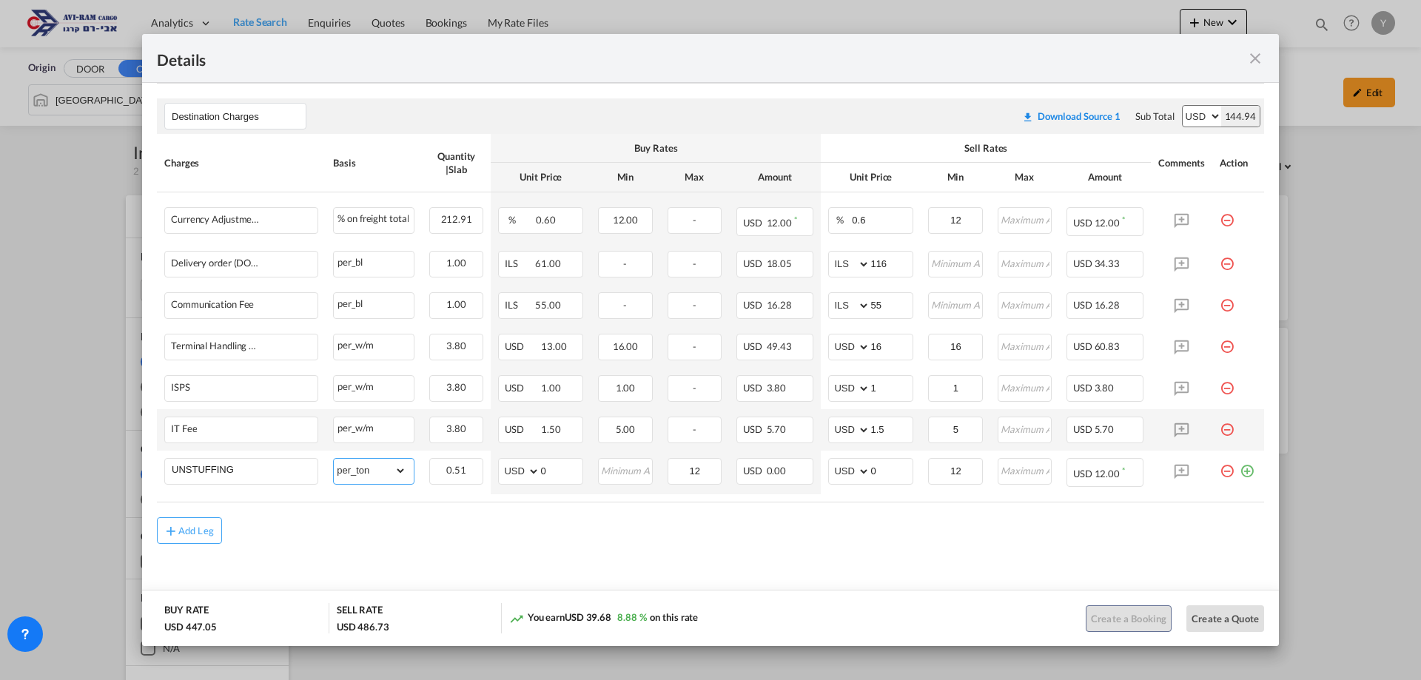
scroll to position [753, 0]
drag, startPoint x: 705, startPoint y: 473, endPoint x: 677, endPoint y: 482, distance: 28.8
click at [677, 482] on md-input-container "12" at bounding box center [695, 472] width 54 height 27
click at [634, 472] on input "Port of Loading ..." at bounding box center [626, 471] width 52 height 22
type input "12"
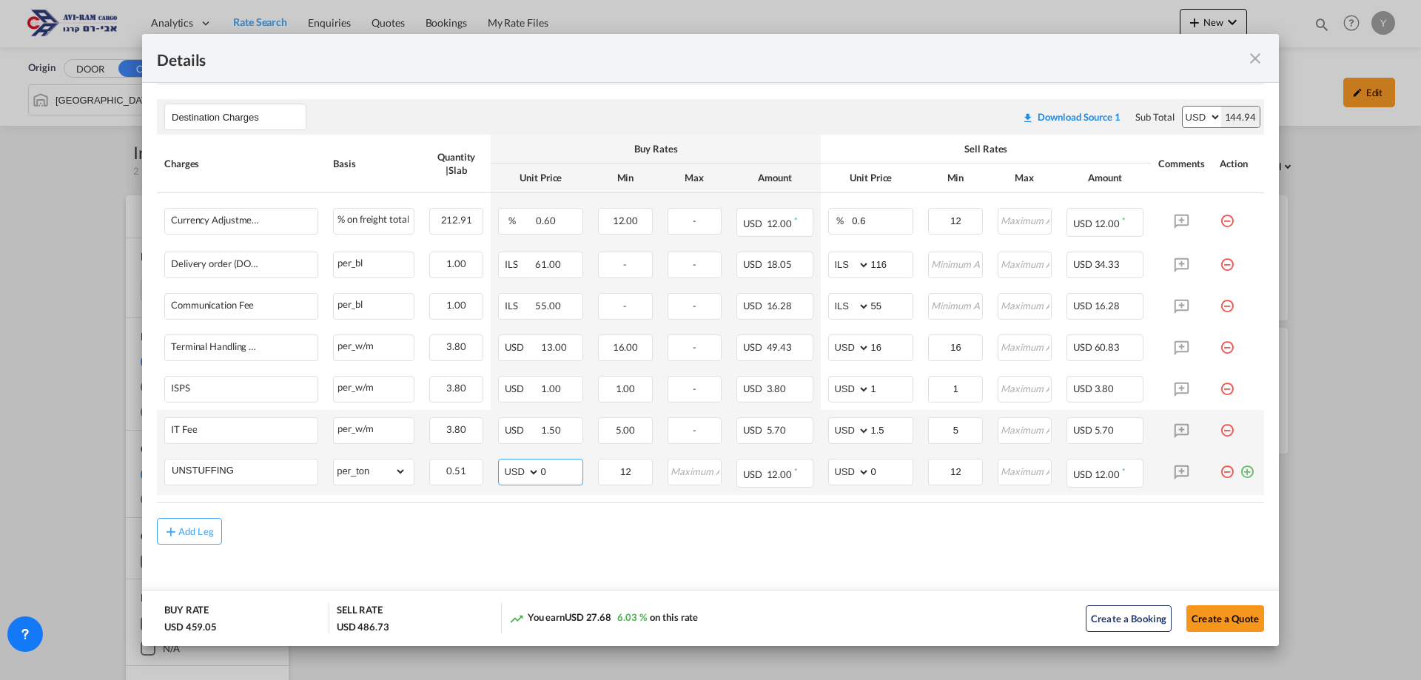
click at [540, 469] on input "0" at bounding box center [561, 471] width 42 height 22
click at [563, 471] on input "11.60" at bounding box center [561, 471] width 42 height 22
type input "11.6"
click at [1090, 520] on div "Add Leg" at bounding box center [710, 531] width 1107 height 27
click at [879, 464] on input "0" at bounding box center [891, 471] width 42 height 22
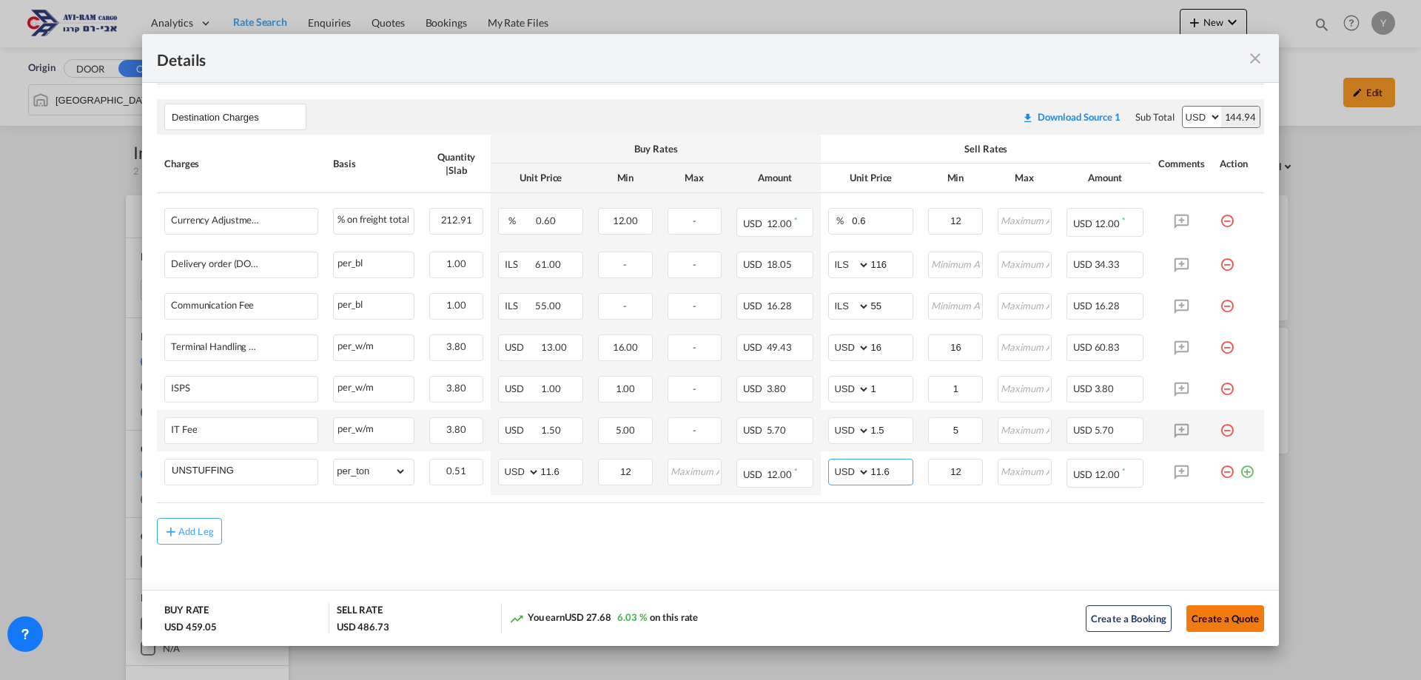
type input "11.6"
click at [1238, 614] on button "Create a Quote" at bounding box center [1226, 618] width 78 height 27
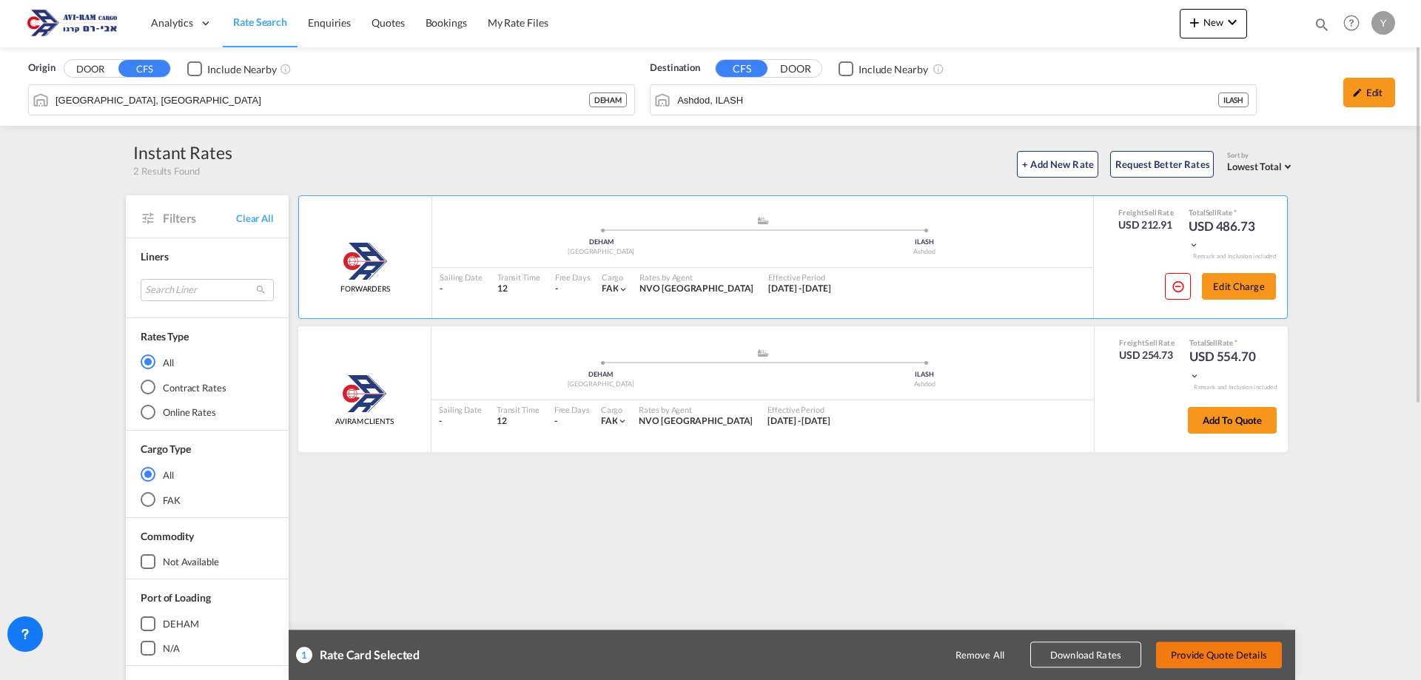
click at [1228, 660] on button "Provide Quote Details" at bounding box center [1219, 655] width 126 height 27
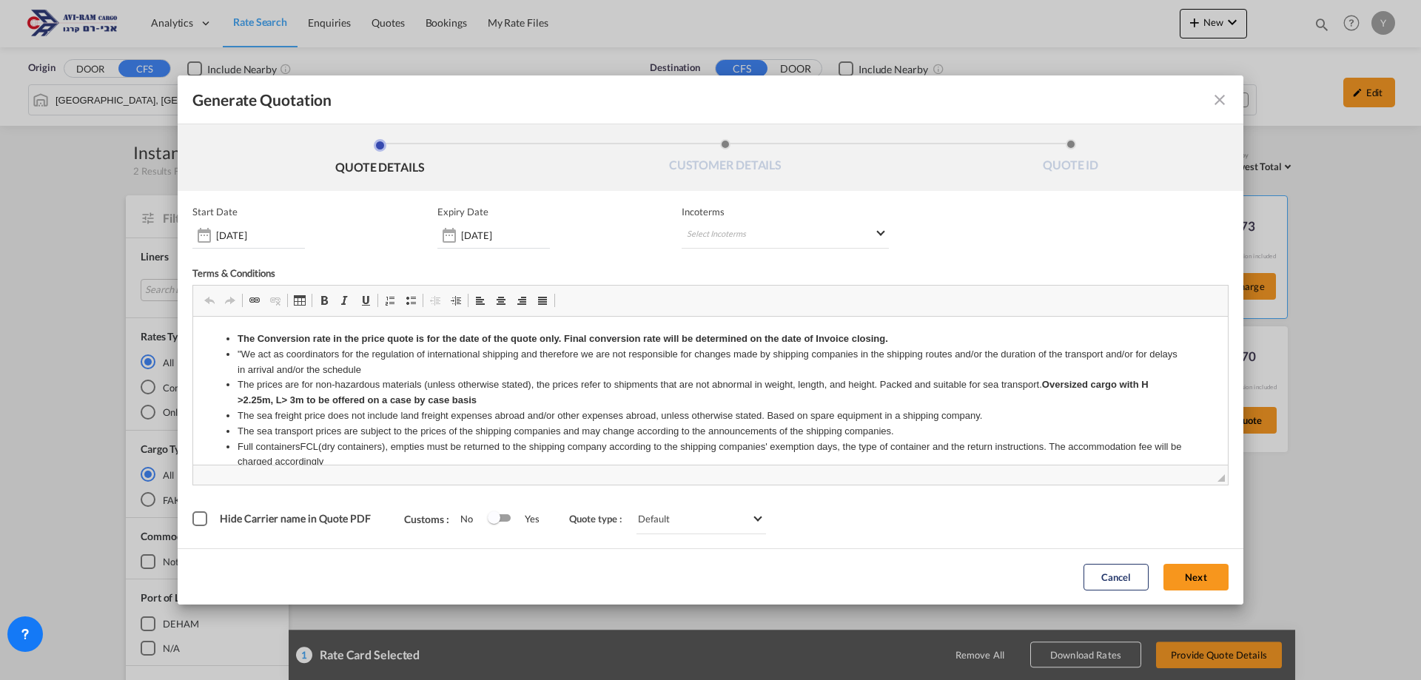
scroll to position [0, 0]
click at [751, 238] on md-select "Select Incoterms DPU - import Delivery at Place Unloaded CFR - export Cost and …" at bounding box center [785, 235] width 207 height 27
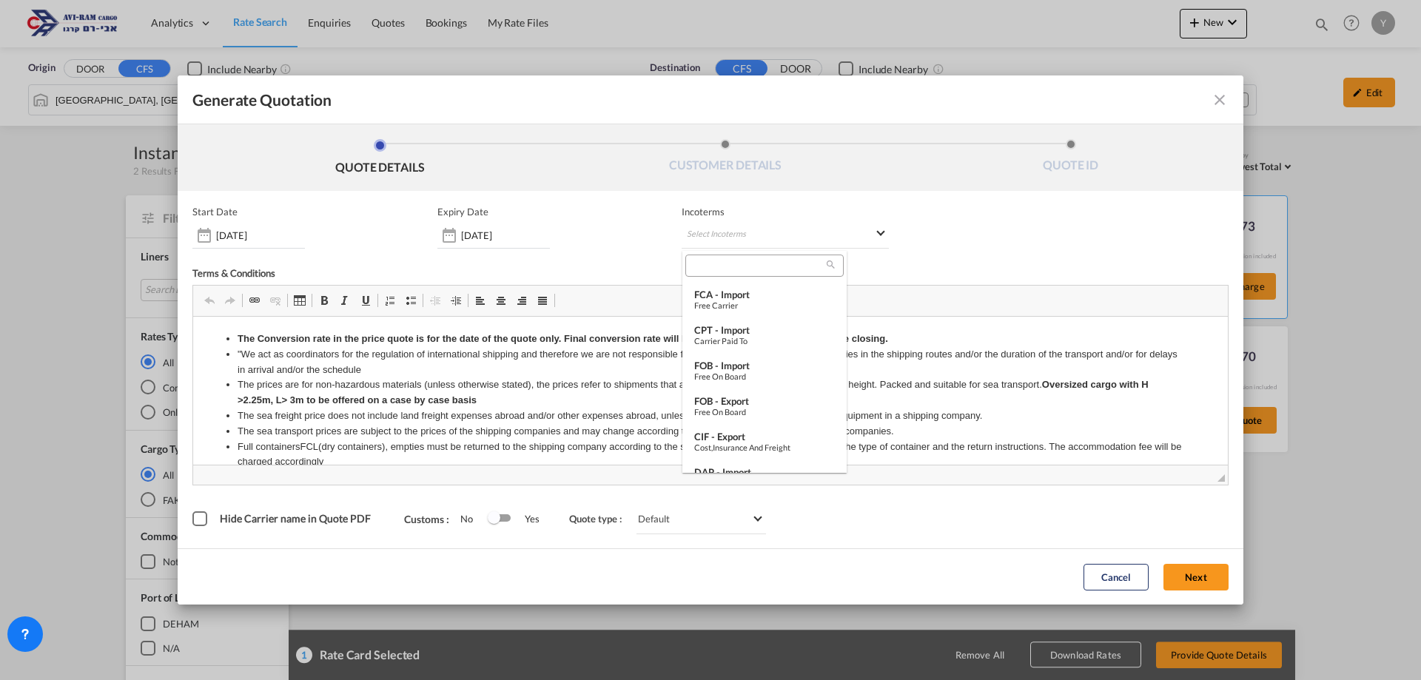
scroll to position [370, 0]
click at [765, 348] on div "FOB - import" at bounding box center [764, 349] width 141 height 12
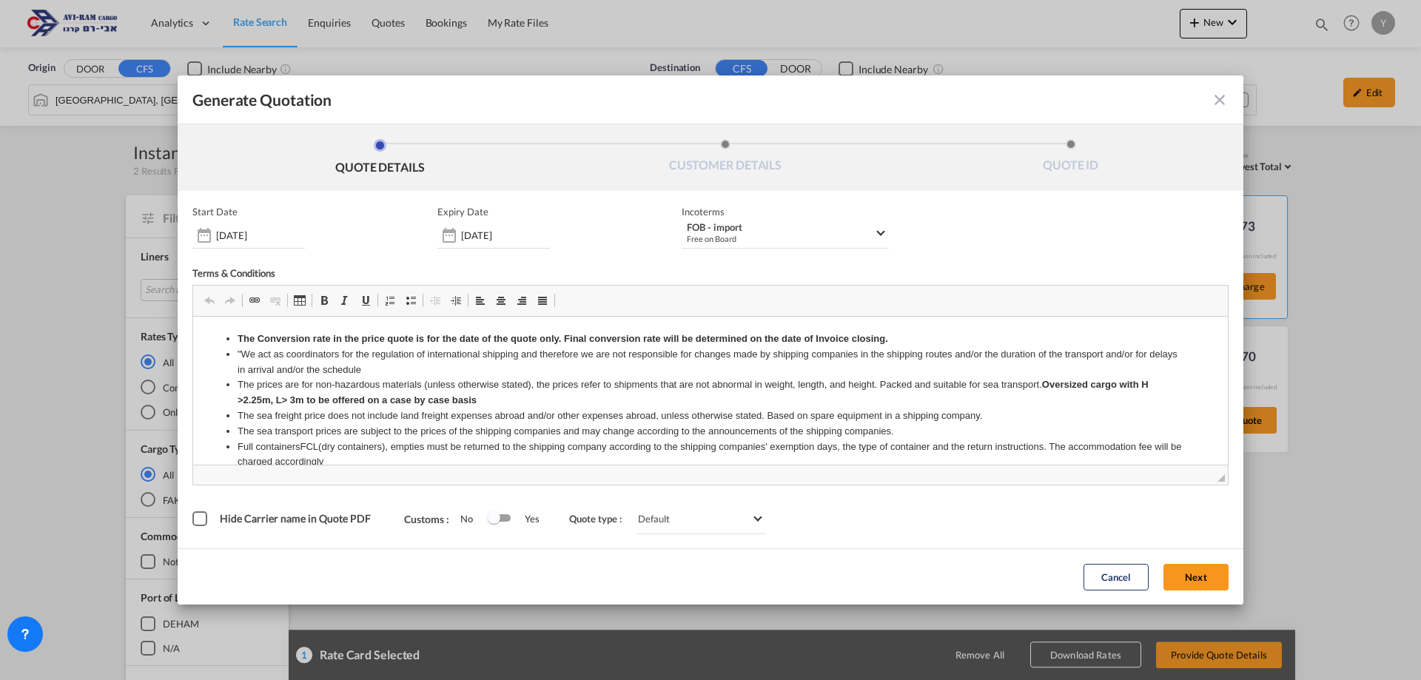
click at [466, 235] on input "31 Aug 2025" at bounding box center [505, 235] width 89 height 12
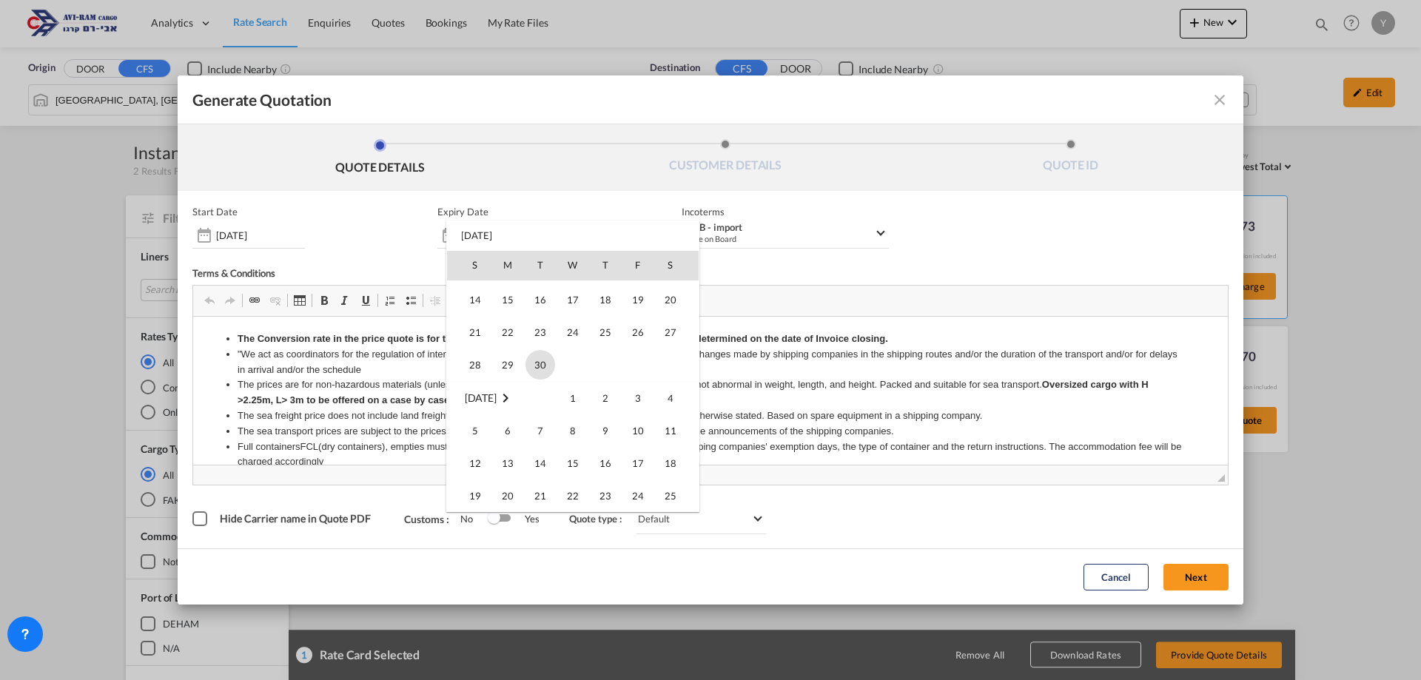
scroll to position [296, 0]
click at [544, 365] on span "30" at bounding box center [541, 361] width 30 height 30
type input "30 Sep 2025"
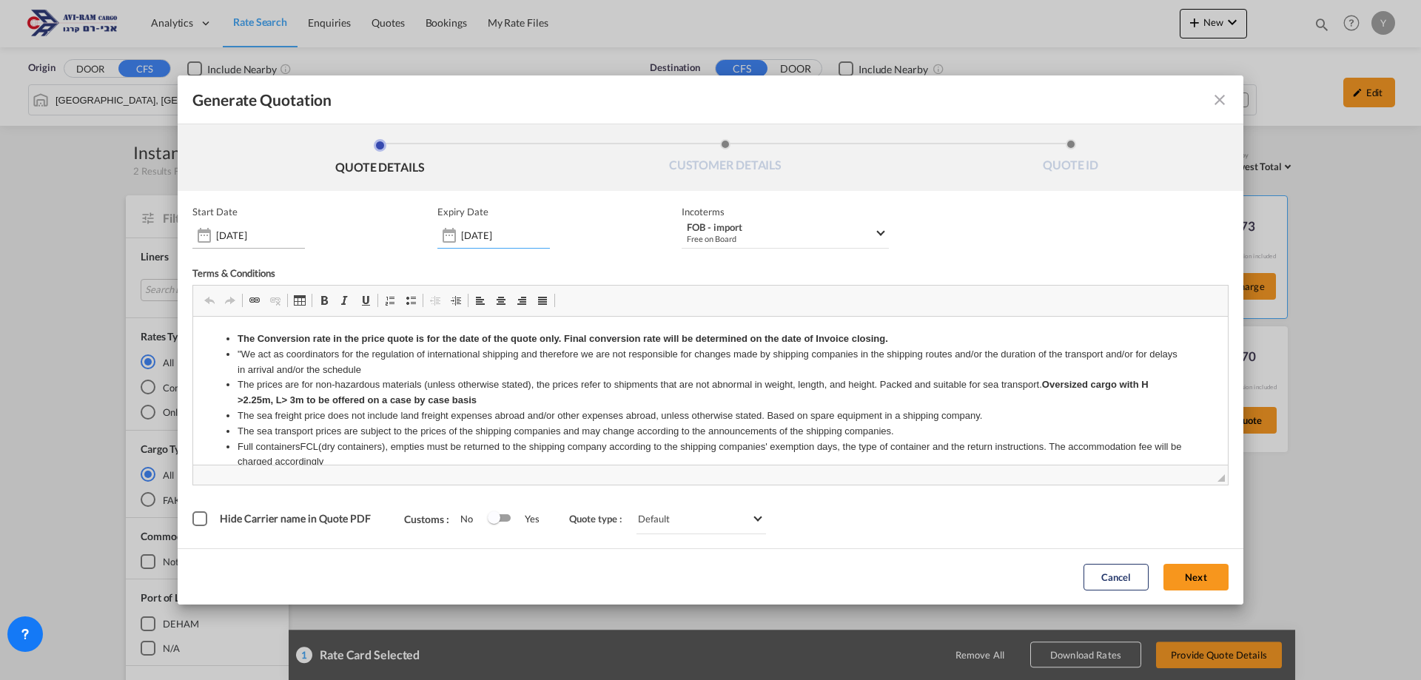
click at [240, 237] on input "[DATE]" at bounding box center [260, 235] width 89 height 12
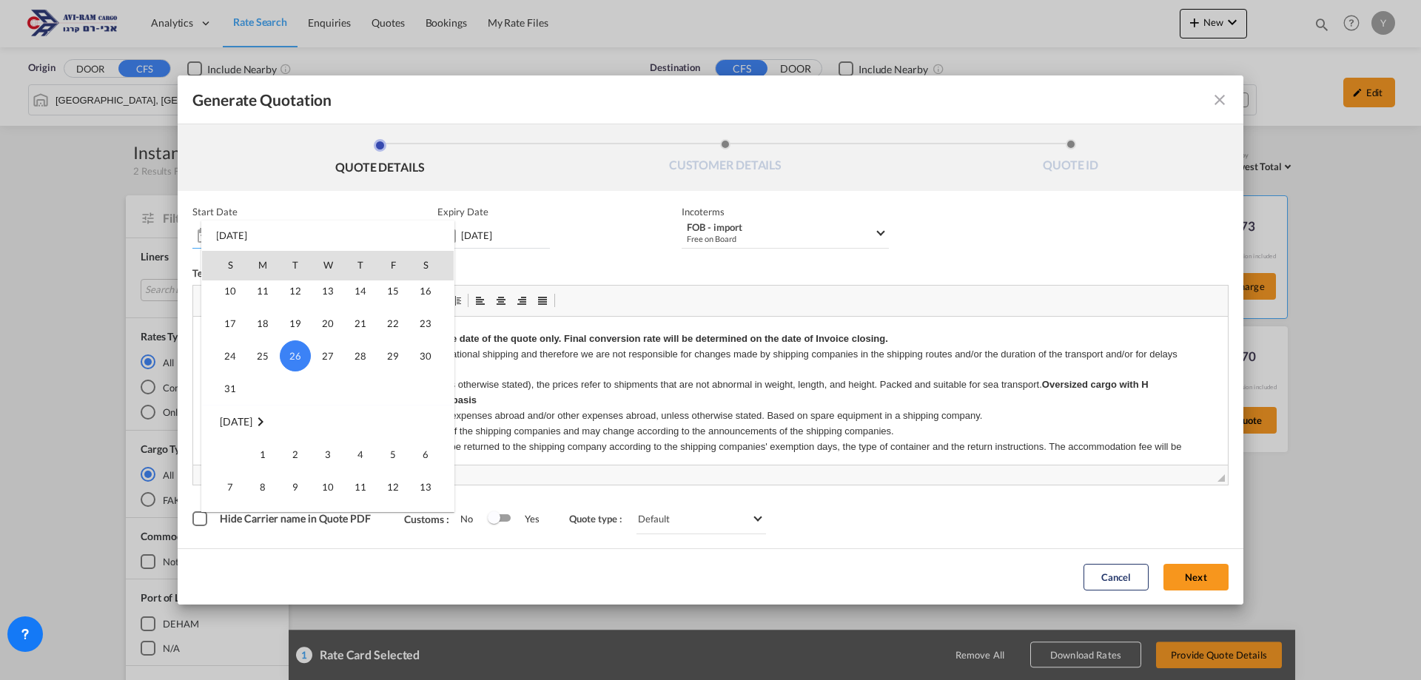
scroll to position [342745, 0]
click at [262, 454] on span "1" at bounding box center [263, 452] width 30 height 30
type input "01 Sep 2025"
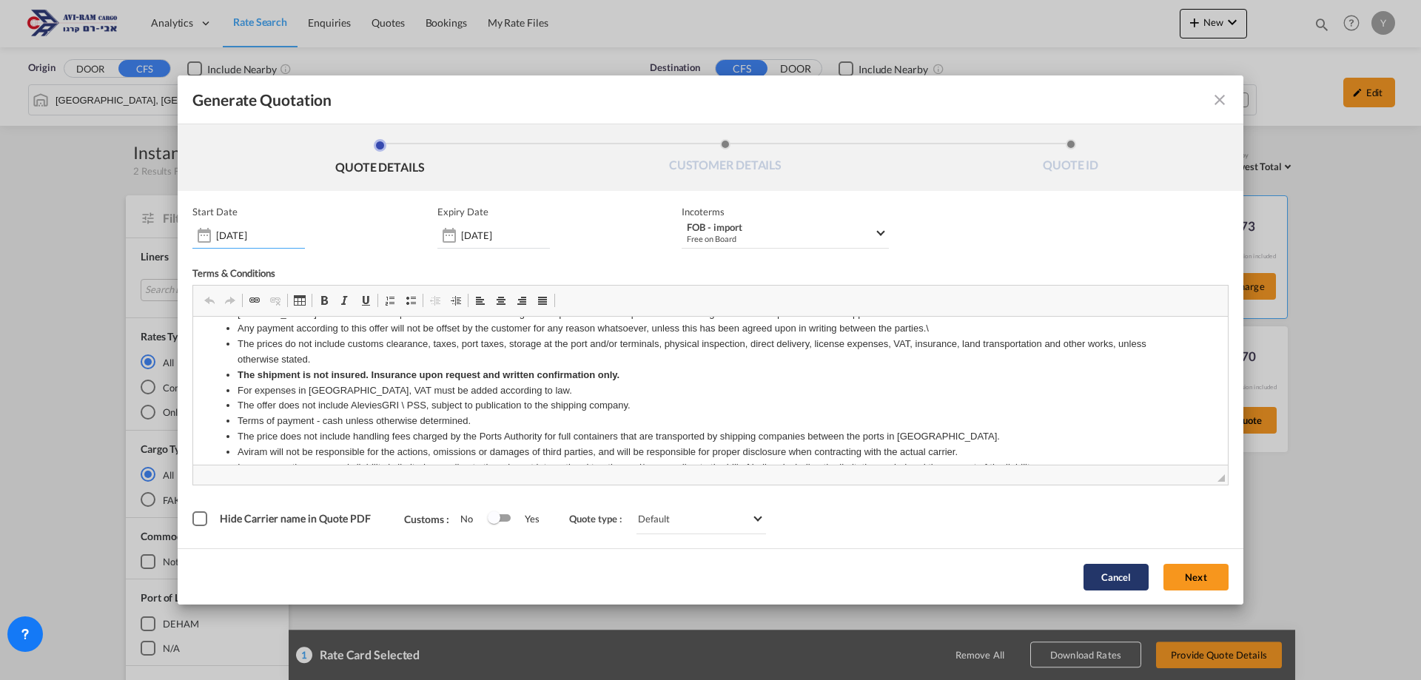
scroll to position [222, 0]
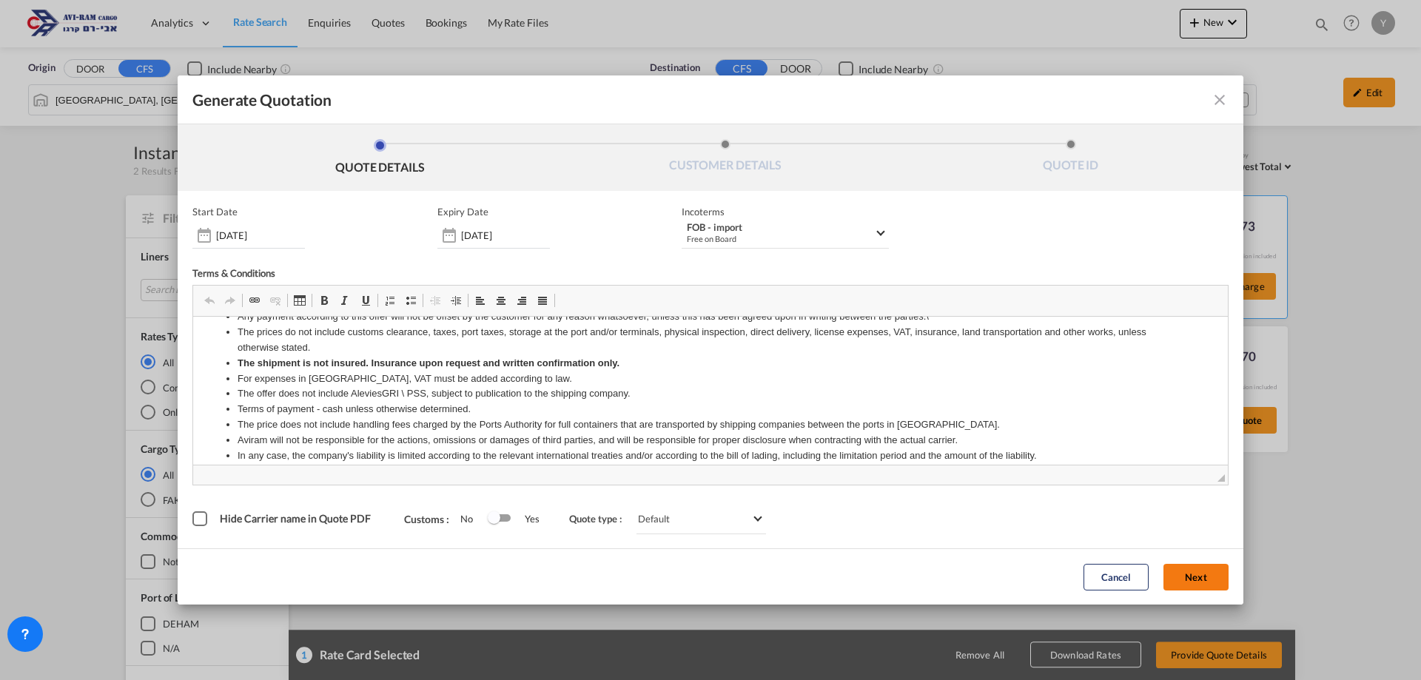
click at [1181, 571] on button "Next" at bounding box center [1196, 577] width 65 height 27
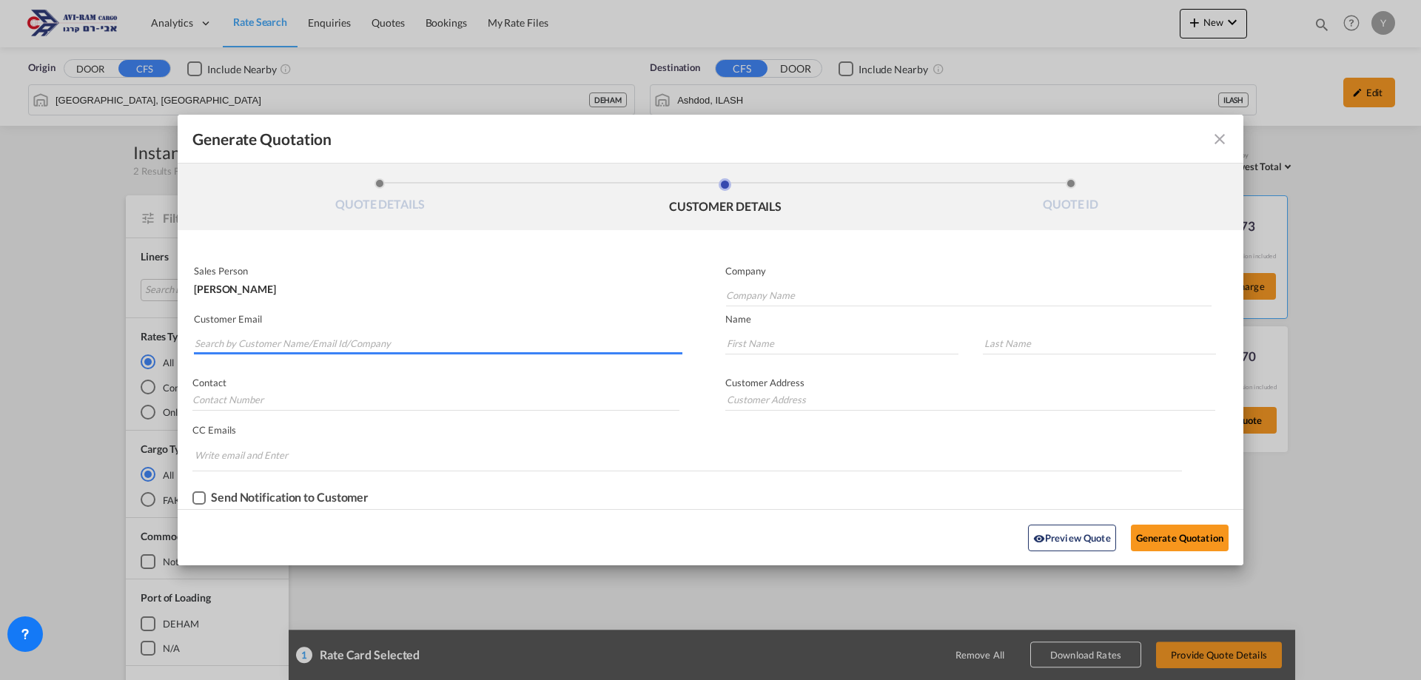
click at [335, 343] on input "Search by Customer Name/Email Id/Company" at bounding box center [439, 343] width 488 height 22
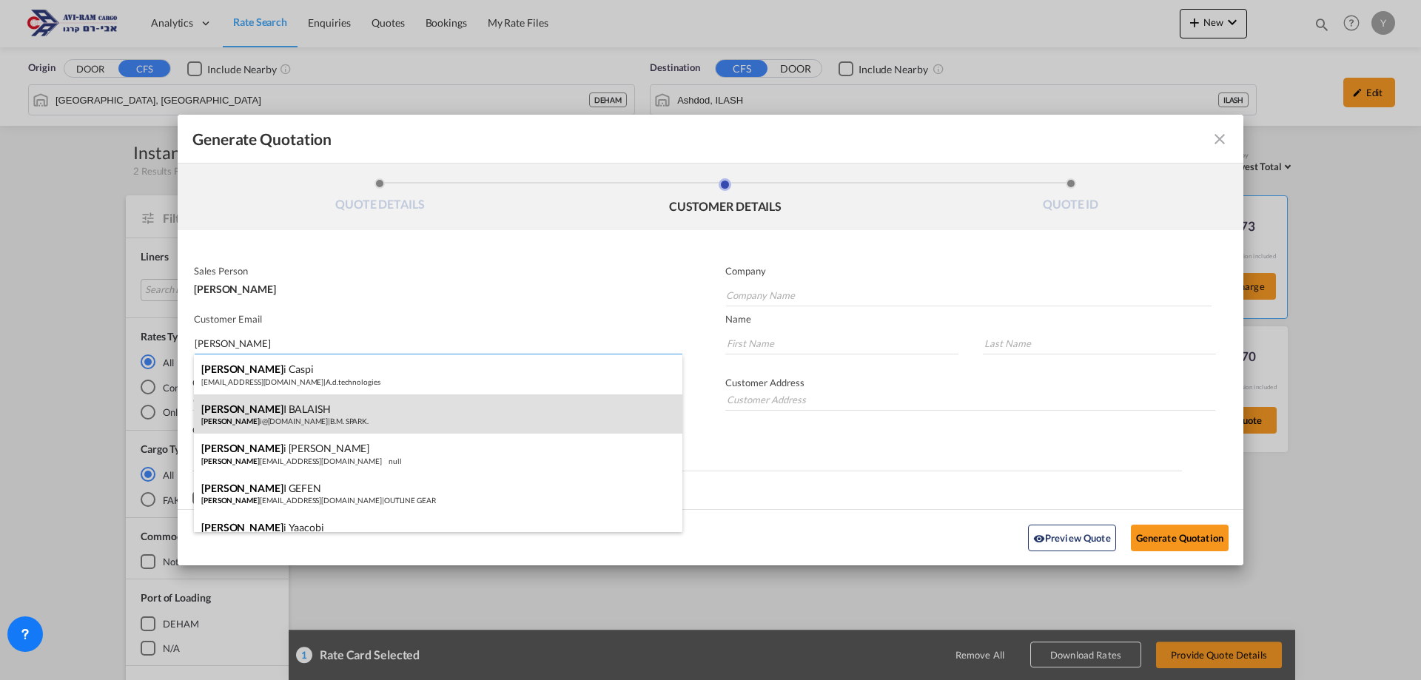
type input "YOSS"
click at [306, 423] on div "YOSS I BALAISH yoss i@bmspark.co.il | B.M. SPARK." at bounding box center [438, 415] width 489 height 40
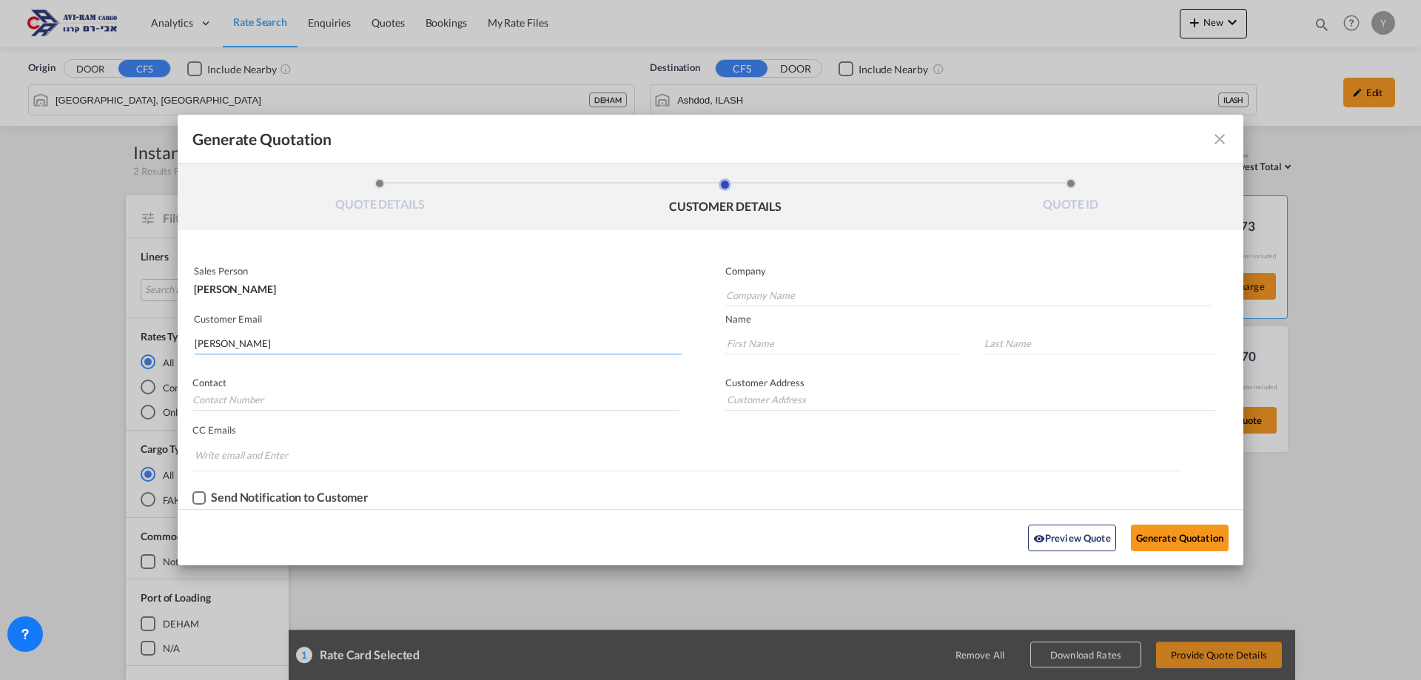
type input "B.M. SPARK."
type input "yossi@bmspark.co.il"
type input "YOSSI"
type input "BALAISH"
click at [1153, 542] on button "Generate Quotation" at bounding box center [1180, 538] width 98 height 27
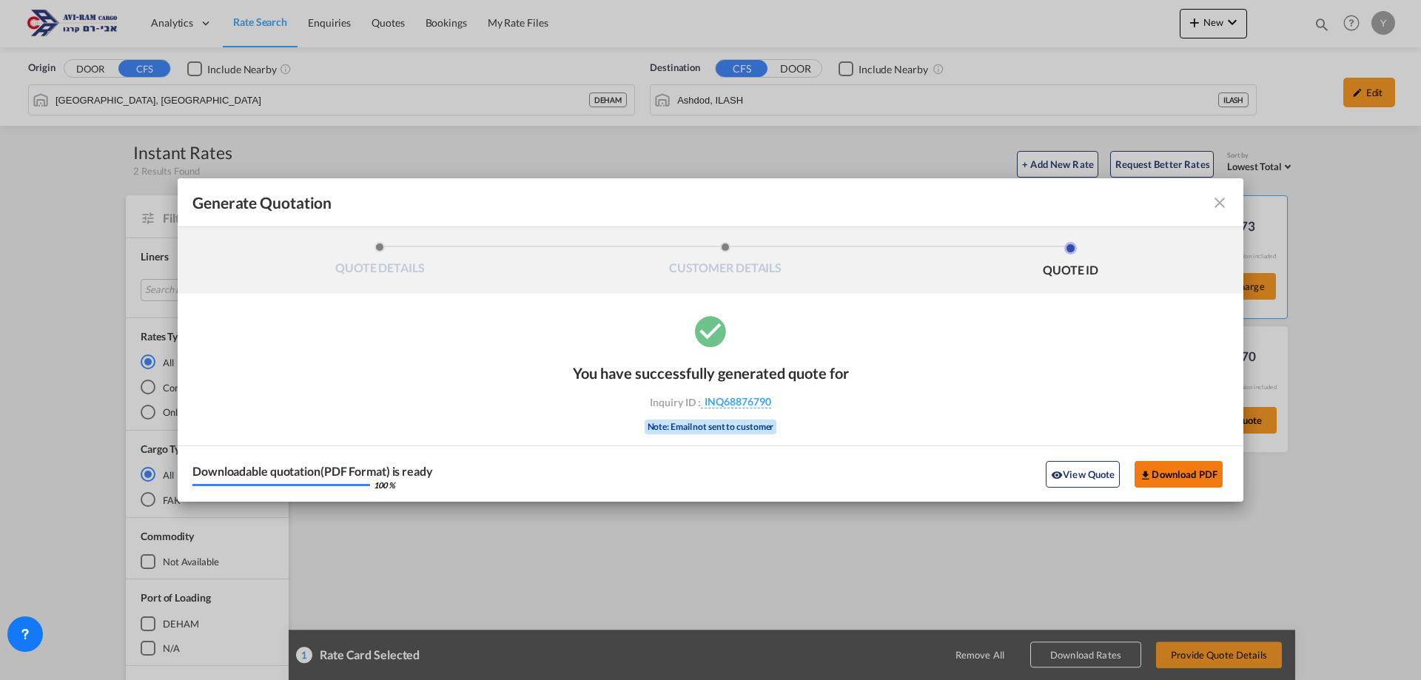
click at [1166, 478] on button "Download PDF" at bounding box center [1179, 474] width 88 height 27
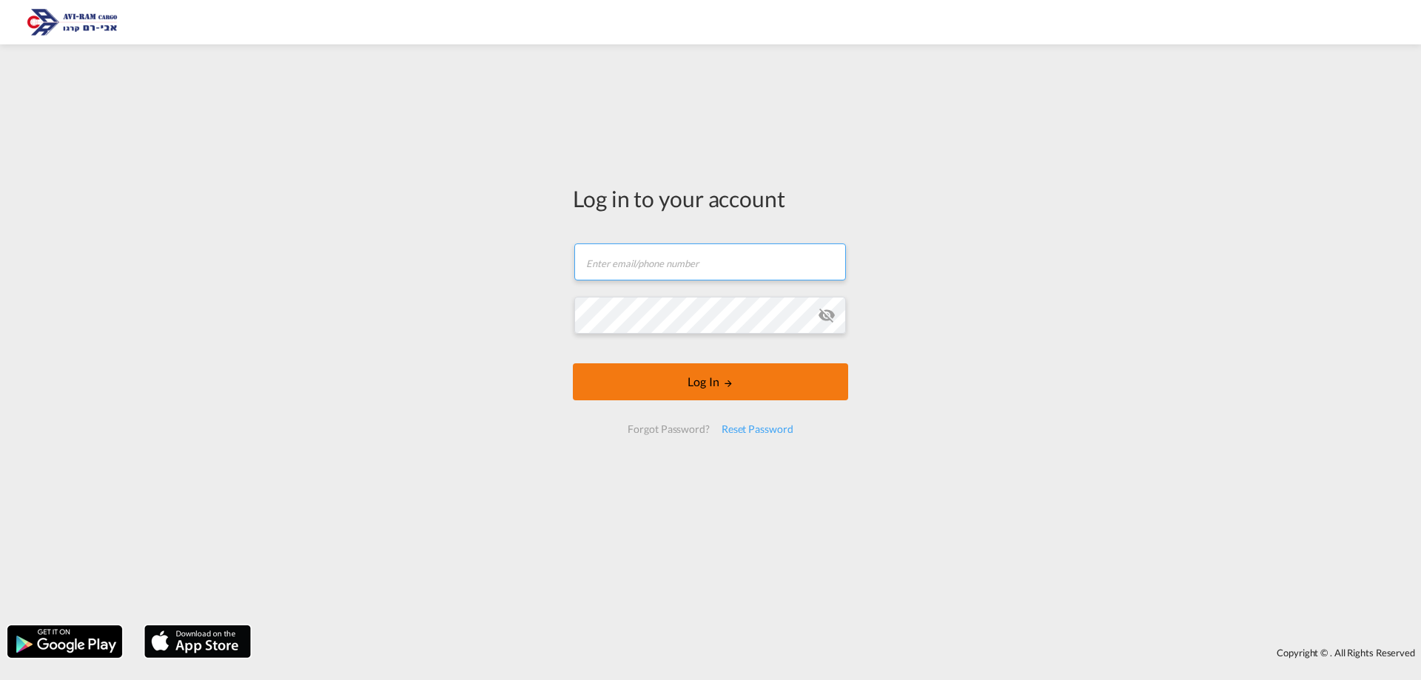
type input "[EMAIL_ADDRESS][DOMAIN_NAME]"
click at [667, 395] on button "Log In" at bounding box center [710, 381] width 275 height 37
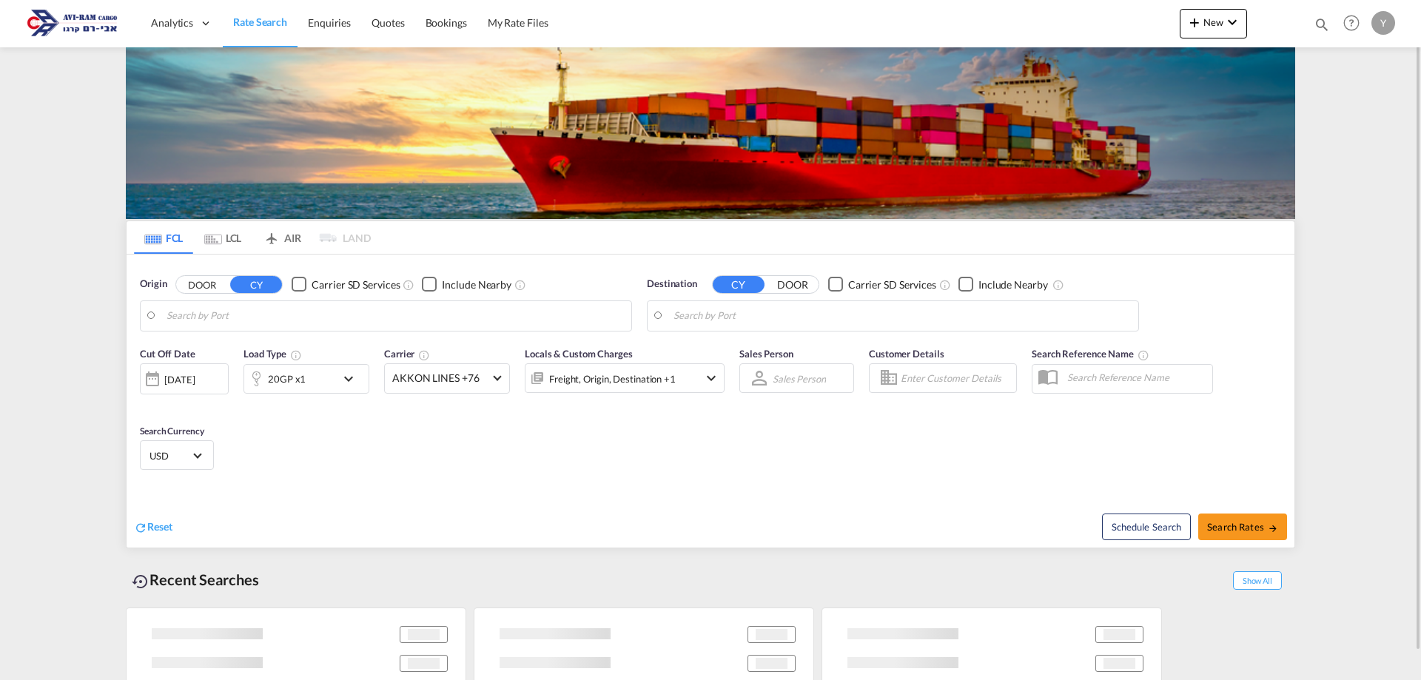
type input "[GEOGRAPHIC_DATA], NLRTM"
type input "[GEOGRAPHIC_DATA], [GEOGRAPHIC_DATA]"
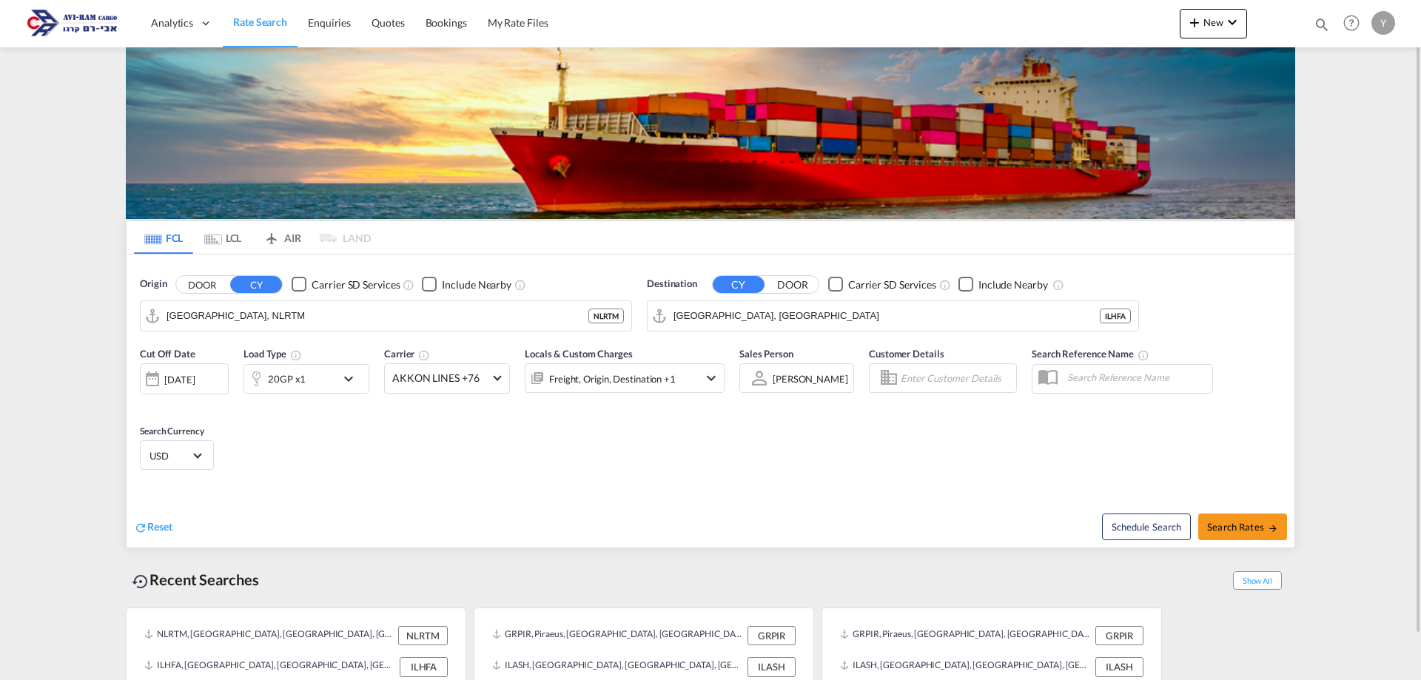
click at [204, 236] on md-icon "Use the left and right arrow keys to navigate between tabs" at bounding box center [213, 239] width 18 height 11
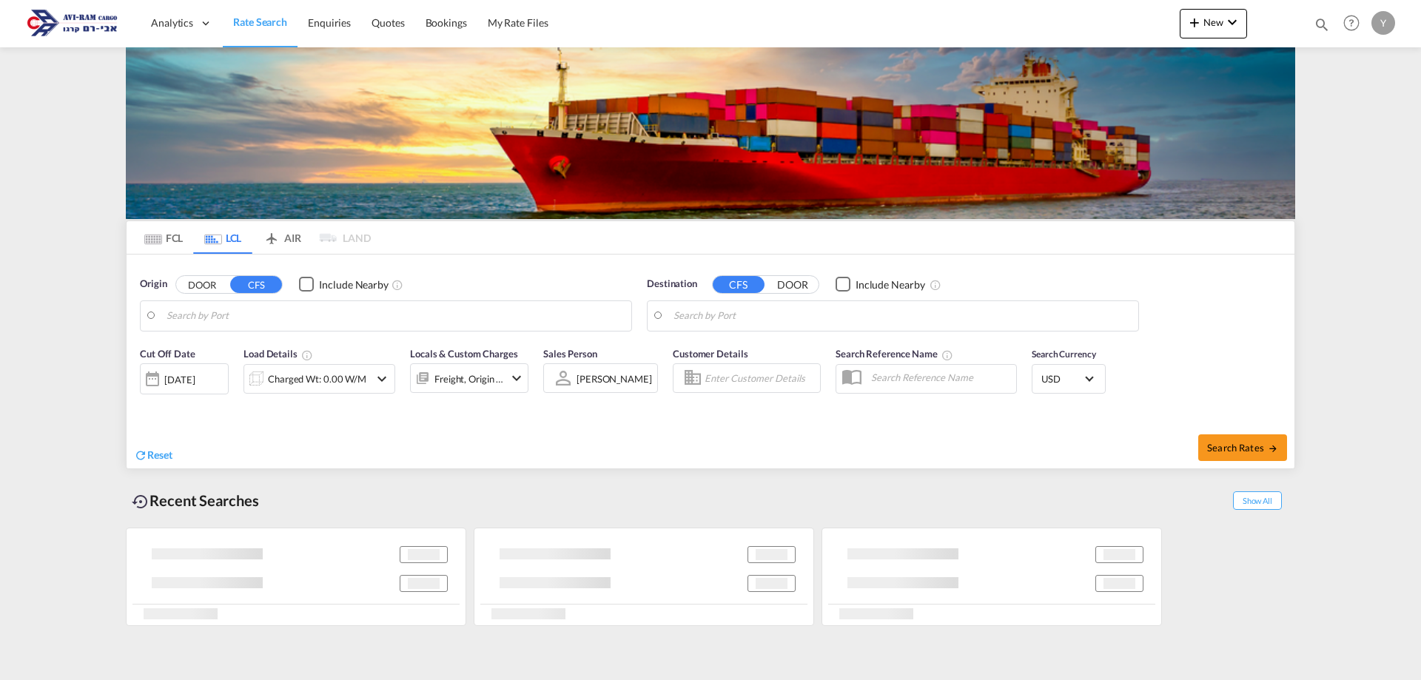
type input "[GEOGRAPHIC_DATA], [GEOGRAPHIC_DATA]"
type input "Ashdod, ILASH"
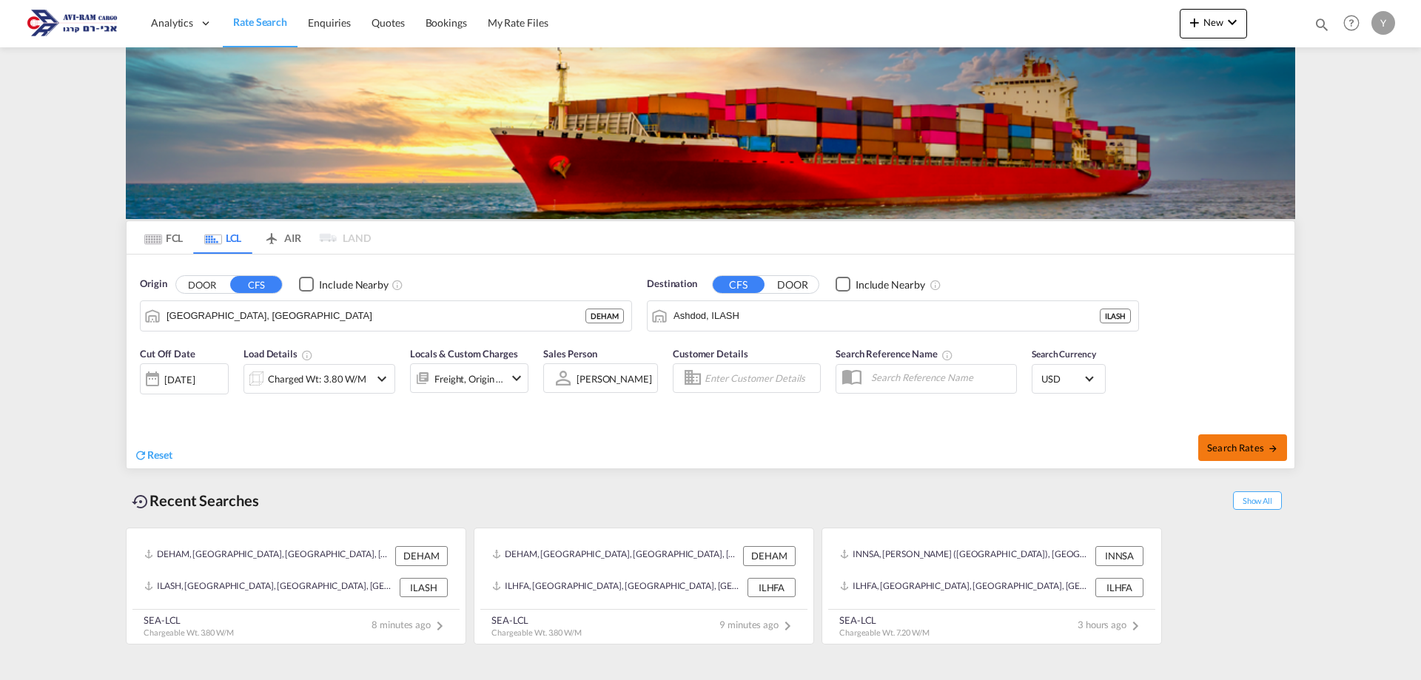
click at [1230, 443] on span "Search Rates" at bounding box center [1242, 448] width 71 height 12
type input "DEHAM to ILASH / [DATE]"
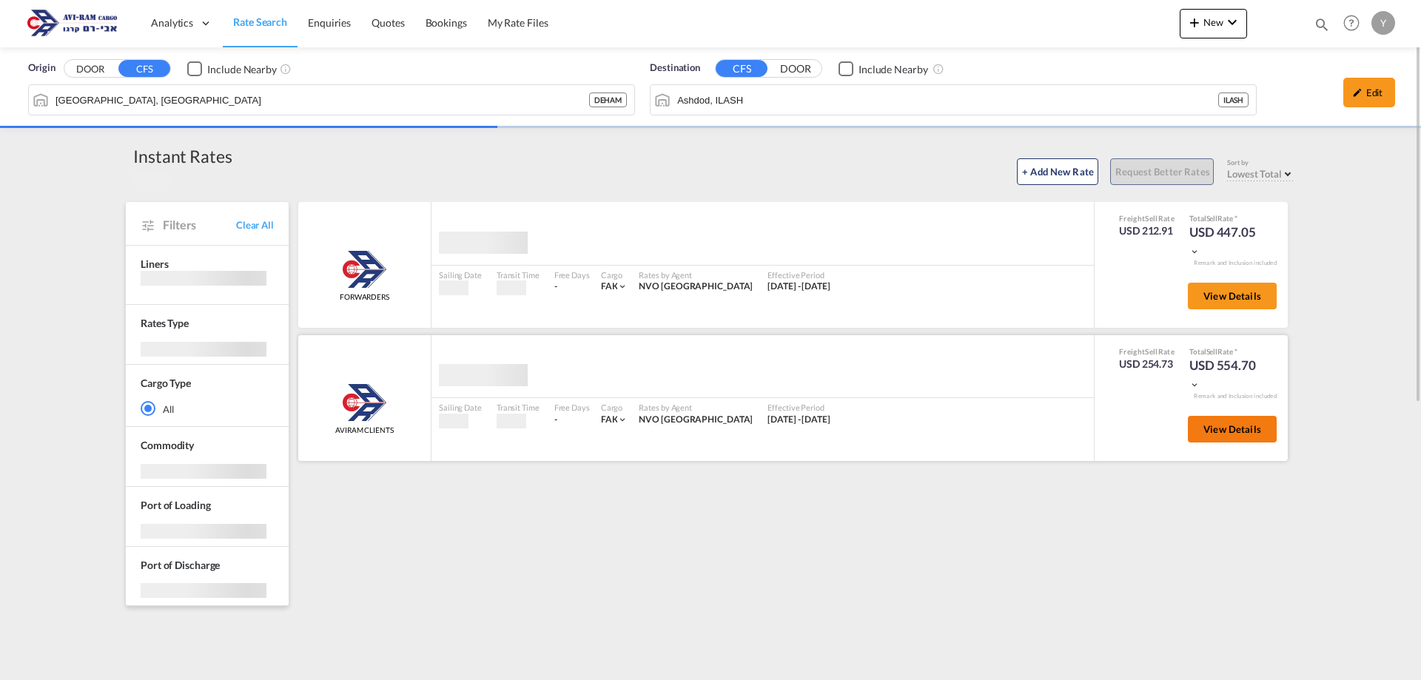
click at [1238, 432] on span "View Details" at bounding box center [1233, 429] width 58 height 12
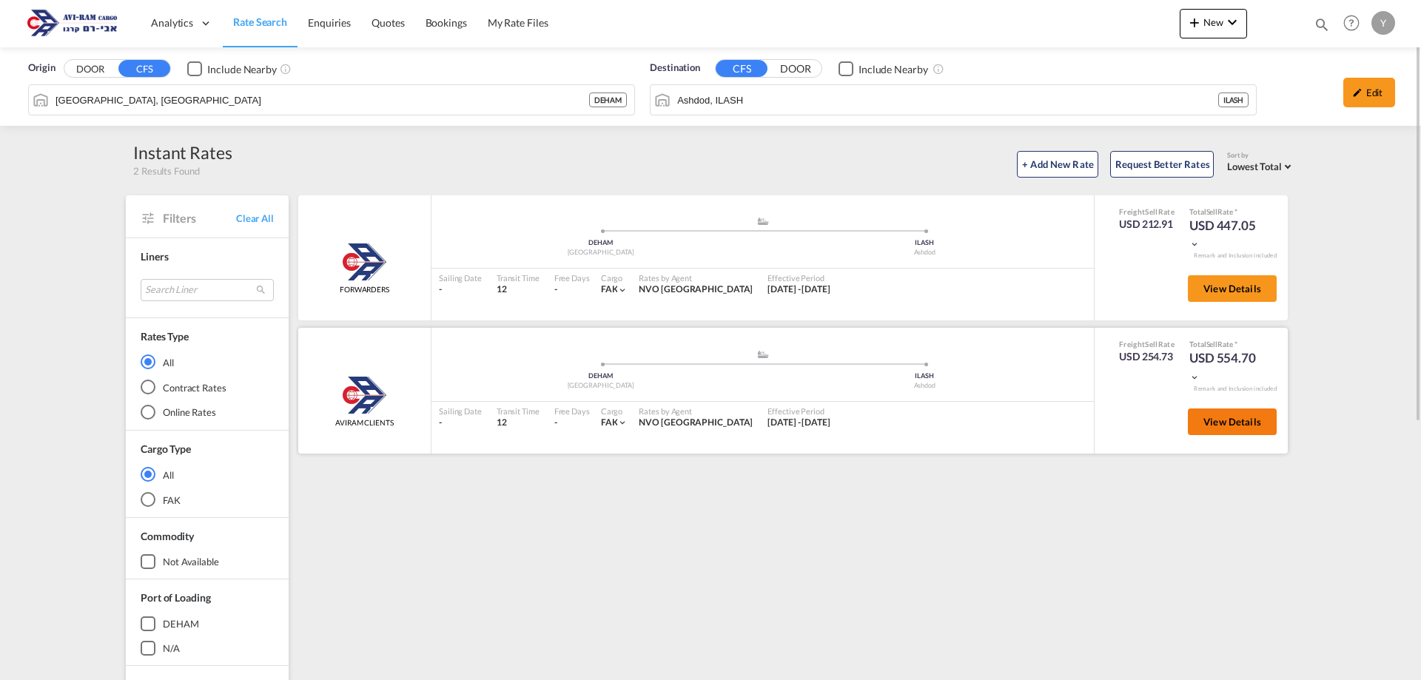
click at [1226, 427] on span "View Details" at bounding box center [1233, 422] width 58 height 12
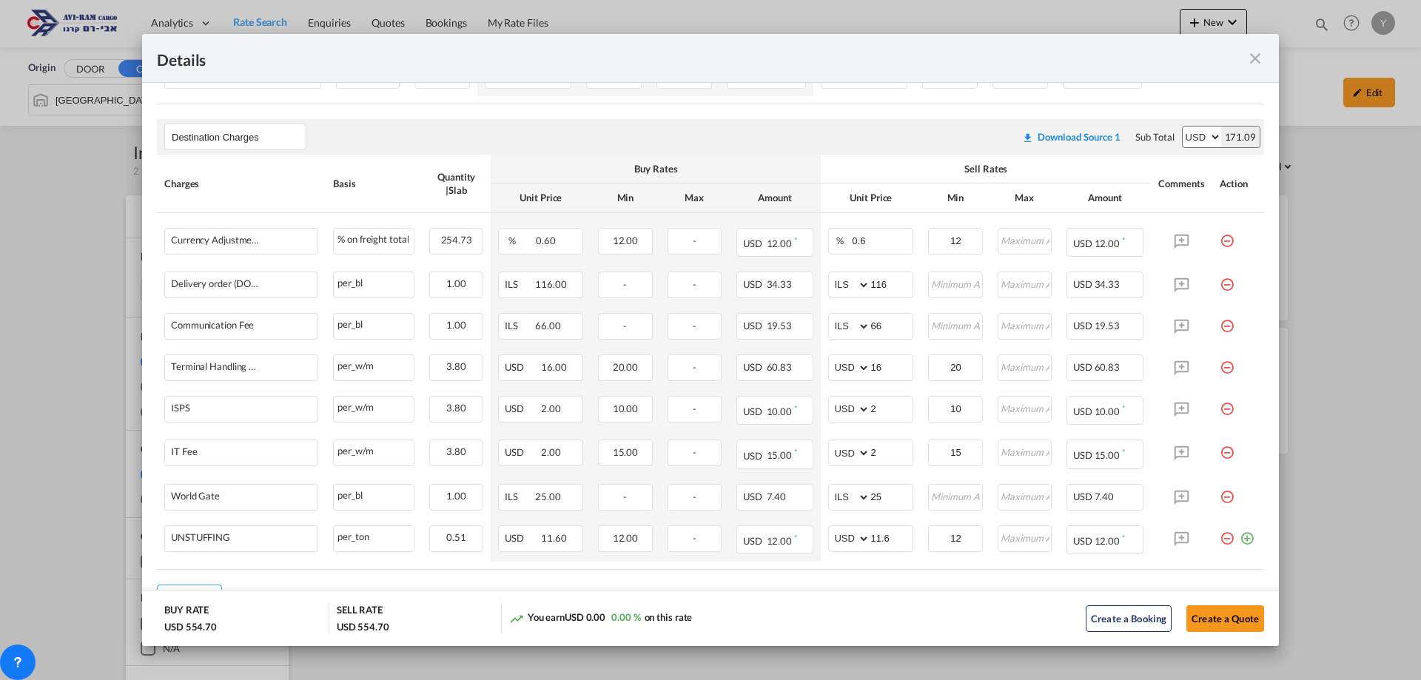
scroll to position [799, 0]
